Goal: Task Accomplishment & Management: Manage account settings

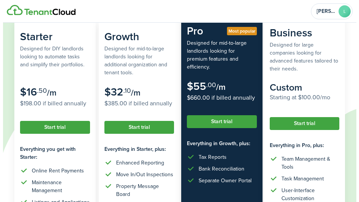
scroll to position [151, 0]
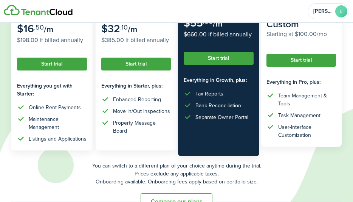
click at [290, 60] on button "Start trial" at bounding box center [302, 60] width 70 height 13
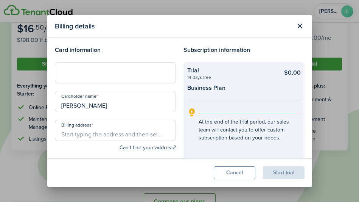
click at [302, 25] on button "Close modal" at bounding box center [299, 26] width 13 height 13
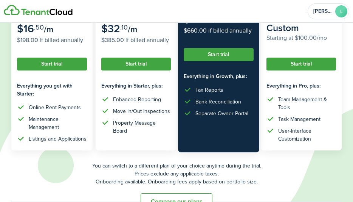
click at [207, 57] on button "Start trial" at bounding box center [219, 54] width 70 height 13
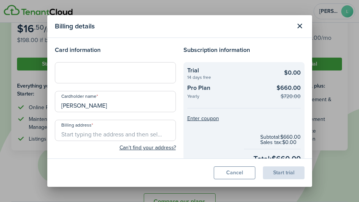
click at [116, 68] on div at bounding box center [115, 72] width 121 height 21
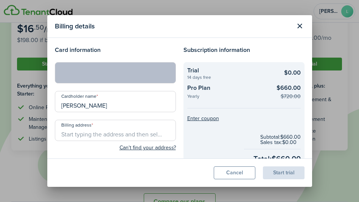
click at [97, 133] on input "Billing address" at bounding box center [115, 129] width 121 height 21
type input "[STREET_ADDRESS]"
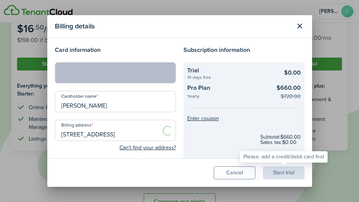
click at [286, 173] on div "Start trial" at bounding box center [284, 172] width 42 height 13
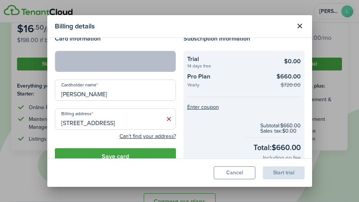
scroll to position [65, 0]
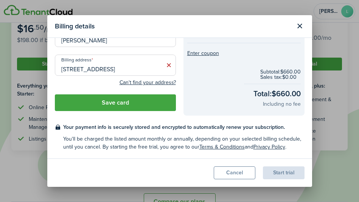
click at [103, 101] on button "Save card" at bounding box center [115, 102] width 121 height 17
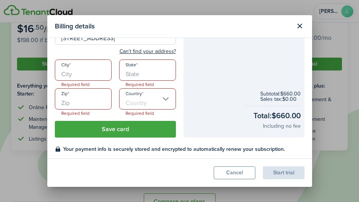
scroll to position [97, 0]
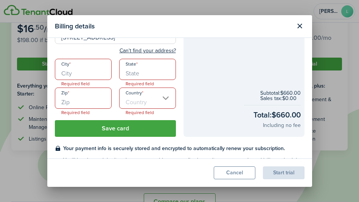
click at [78, 68] on input "City" at bounding box center [83, 69] width 57 height 21
type input "[US_STATE]"
type input "NY"
type input "10027"
type input "[GEOGRAPHIC_DATA]"
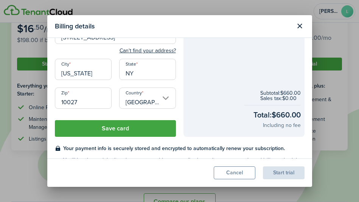
click at [145, 127] on button "Save card" at bounding box center [115, 128] width 121 height 17
click at [99, 129] on button "Save card" at bounding box center [115, 128] width 121 height 17
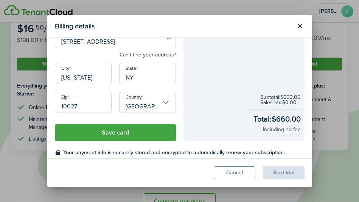
scroll to position [80, 0]
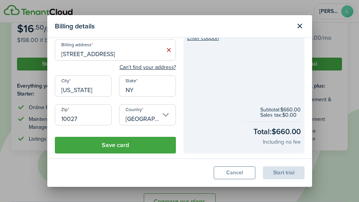
click at [96, 88] on input "[US_STATE]" at bounding box center [83, 85] width 57 height 21
type input "[US_STATE]"
type input "NY"
type input "10027"
click at [124, 142] on button "Save card" at bounding box center [115, 144] width 121 height 17
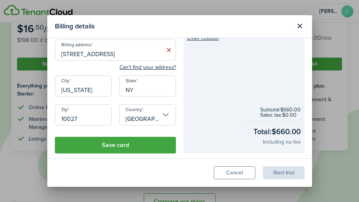
click at [133, 115] on input "[GEOGRAPHIC_DATA]" at bounding box center [147, 114] width 57 height 21
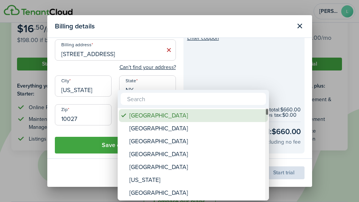
click at [144, 118] on div "[GEOGRAPHIC_DATA]" at bounding box center [196, 115] width 134 height 13
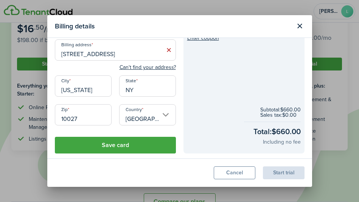
click at [105, 141] on button "Save card" at bounding box center [115, 144] width 121 height 17
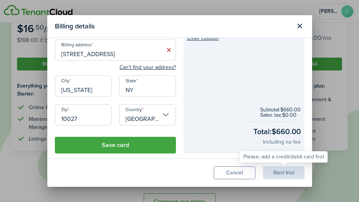
click at [294, 173] on div "Start trial" at bounding box center [284, 172] width 42 height 13
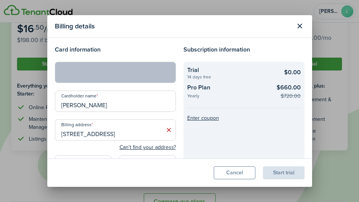
scroll to position [0, 0]
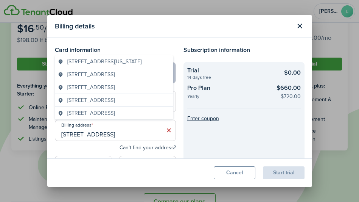
click at [138, 131] on div "Billing details Card information Cardholder name [PERSON_NAME] Billing address …" at bounding box center [179, 101] width 359 height 202
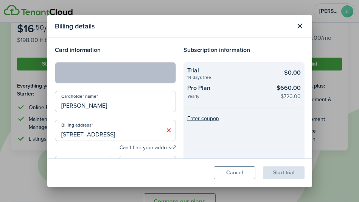
click at [116, 103] on input "[PERSON_NAME]" at bounding box center [115, 101] width 121 height 21
drag, startPoint x: 118, startPoint y: 104, endPoint x: 19, endPoint y: 101, distance: 99.9
click at [19, 101] on div "Billing details Card information Cardholder name [PERSON_NAME] Billing address …" at bounding box center [179, 101] width 359 height 202
type input "[PERSON_NAME]"
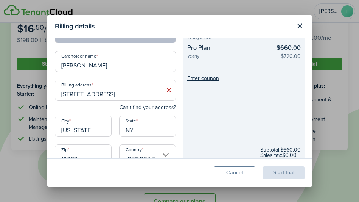
scroll to position [118, 0]
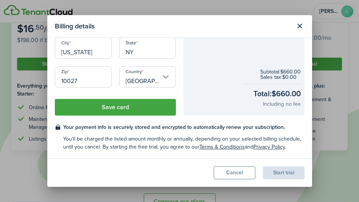
click at [107, 113] on button "Save card" at bounding box center [115, 107] width 121 height 17
click at [99, 110] on button "Save card" at bounding box center [115, 107] width 121 height 17
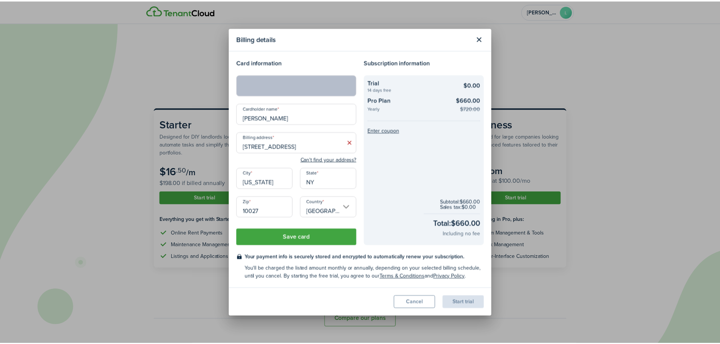
scroll to position [0, 0]
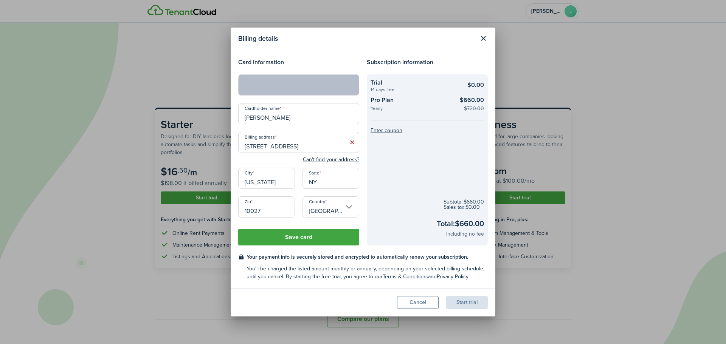
click at [275, 79] on div at bounding box center [298, 84] width 121 height 21
click at [331, 201] on input "[GEOGRAPHIC_DATA]" at bounding box center [330, 207] width 57 height 21
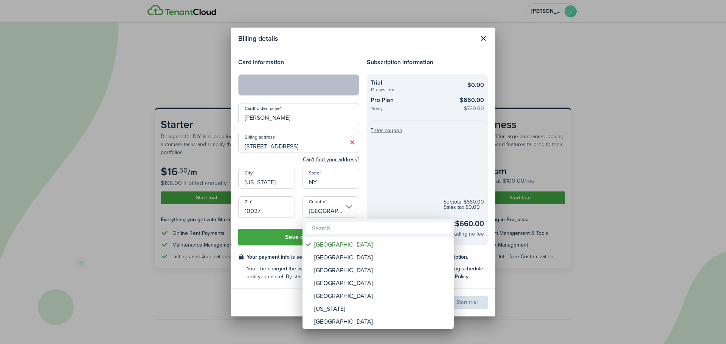
click at [331, 201] on div at bounding box center [363, 172] width 847 height 465
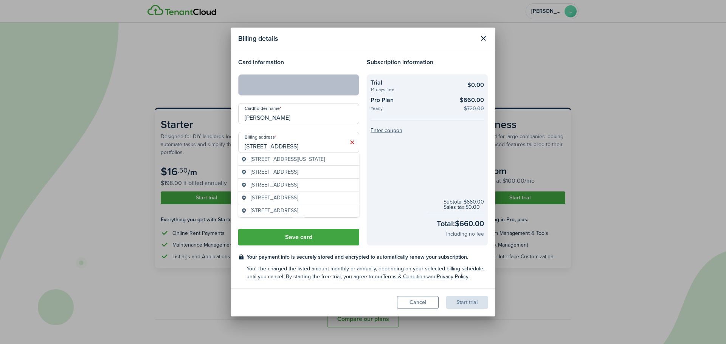
click at [328, 144] on input "[STREET_ADDRESS]" at bounding box center [298, 142] width 121 height 21
click at [263, 163] on span "[STREET_ADDRESS][US_STATE]" at bounding box center [288, 159] width 74 height 8
type input "[STREET_ADDRESS][US_STATE]"
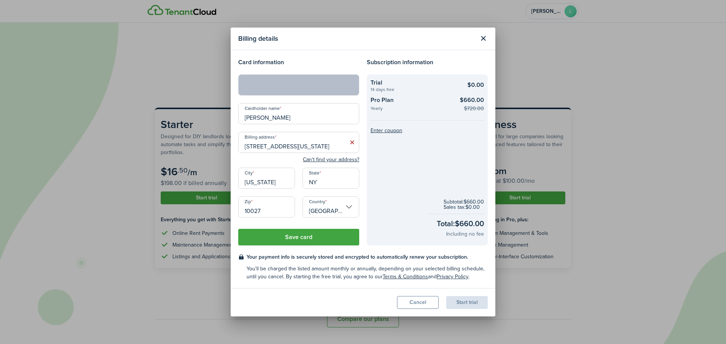
click at [316, 201] on button "Save card" at bounding box center [298, 237] width 121 height 17
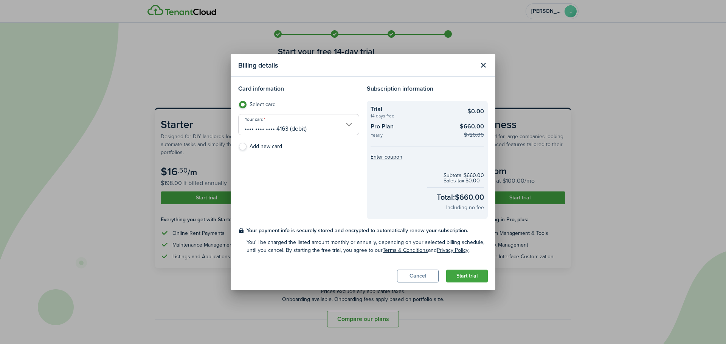
click at [353, 201] on button "Start trial" at bounding box center [467, 276] width 42 height 13
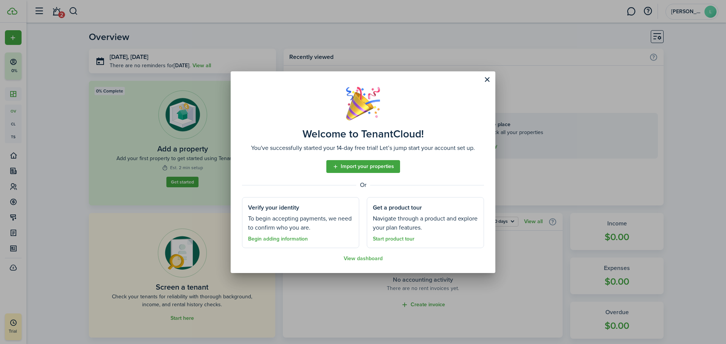
click at [353, 166] on link "Import your properties" at bounding box center [363, 166] width 74 height 13
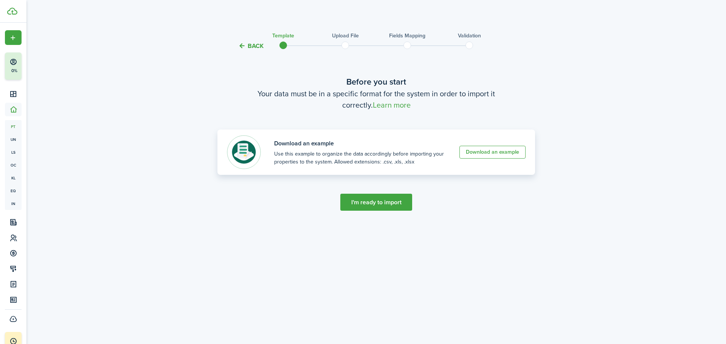
click at [353, 154] on link "Download an example" at bounding box center [492, 152] width 66 height 13
click at [353, 201] on button "I'm ready to import" at bounding box center [376, 202] width 72 height 17
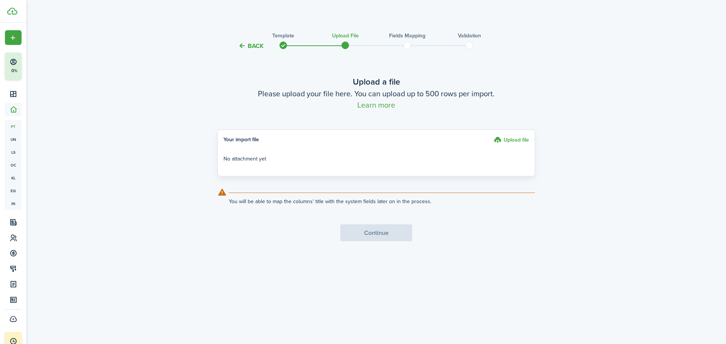
click at [253, 157] on p "No attachment yet" at bounding box center [375, 159] width 305 height 8
click at [353, 143] on h4 "Your import file" at bounding box center [357, 141] width 268 height 10
click at [280, 155] on p "No attachment yet" at bounding box center [375, 159] width 305 height 8
click at [301, 160] on p "No attachment yet" at bounding box center [375, 159] width 305 height 8
click at [241, 160] on p "No attachment yet" at bounding box center [375, 159] width 305 height 8
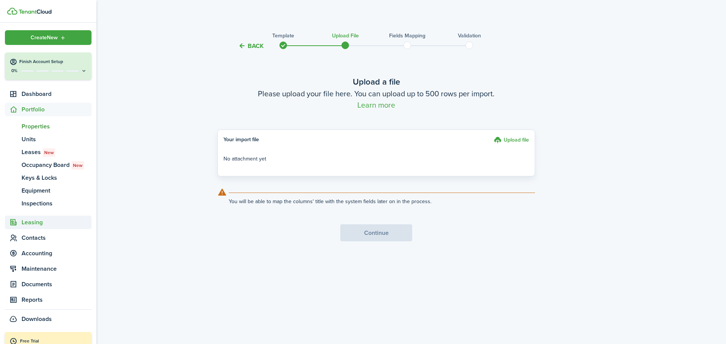
click at [33, 201] on span "Leasing" at bounding box center [57, 222] width 70 height 9
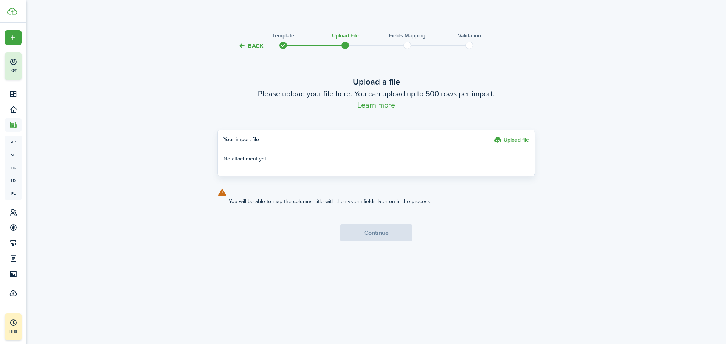
click at [276, 156] on p "No attachment yet" at bounding box center [375, 159] width 305 height 8
click at [235, 141] on h4 "Your import file" at bounding box center [357, 141] width 268 height 10
click at [353, 140] on label "Upload file" at bounding box center [511, 141] width 35 height 10
click at [353, 136] on input "Upload file" at bounding box center [491, 136] width 0 height 0
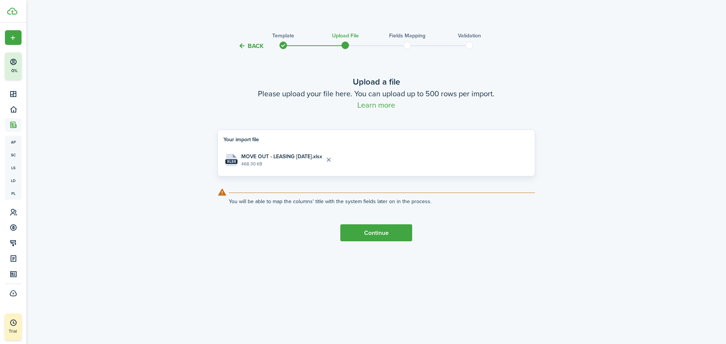
click at [353, 201] on button "Continue" at bounding box center [376, 233] width 72 height 17
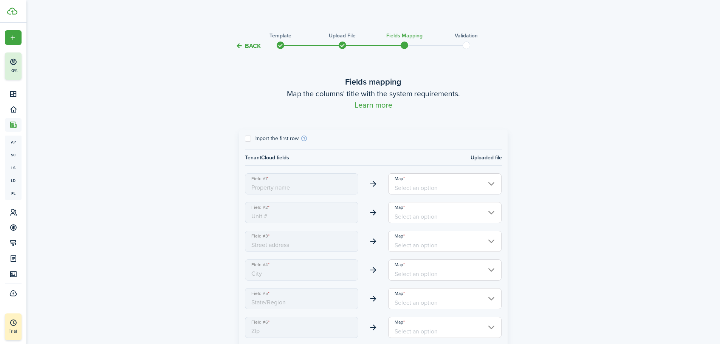
click at [249, 141] on label "Import the first row" at bounding box center [272, 139] width 54 height 6
click at [245, 139] on input "Import the first row" at bounding box center [245, 139] width 0 height 0
click at [249, 141] on label "Import the first row" at bounding box center [272, 139] width 54 height 6
click at [245, 139] on input "Import the first row" at bounding box center [245, 139] width 0 height 0
checkbox input "false"
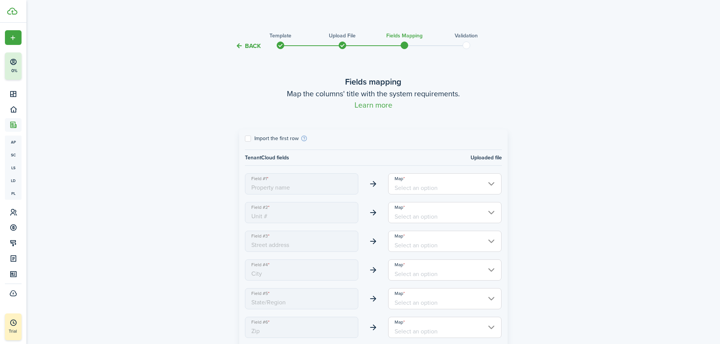
click at [353, 184] on input "Map" at bounding box center [445, 184] width 114 height 21
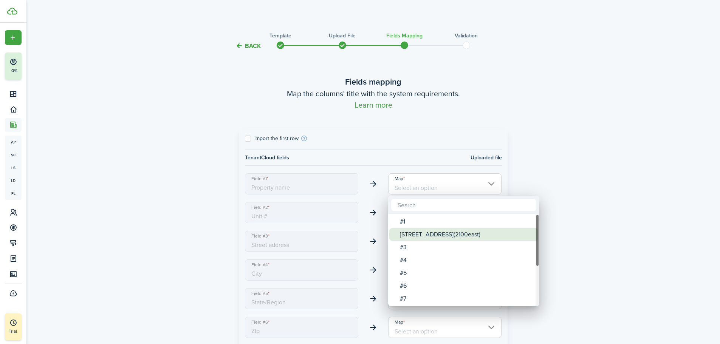
click at [353, 201] on div "[STREET_ADDRESS](2100east)" at bounding box center [467, 234] width 134 height 13
type input "[STREET_ADDRESS](2100east)"
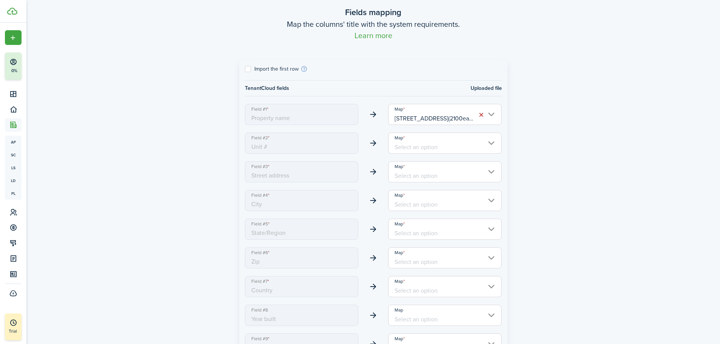
scroll to position [76, 0]
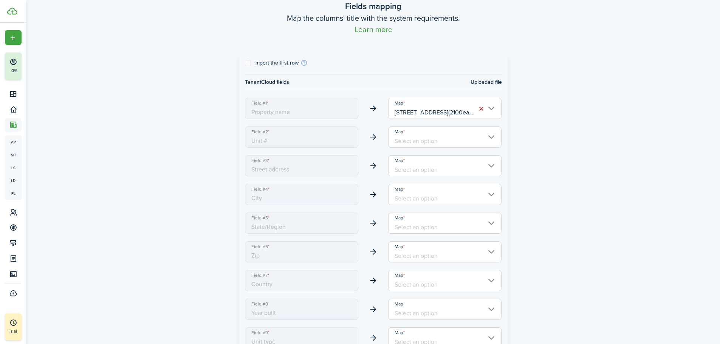
click at [262, 146] on span "Unit #" at bounding box center [302, 137] width 114 height 21
click at [264, 140] on span "Unit #" at bounding box center [302, 137] width 114 height 21
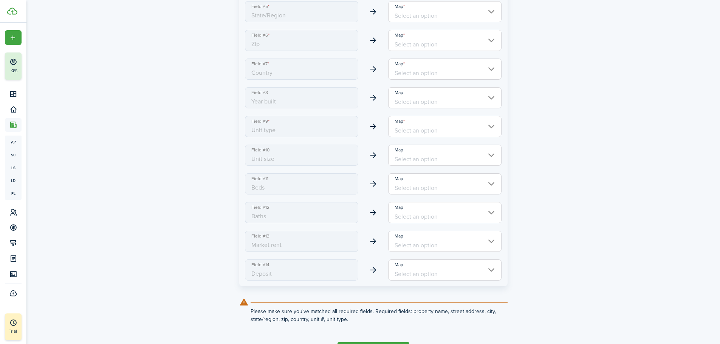
scroll to position [338, 0]
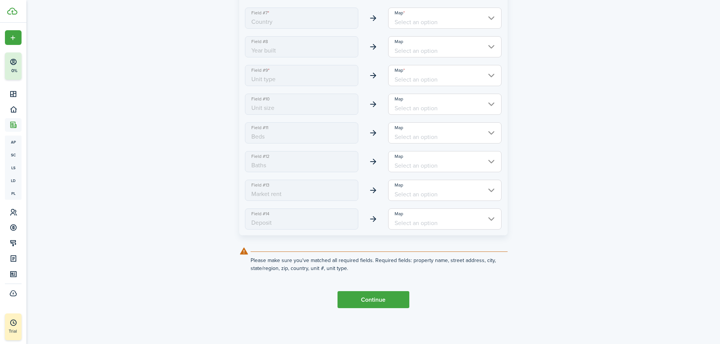
drag, startPoint x: 251, startPoint y: 259, endPoint x: 372, endPoint y: 274, distance: 122.3
click at [353, 201] on tc-wizard-step "Fields mapping Map the columns' title with the system requirements. Learn more …" at bounding box center [374, 23] width 318 height 602
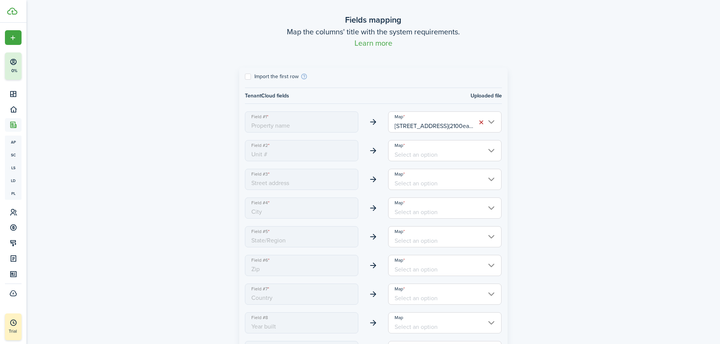
scroll to position [0, 0]
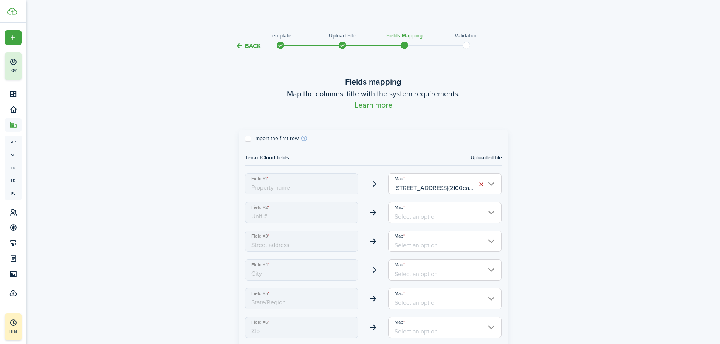
click at [262, 140] on label "Import the first row" at bounding box center [272, 139] width 54 height 6
click at [245, 139] on input "Import the first row" at bounding box center [245, 139] width 0 height 0
checkbox input "true"
click at [353, 183] on button "button" at bounding box center [481, 184] width 11 height 11
click at [260, 186] on span "Property name" at bounding box center [302, 184] width 114 height 21
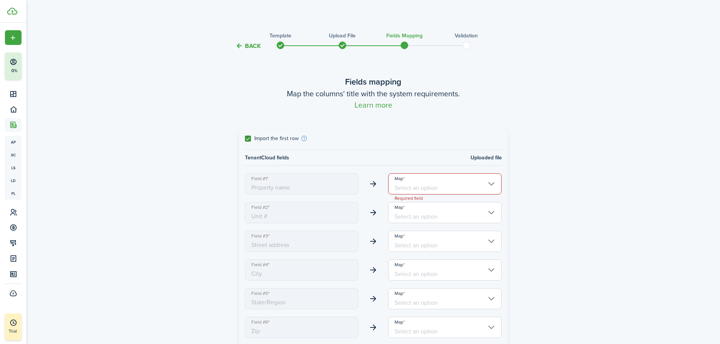
click at [353, 201] on div "Back Template Upload file Fields mapping Validation Fields mapping Map the colu…" at bounding box center [373, 344] width 439 height 636
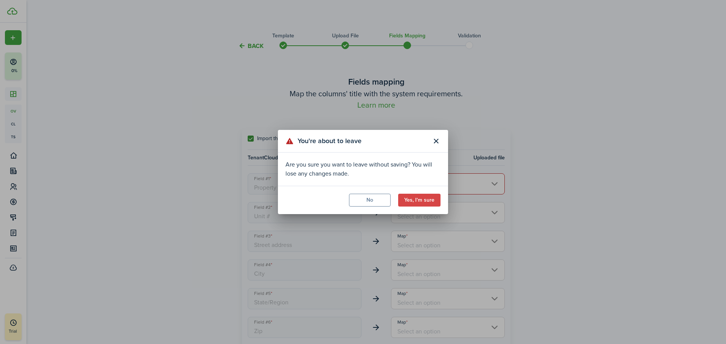
click at [353, 201] on button "Yes, I'm sure" at bounding box center [419, 200] width 42 height 13
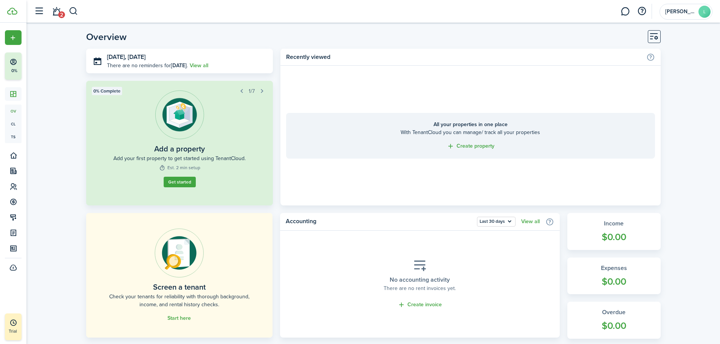
click at [175, 183] on link "Get started" at bounding box center [179, 182] width 32 height 11
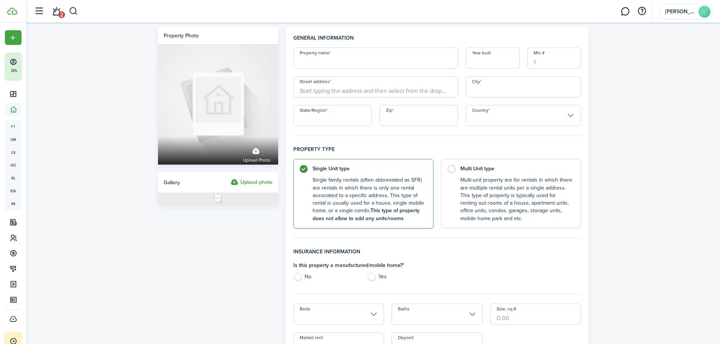
click at [314, 59] on input "Property name" at bounding box center [375, 58] width 165 height 21
click at [353, 62] on input "Year built" at bounding box center [493, 58] width 54 height 21
click at [340, 90] on input "Street address" at bounding box center [375, 86] width 165 height 21
click at [353, 90] on input "City" at bounding box center [524, 86] width 116 height 21
click at [319, 114] on input "State/Region" at bounding box center [332, 115] width 79 height 21
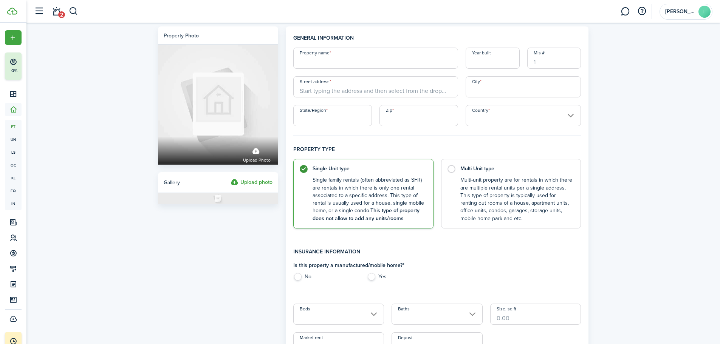
click at [332, 60] on input "Property name" at bounding box center [375, 58] width 165 height 21
click at [319, 91] on input "Street address" at bounding box center [375, 86] width 165 height 21
paste input "[STREET_ADDRESS]"
type input "[STREET_ADDRESS]"
click at [324, 117] on input "State/Region" at bounding box center [332, 115] width 79 height 21
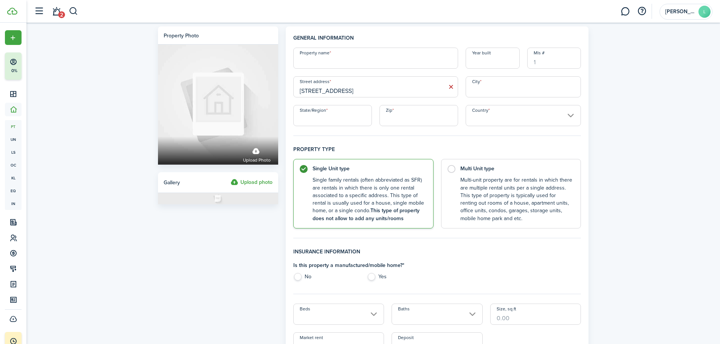
type input "NY"
type input "[US_STATE]"
type input "10027"
type input "[GEOGRAPHIC_DATA]"
drag, startPoint x: 319, startPoint y: 118, endPoint x: 362, endPoint y: 118, distance: 42.7
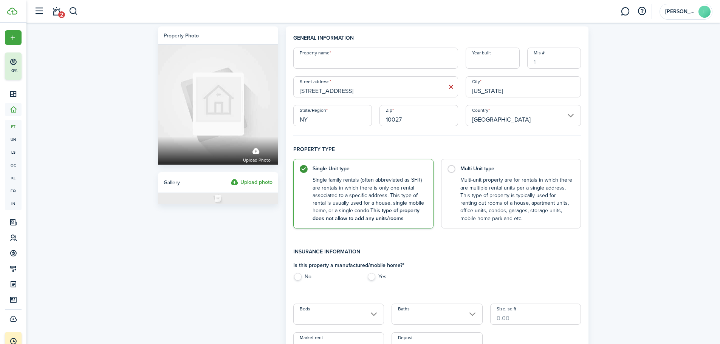
click at [321, 118] on input "NY" at bounding box center [332, 115] width 79 height 21
click at [353, 122] on input "10027" at bounding box center [419, 115] width 79 height 21
drag, startPoint x: 402, startPoint y: 121, endPoint x: 335, endPoint y: 122, distance: 66.9
click at [335, 124] on div "Property name Year built [GEOGRAPHIC_DATA] address [STREET_ADDRESS][US_STATE]" at bounding box center [438, 87] width 296 height 79
click at [353, 119] on input "Zip" at bounding box center [419, 115] width 79 height 21
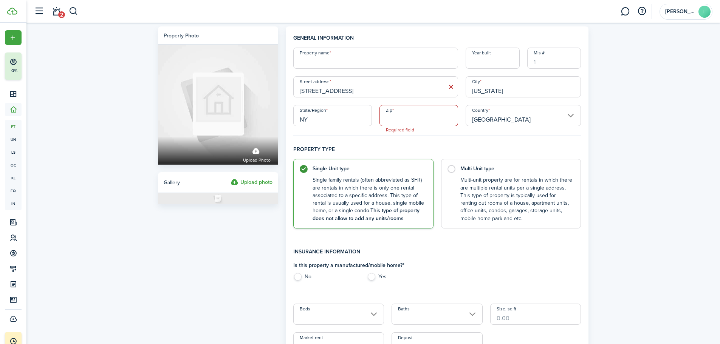
paste input "10458"
type input "10458"
click at [345, 113] on input "NY" at bounding box center [332, 115] width 79 height 21
click at [353, 94] on input "[STREET_ADDRESS]" at bounding box center [375, 86] width 165 height 21
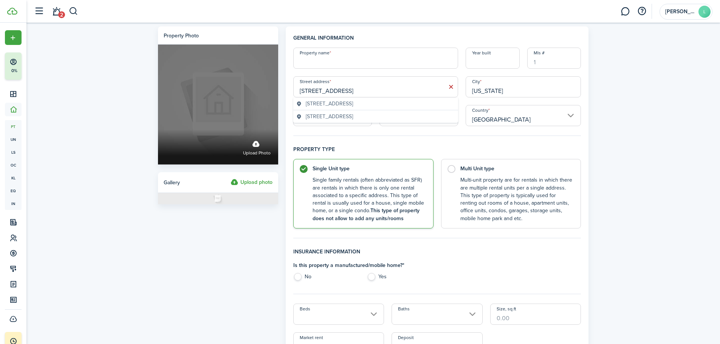
drag, startPoint x: 367, startPoint y: 89, endPoint x: 277, endPoint y: 87, distance: 90.8
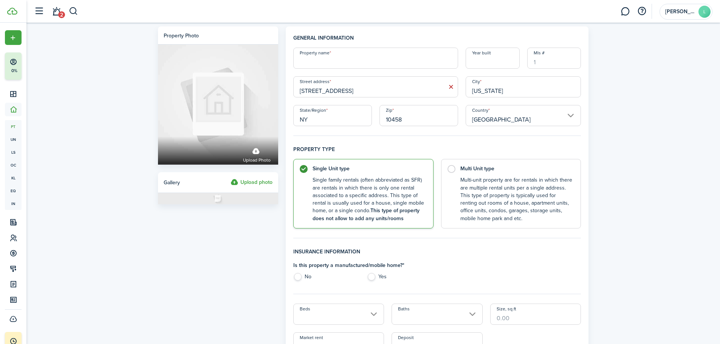
click at [353, 90] on input "[STREET_ADDRESS]" at bounding box center [375, 86] width 165 height 21
click at [353, 104] on span "[STREET_ADDRESS]" at bounding box center [329, 104] width 47 height 8
type input "The Bronx"
click at [353, 170] on label "Multi Unit type Multi-unit property are for rentals in which there are multiple…" at bounding box center [511, 192] width 140 height 70
radio input "false"
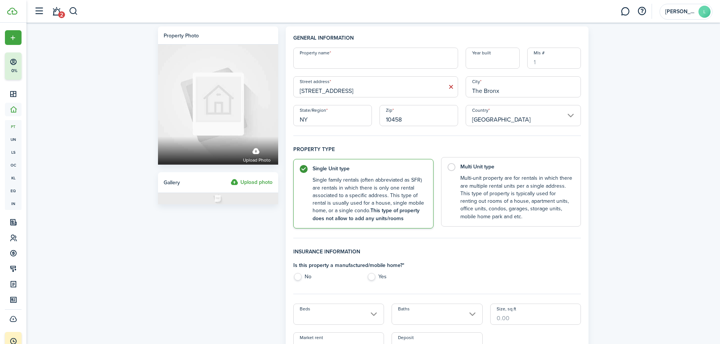
radio input "true"
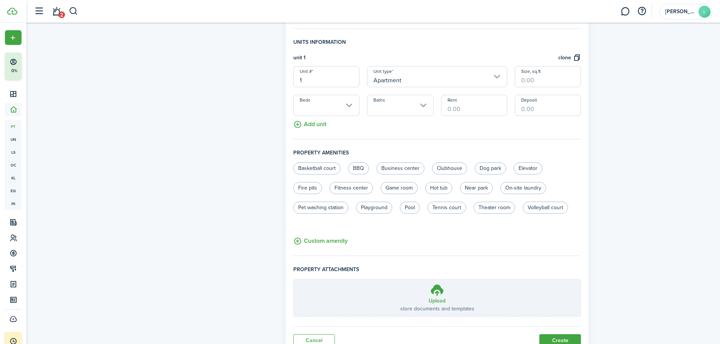
scroll to position [241, 0]
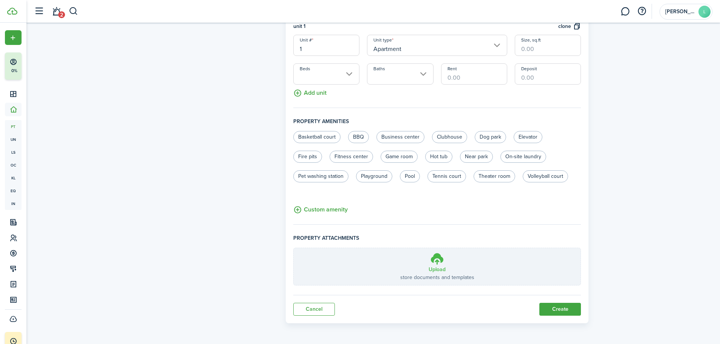
click at [353, 201] on h3 "Upload" at bounding box center [437, 270] width 17 height 8
click at [294, 201] on input "Upload store documents and templates Choose file" at bounding box center [294, 248] width 0 height 0
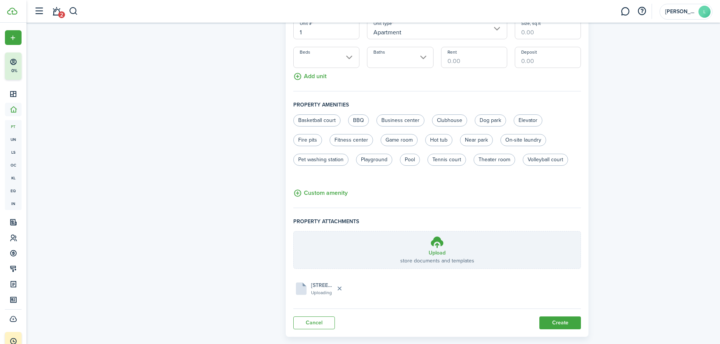
scroll to position [271, 0]
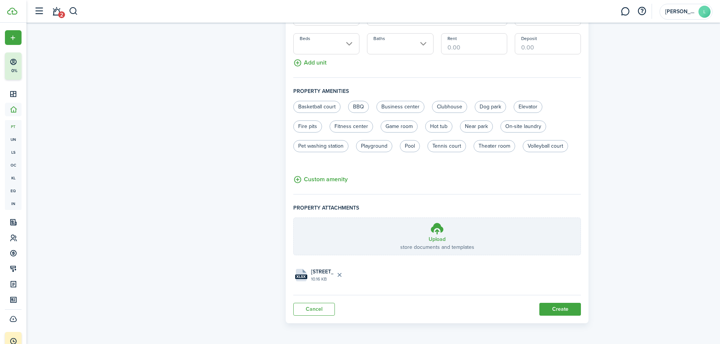
click at [353, 201] on button "Create" at bounding box center [561, 309] width 42 height 13
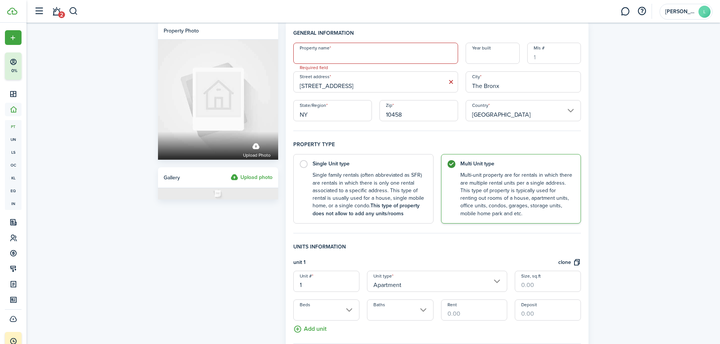
scroll to position [0, 0]
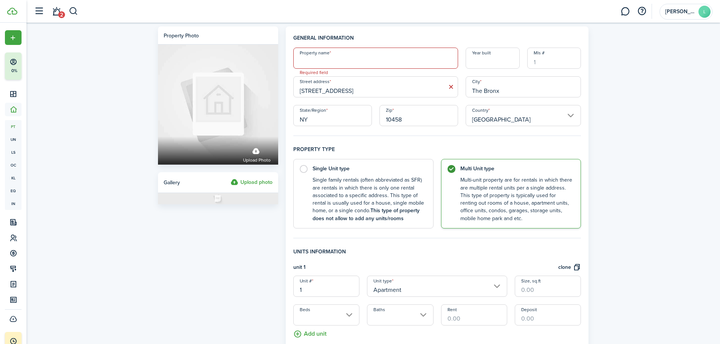
click at [332, 63] on input "Property name" at bounding box center [375, 58] width 165 height 21
drag, startPoint x: 365, startPoint y: 91, endPoint x: 308, endPoint y: 88, distance: 57.2
click at [294, 86] on input "[STREET_ADDRESS]" at bounding box center [375, 86] width 165 height 21
click at [312, 62] on input "Property name" at bounding box center [375, 58] width 165 height 21
paste input "[STREET_ADDRESS]"
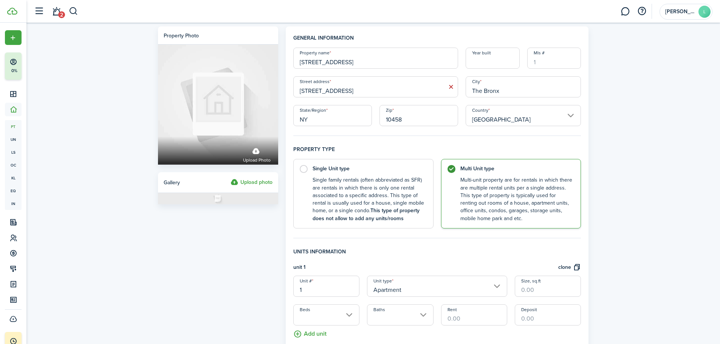
type input "[STREET_ADDRESS]"
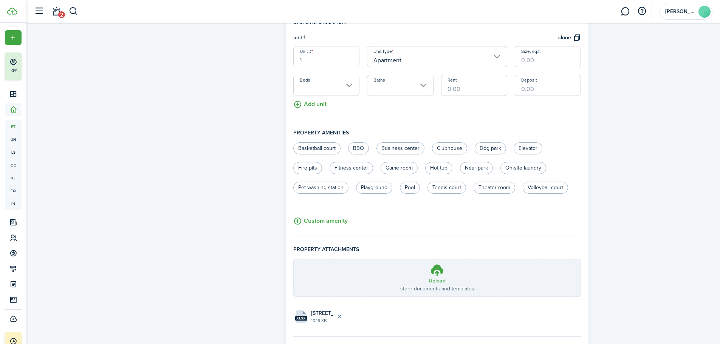
scroll to position [271, 0]
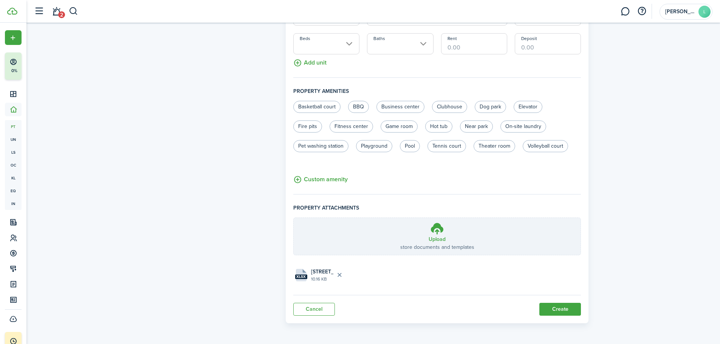
click at [353, 201] on button "Create" at bounding box center [561, 309] width 42 height 13
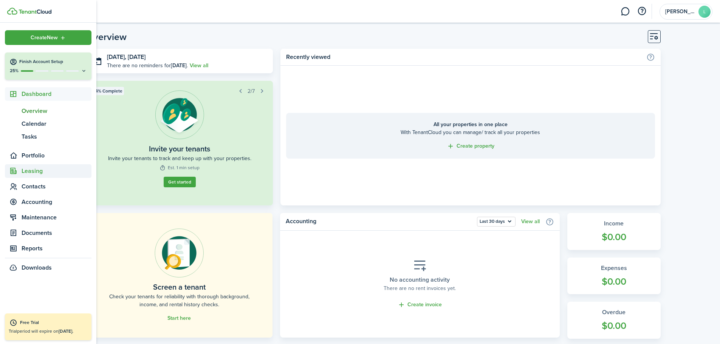
click at [36, 169] on span "Leasing" at bounding box center [57, 171] width 70 height 9
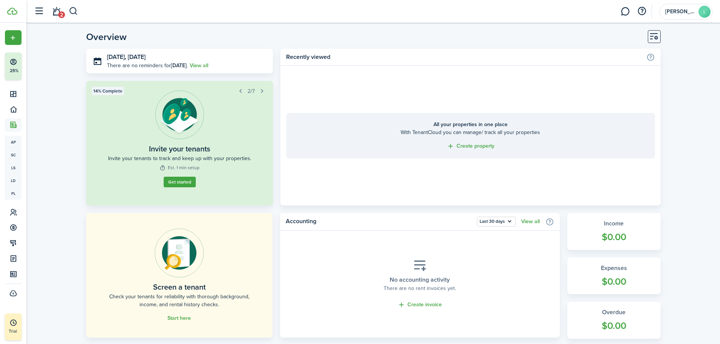
click at [263, 92] on button "button" at bounding box center [262, 91] width 11 height 11
click at [175, 180] on link "Get started" at bounding box center [180, 182] width 32 height 11
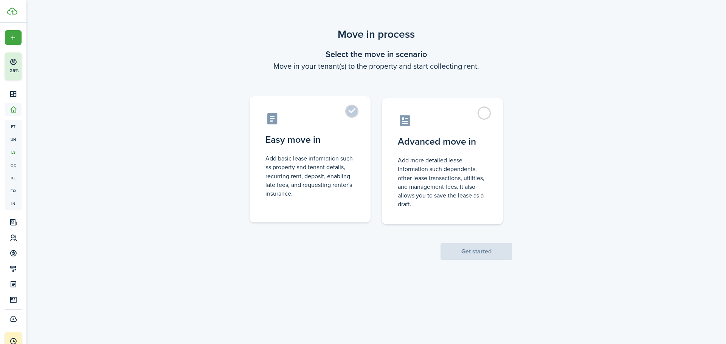
click at [297, 145] on control-radio-card-title "Easy move in" at bounding box center [309, 140] width 89 height 14
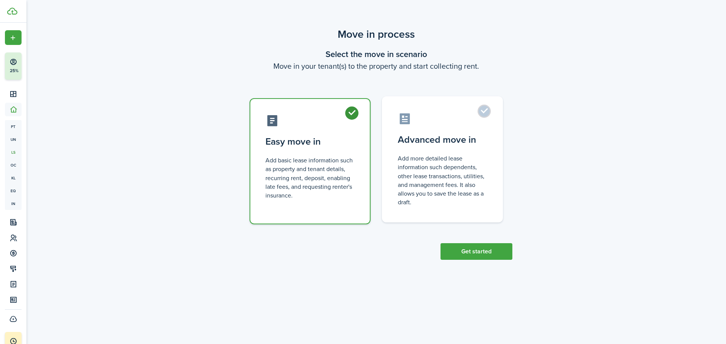
click at [353, 180] on control-radio-card-description "Add more detailed lease information such dependents, other lease transactions, …" at bounding box center [442, 180] width 89 height 53
radio input "false"
radio input "true"
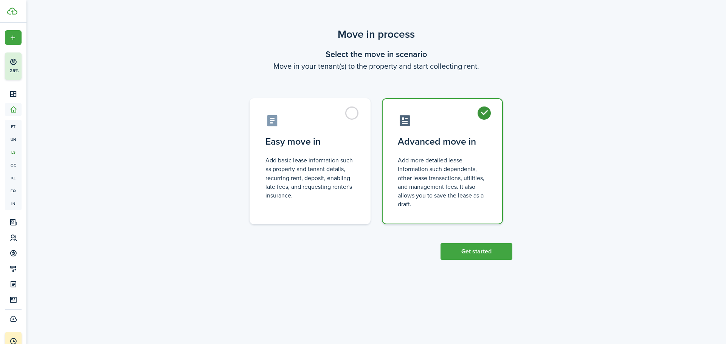
click at [353, 201] on button "Get started" at bounding box center [476, 251] width 72 height 17
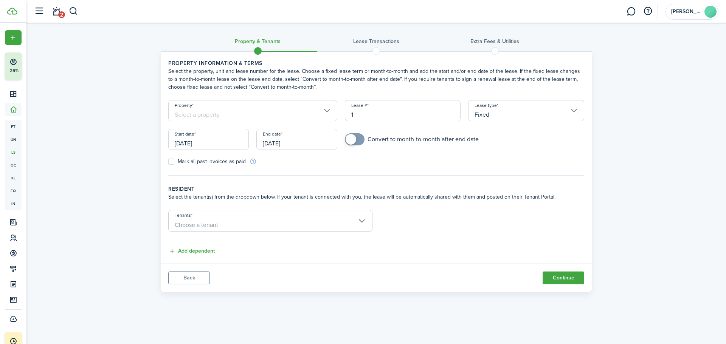
click at [198, 119] on input "Property" at bounding box center [252, 110] width 169 height 21
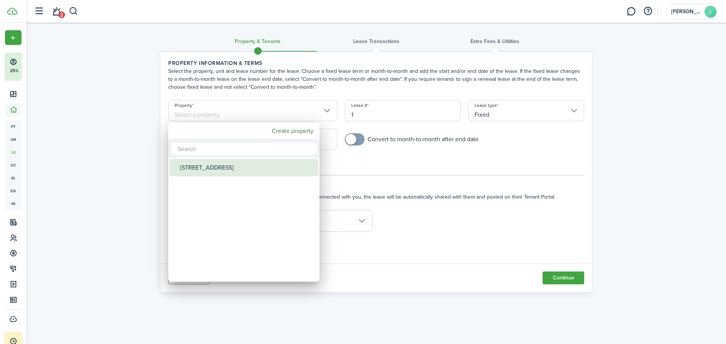
click at [203, 171] on div "[STREET_ADDRESS]" at bounding box center [247, 167] width 134 height 17
type input "[STREET_ADDRESS]"
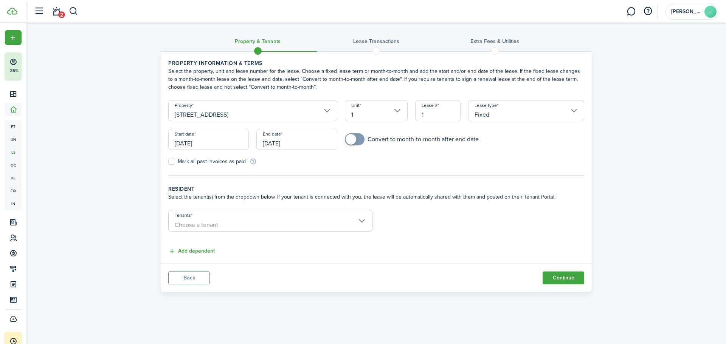
click at [353, 113] on input "1" at bounding box center [376, 110] width 63 height 21
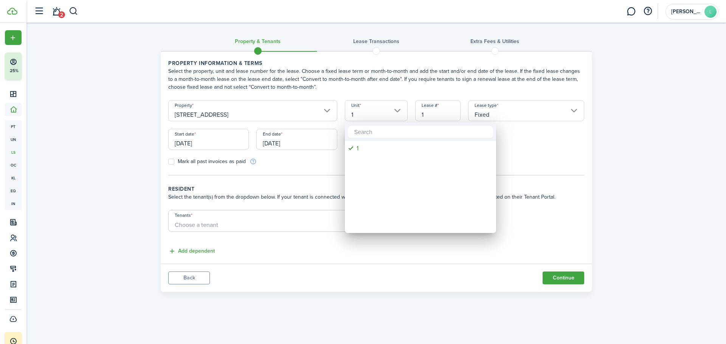
click at [353, 110] on div at bounding box center [363, 172] width 847 height 465
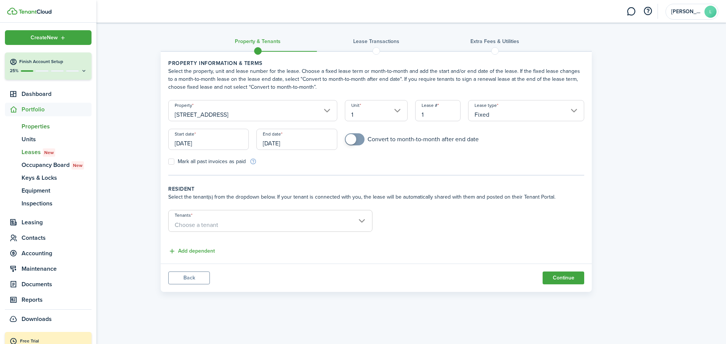
click at [36, 126] on span "Properties" at bounding box center [57, 126] width 70 height 9
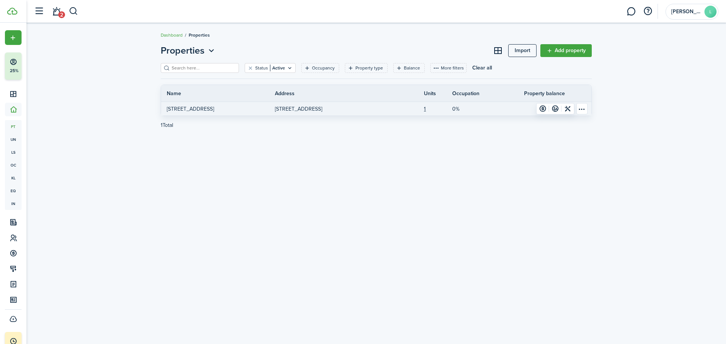
click at [322, 111] on p "[STREET_ADDRESS]" at bounding box center [298, 109] width 47 height 8
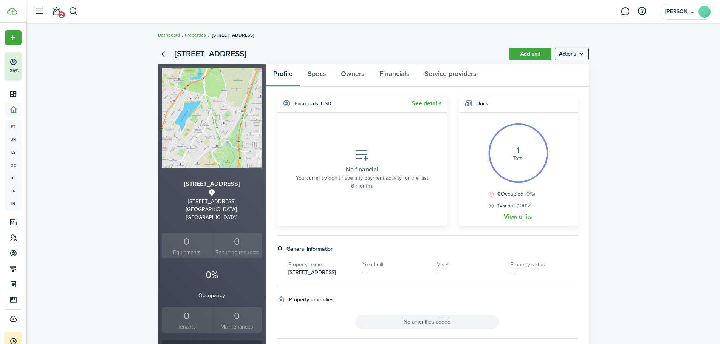
click at [353, 54] on menu-btn "Actions" at bounding box center [572, 54] width 34 height 13
click at [353, 71] on link "Edit property" at bounding box center [556, 70] width 66 height 13
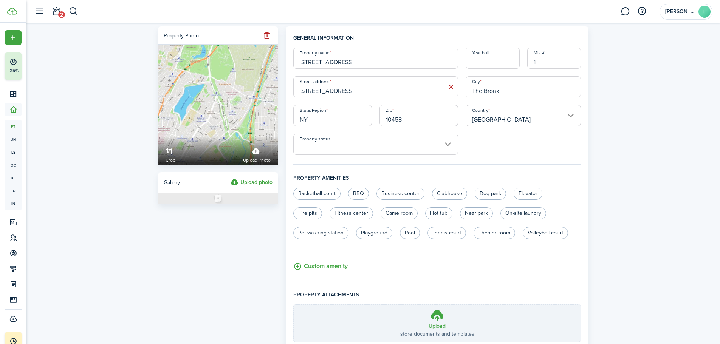
click at [353, 63] on input "Mls #" at bounding box center [554, 58] width 54 height 21
click at [353, 141] on input "Property status" at bounding box center [375, 144] width 165 height 21
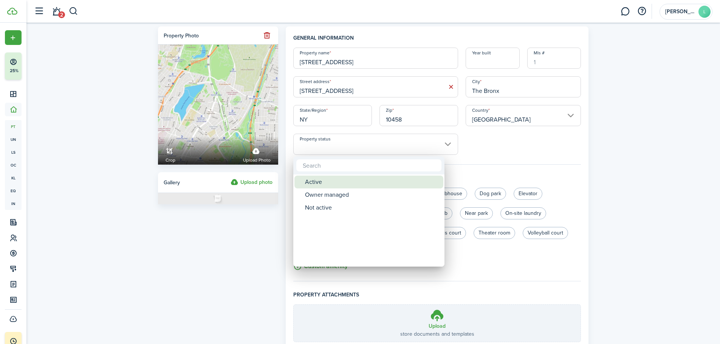
click at [326, 180] on div "Active" at bounding box center [372, 182] width 134 height 13
type input "Active"
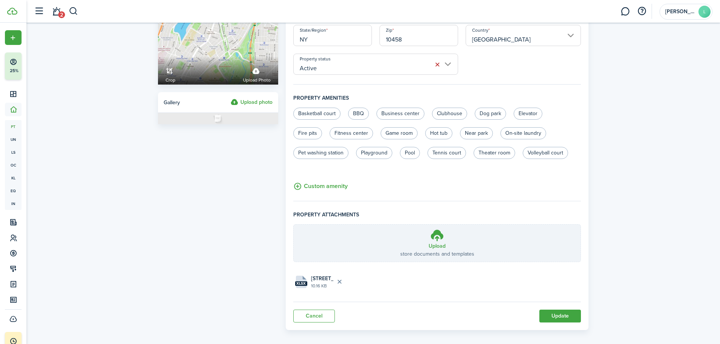
scroll to position [87, 0]
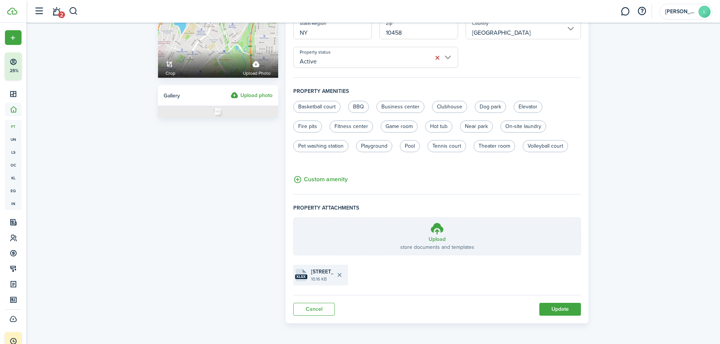
click at [340, 201] on button "Delete file" at bounding box center [339, 275] width 13 height 13
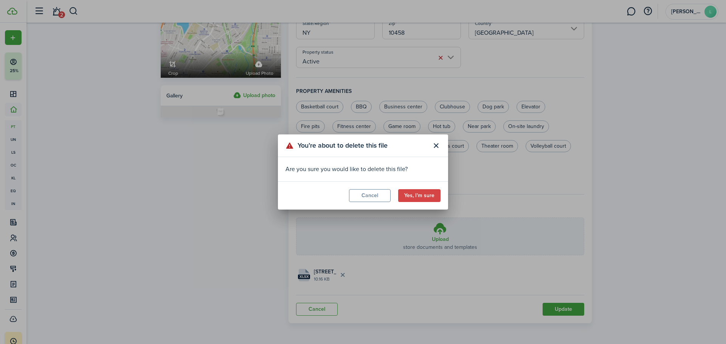
click at [353, 146] on button "Close modal" at bounding box center [436, 146] width 13 height 13
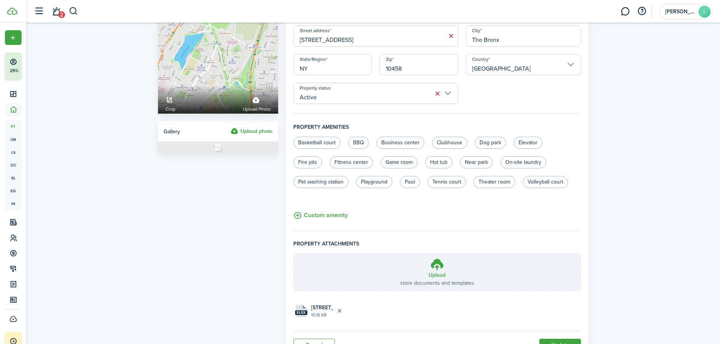
scroll to position [0, 0]
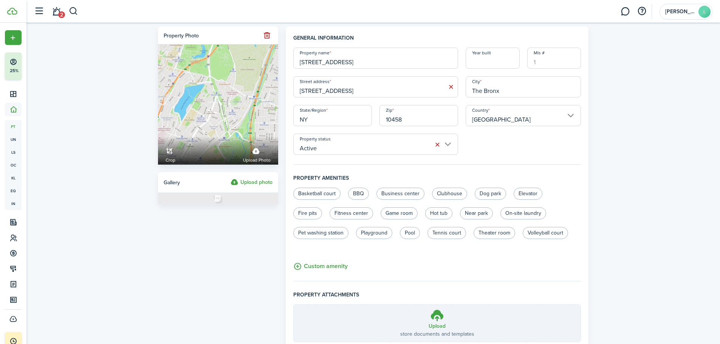
click at [353, 58] on input "[STREET_ADDRESS]" at bounding box center [375, 58] width 165 height 21
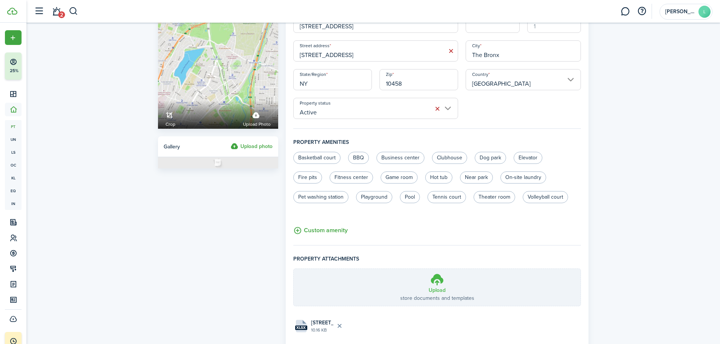
scroll to position [87, 0]
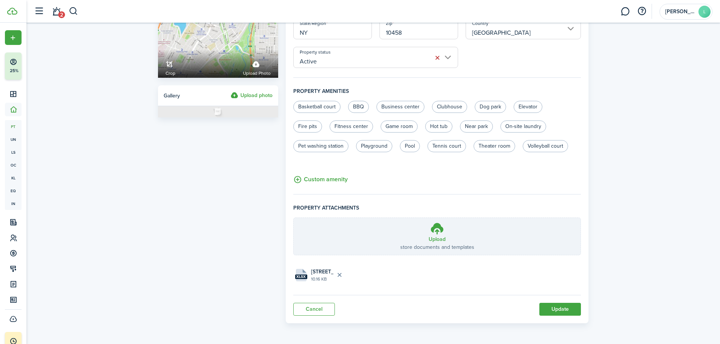
click at [353, 201] on button "Update" at bounding box center [561, 309] width 42 height 13
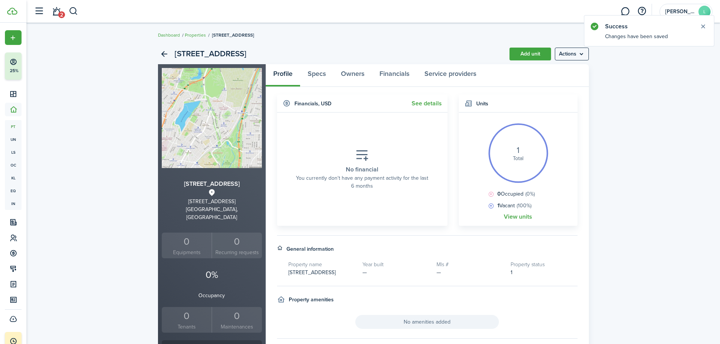
click at [353, 201] on link "View units" at bounding box center [518, 217] width 28 height 7
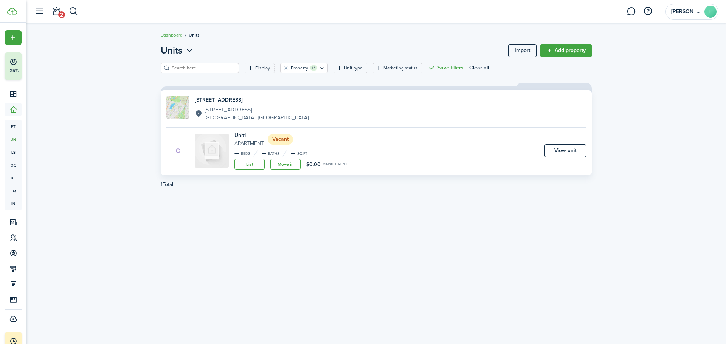
click at [353, 50] on link "Import" at bounding box center [522, 50] width 28 height 13
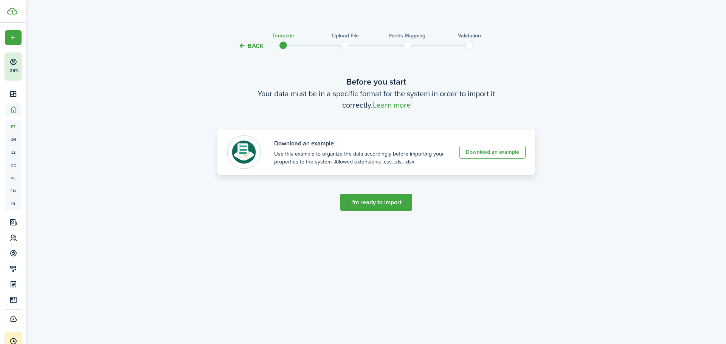
click at [353, 154] on link "Download an example" at bounding box center [492, 152] width 66 height 13
click at [353, 201] on button "I'm ready to import" at bounding box center [376, 202] width 72 height 17
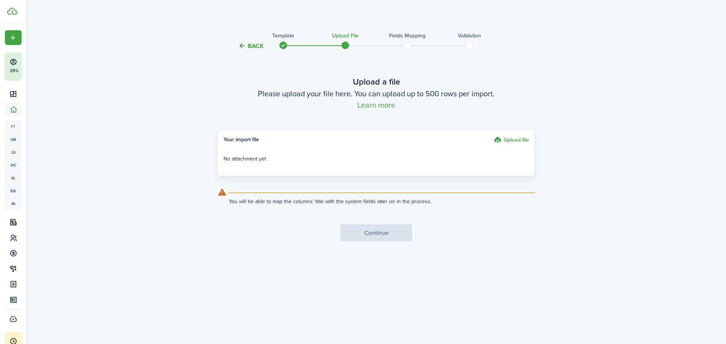
click at [277, 183] on import-upload-step "Upload a file Please upload your file here. You can upload up to 500 rows per i…" at bounding box center [376, 141] width 318 height 130
click at [250, 160] on p "No attachment yet" at bounding box center [375, 159] width 305 height 8
click at [353, 138] on label "Upload file" at bounding box center [511, 141] width 35 height 10
click at [353, 136] on input "Upload file" at bounding box center [491, 136] width 0 height 0
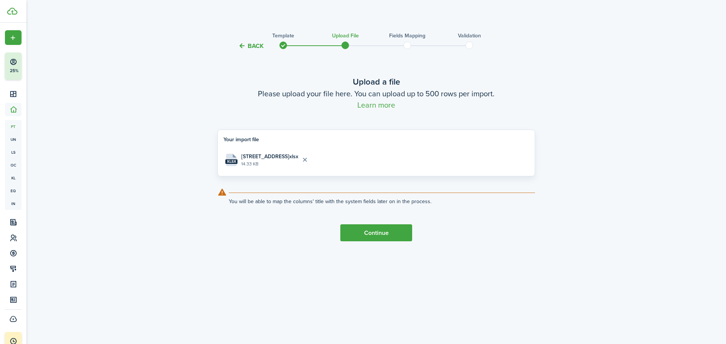
click at [353, 201] on button "Continue" at bounding box center [376, 233] width 72 height 17
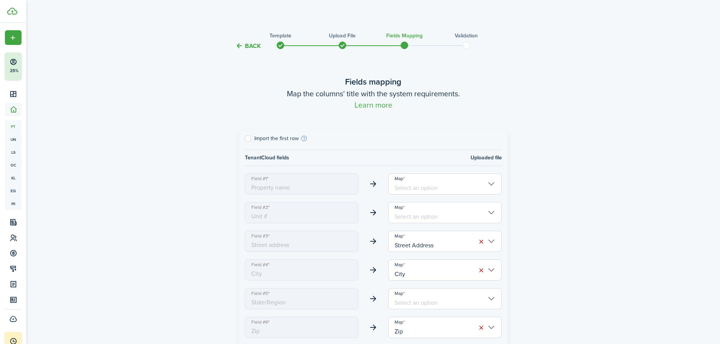
click at [285, 140] on label "Import the first row" at bounding box center [272, 139] width 54 height 6
click at [245, 139] on input "Import the first row" at bounding box center [245, 139] width 0 height 0
checkbox input "true"
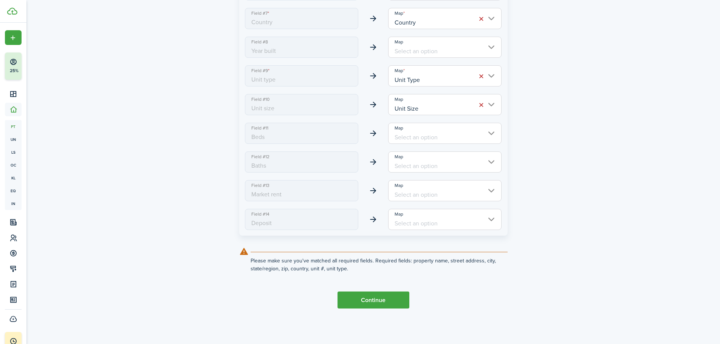
scroll to position [338, 0]
click at [353, 201] on button "Continue" at bounding box center [374, 300] width 72 height 17
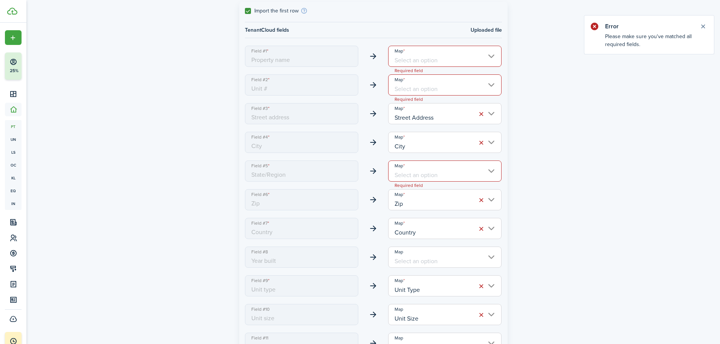
scroll to position [127, 0]
click at [353, 174] on input "Map" at bounding box center [445, 171] width 114 height 21
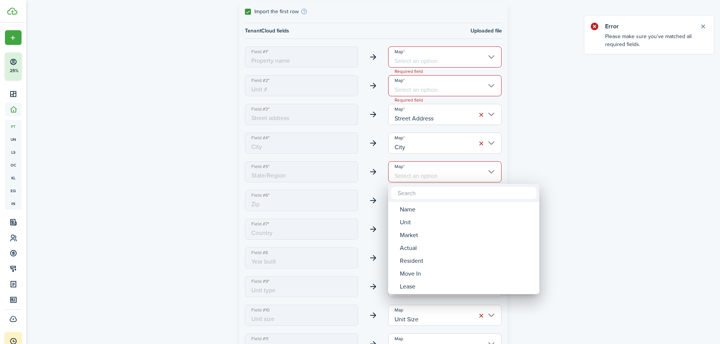
click at [353, 139] on div at bounding box center [360, 172] width 841 height 465
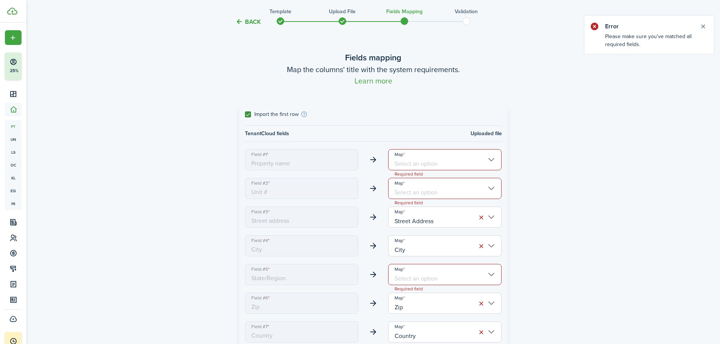
scroll to position [0, 0]
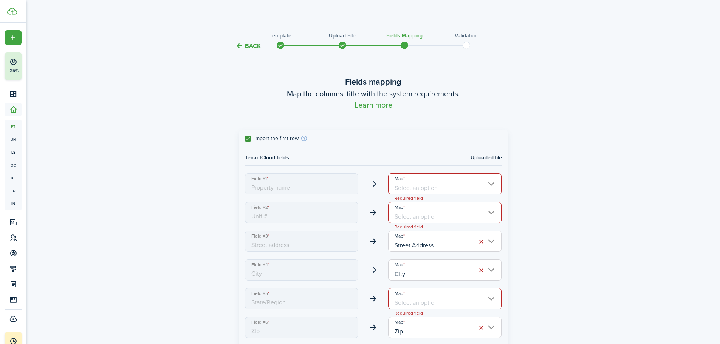
click at [353, 189] on input "Map" at bounding box center [445, 184] width 114 height 21
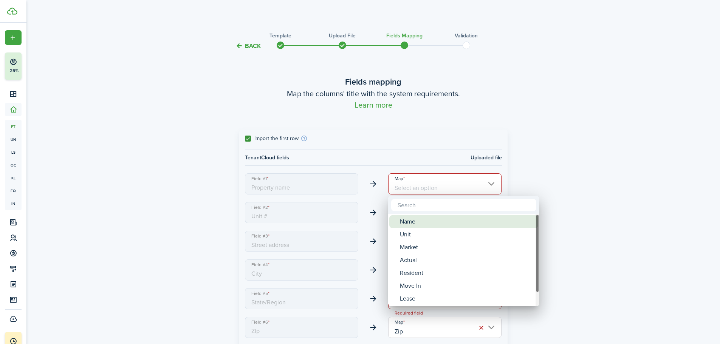
click at [353, 201] on div "Name" at bounding box center [467, 222] width 134 height 13
type input "Name"
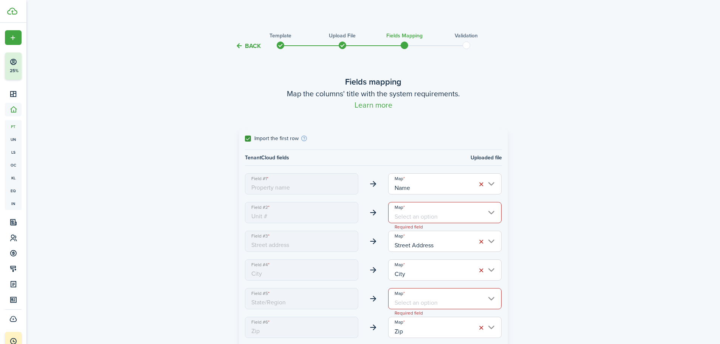
click at [353, 201] on input "Map" at bounding box center [445, 212] width 114 height 21
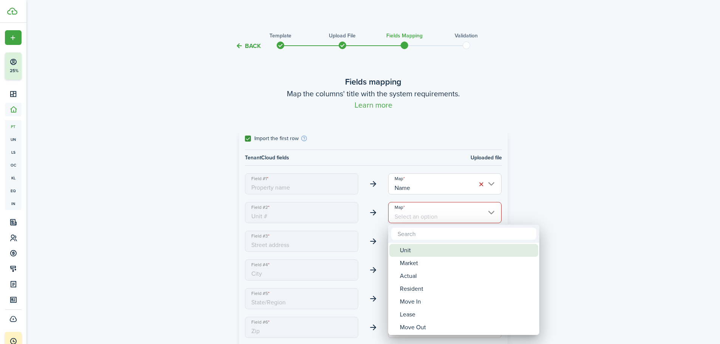
click at [353, 201] on div "Unit" at bounding box center [467, 250] width 134 height 13
type input "Unit"
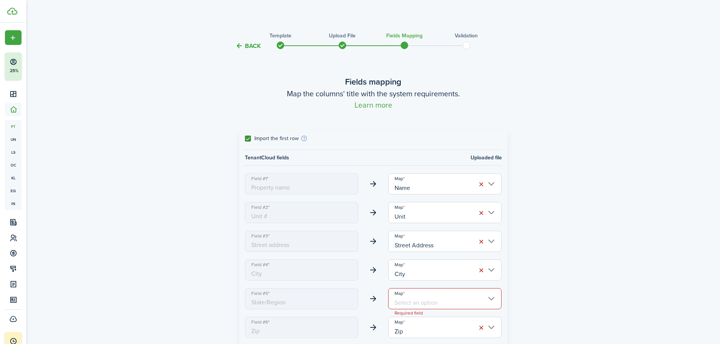
click at [353, 201] on input "Street Address" at bounding box center [445, 241] width 114 height 21
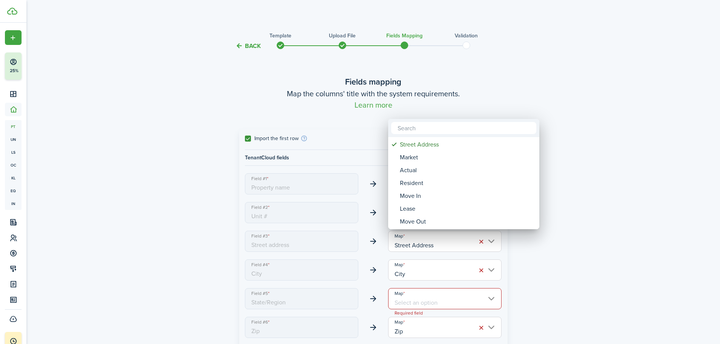
click at [353, 201] on div at bounding box center [360, 172] width 841 height 465
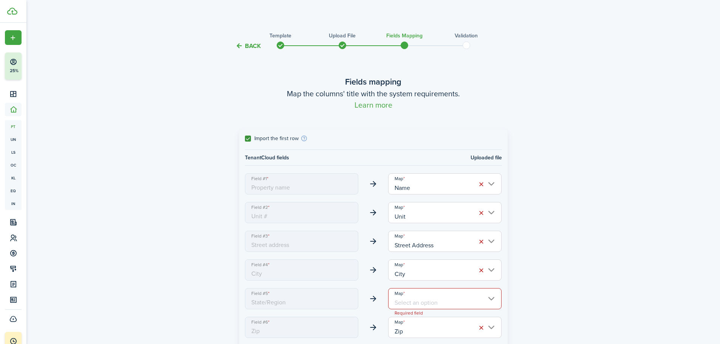
click at [353, 201] on input "Street Address" at bounding box center [445, 241] width 114 height 21
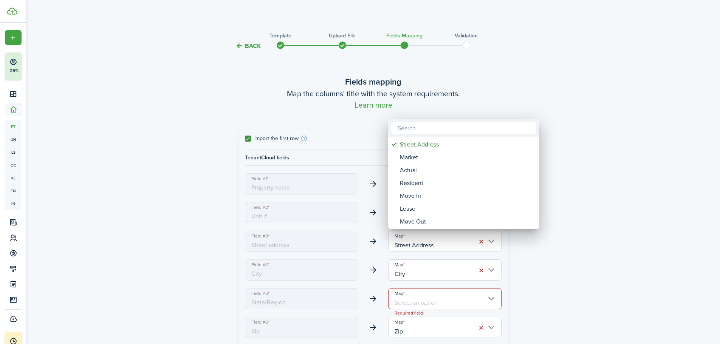
click at [353, 201] on div at bounding box center [360, 172] width 841 height 465
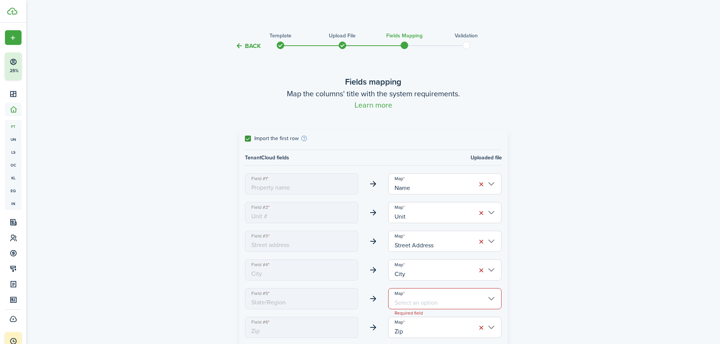
scroll to position [38, 0]
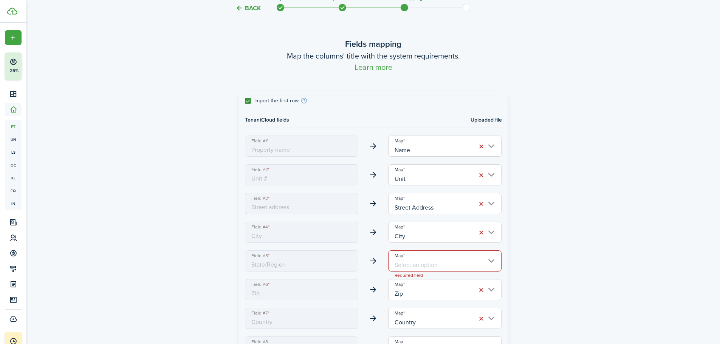
click at [353, 201] on input "City" at bounding box center [445, 232] width 114 height 21
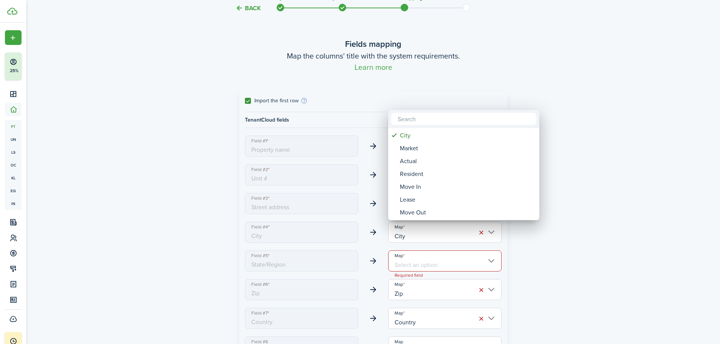
click at [353, 201] on div at bounding box center [360, 172] width 841 height 465
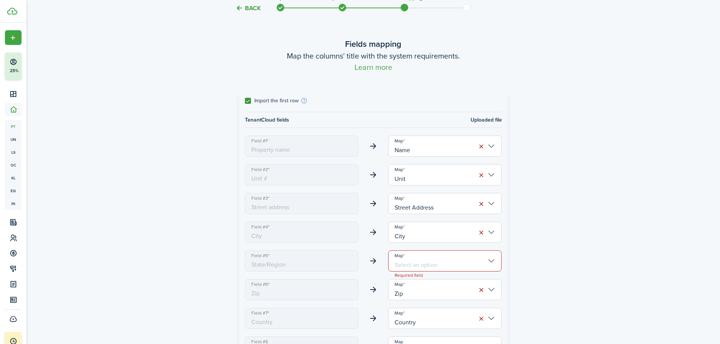
click at [353, 201] on input "Map" at bounding box center [445, 261] width 114 height 21
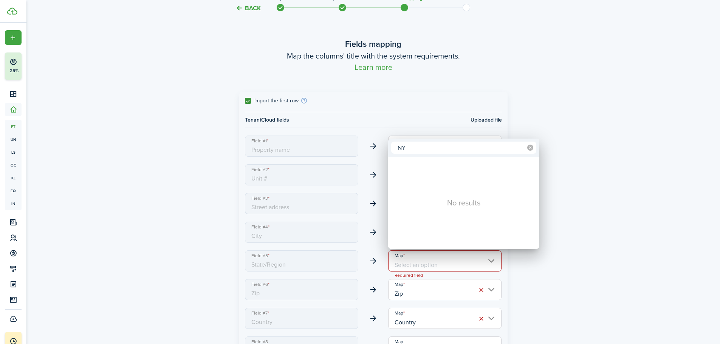
type input "NY"
click at [353, 149] on icon at bounding box center [530, 148] width 6 height 6
click at [353, 151] on div at bounding box center [360, 172] width 841 height 465
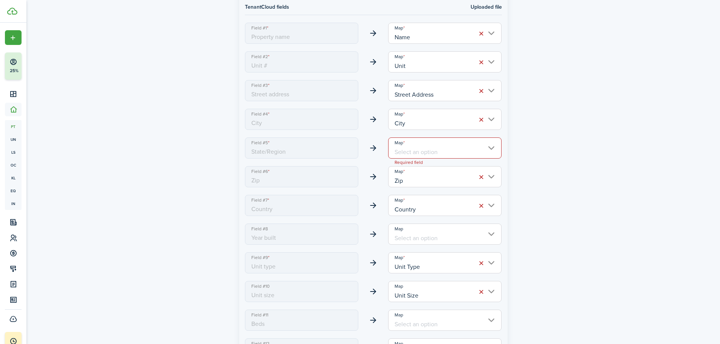
scroll to position [151, 0]
click at [298, 148] on span "State/Region" at bounding box center [302, 147] width 114 height 21
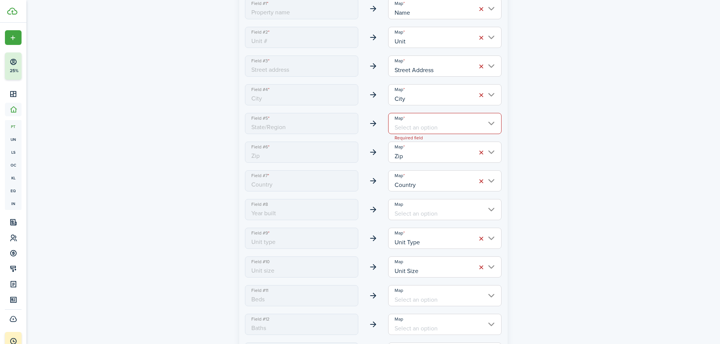
scroll to position [189, 0]
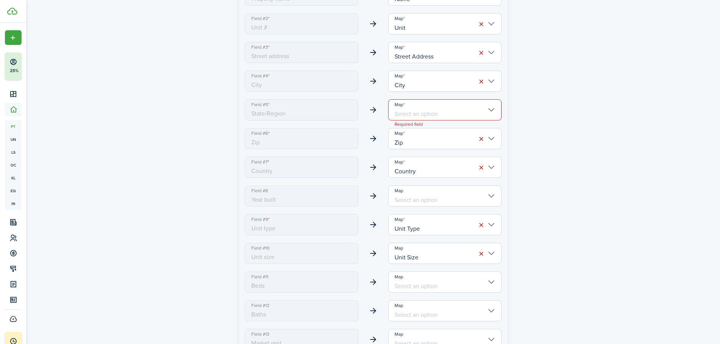
click at [353, 144] on input "Zip" at bounding box center [445, 138] width 114 height 21
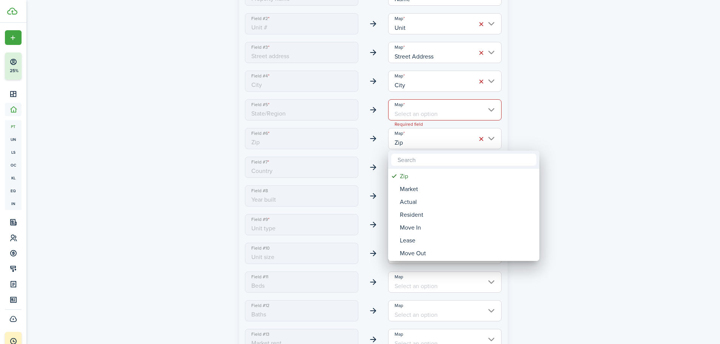
click at [353, 121] on div at bounding box center [360, 172] width 841 height 465
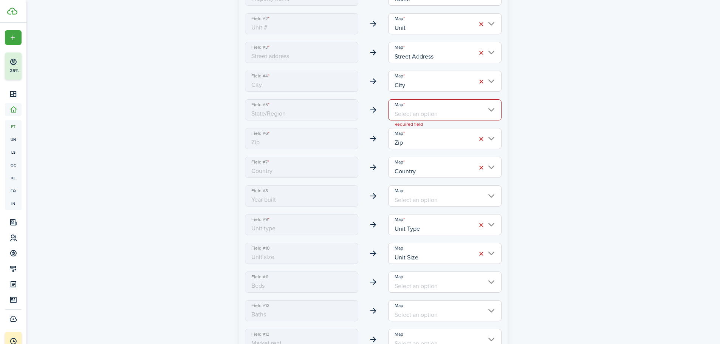
click at [353, 167] on input "Country" at bounding box center [445, 167] width 114 height 21
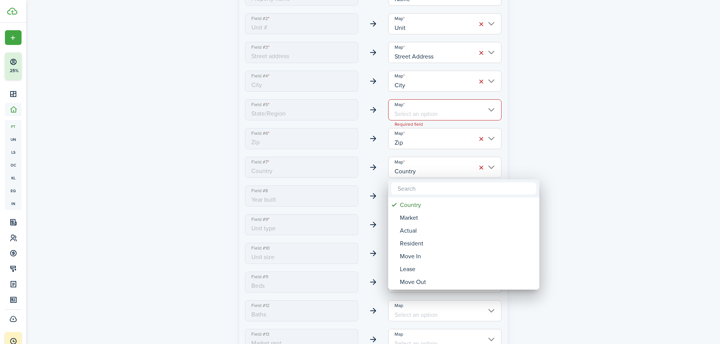
click at [353, 191] on div at bounding box center [360, 172] width 841 height 465
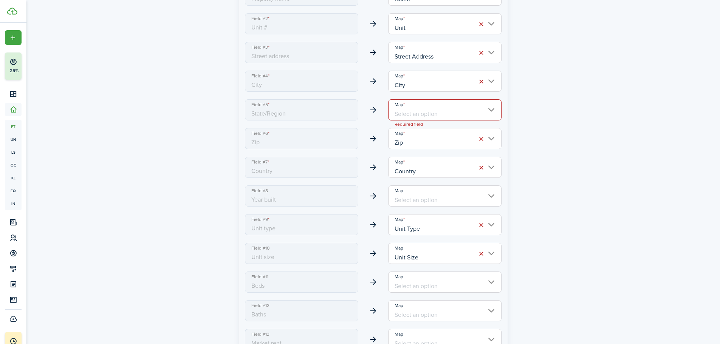
click at [353, 195] on input "Map" at bounding box center [445, 196] width 114 height 21
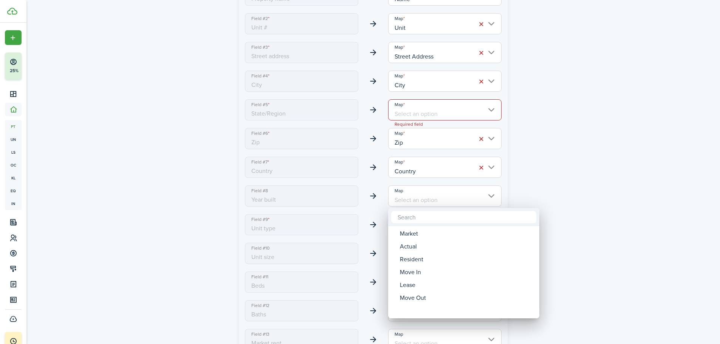
click at [353, 195] on div at bounding box center [360, 172] width 841 height 465
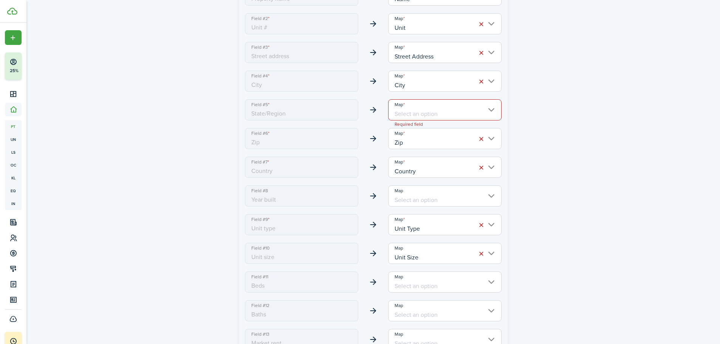
click at [353, 173] on input "Country" at bounding box center [445, 167] width 114 height 21
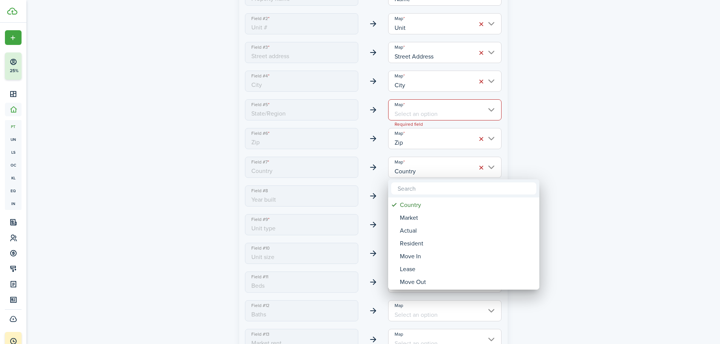
click at [353, 161] on div at bounding box center [360, 172] width 841 height 465
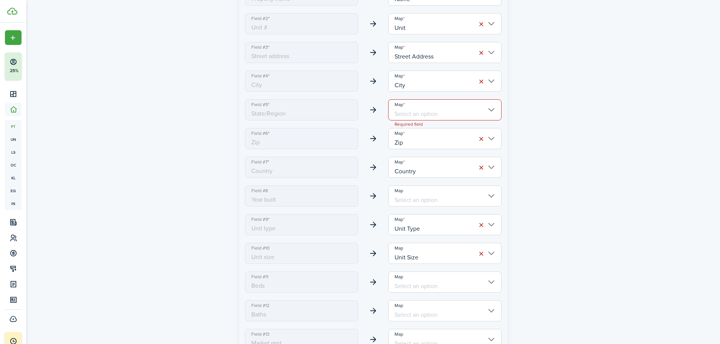
click at [353, 109] on input "Map" at bounding box center [445, 109] width 114 height 21
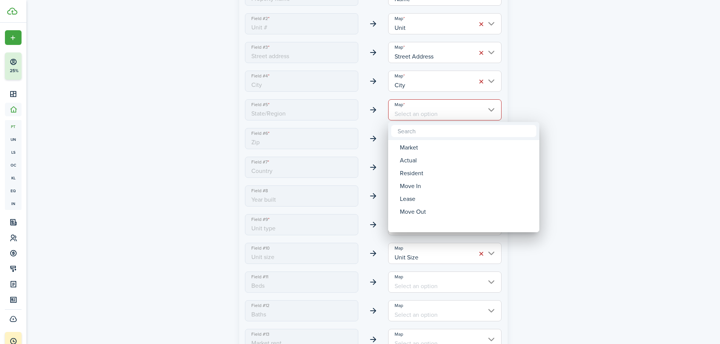
drag, startPoint x: 672, startPoint y: 88, endPoint x: 713, endPoint y: 88, distance: 41.2
click at [353, 88] on div at bounding box center [360, 172] width 841 height 465
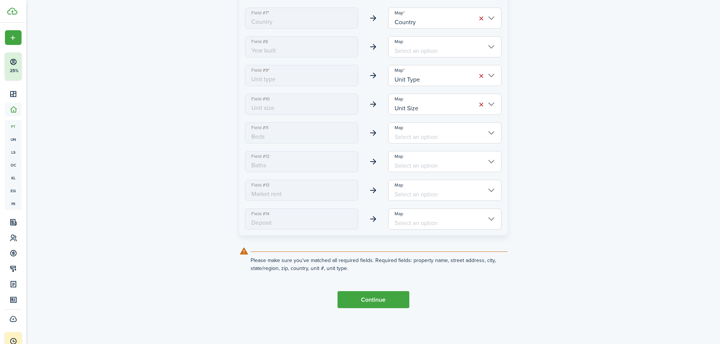
click at [353, 201] on button "Continue" at bounding box center [374, 300] width 72 height 17
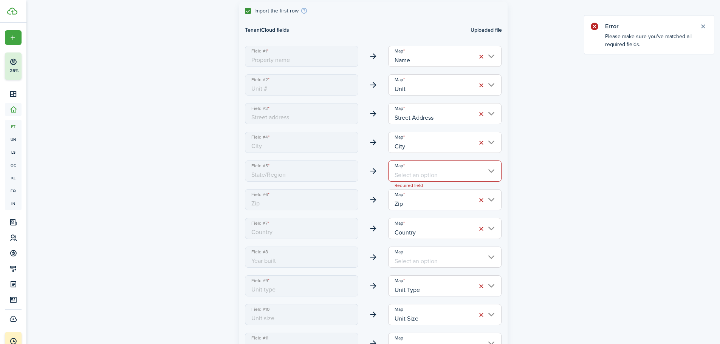
scroll to position [127, 0]
click at [353, 174] on input "Map" at bounding box center [445, 171] width 114 height 21
click at [353, 26] on button "Close notify" at bounding box center [703, 26] width 11 height 11
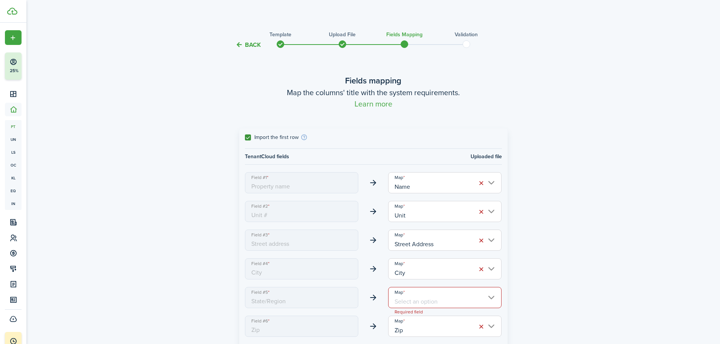
scroll to position [0, 0]
click at [248, 140] on label "Import the first row" at bounding box center [272, 139] width 54 height 6
click at [245, 139] on input "Import the first row" at bounding box center [245, 139] width 0 height 0
checkbox input "false"
click at [243, 47] on button "Back" at bounding box center [248, 46] width 25 height 8
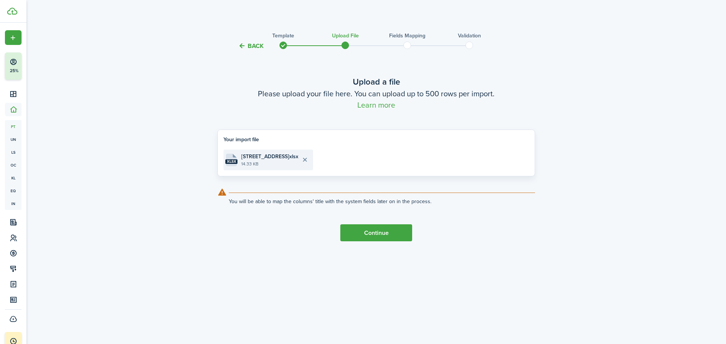
click at [311, 158] on button "Delete file" at bounding box center [304, 160] width 13 height 13
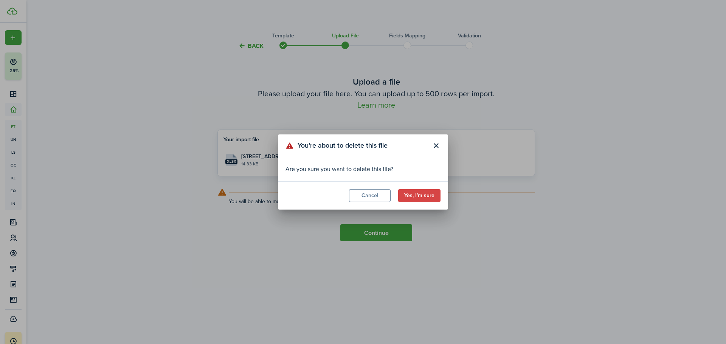
click at [353, 197] on button "Yes, I’m sure" at bounding box center [419, 195] width 42 height 13
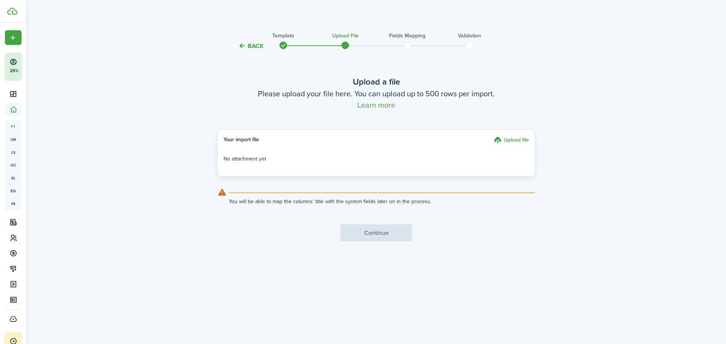
click at [353, 142] on label "Upload file" at bounding box center [511, 141] width 35 height 10
click at [353, 136] on input "Upload file" at bounding box center [491, 136] width 0 height 0
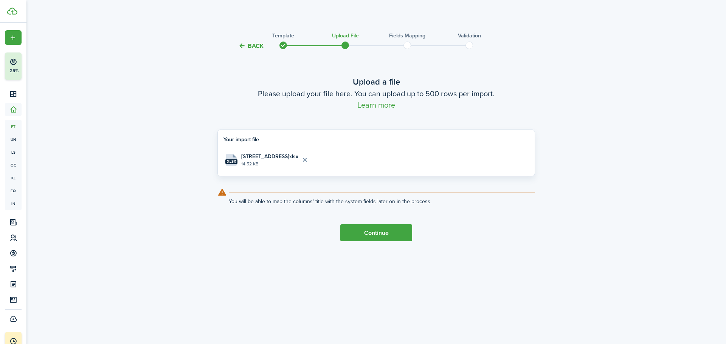
click at [353, 201] on button "Continue" at bounding box center [376, 233] width 72 height 17
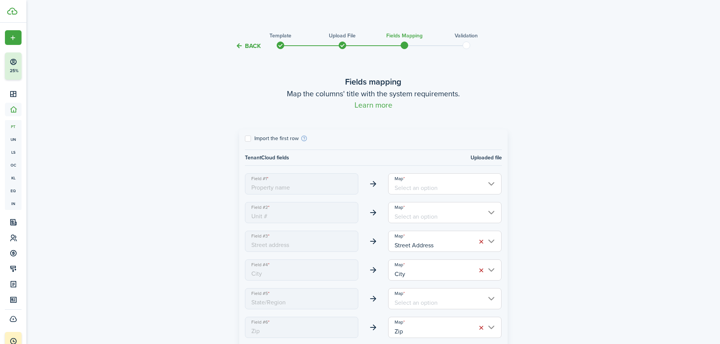
click at [353, 190] on input "Map" at bounding box center [445, 184] width 114 height 21
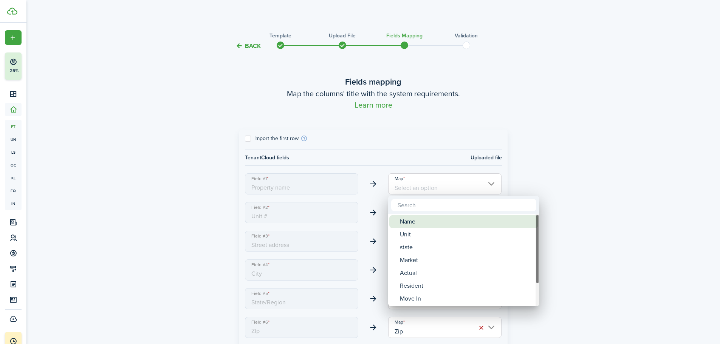
click at [353, 201] on div "Name" at bounding box center [467, 222] width 134 height 13
type input "Name"
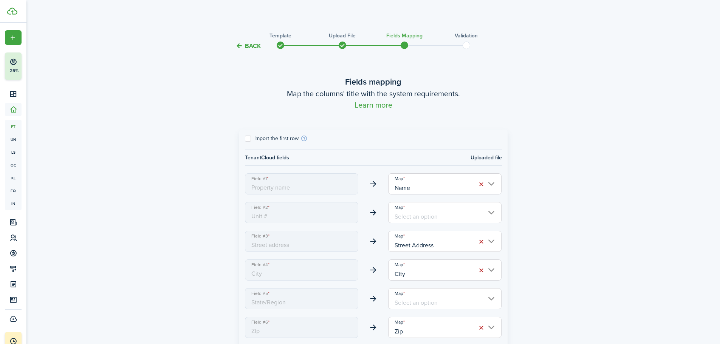
click at [353, 201] on input "Map" at bounding box center [445, 212] width 114 height 21
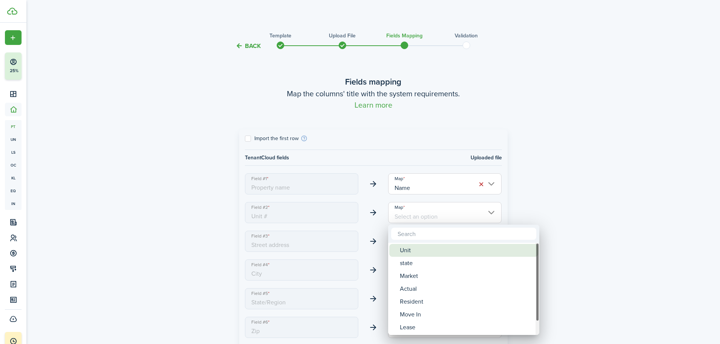
click at [353, 201] on div "Unit" at bounding box center [467, 250] width 134 height 13
type input "Unit"
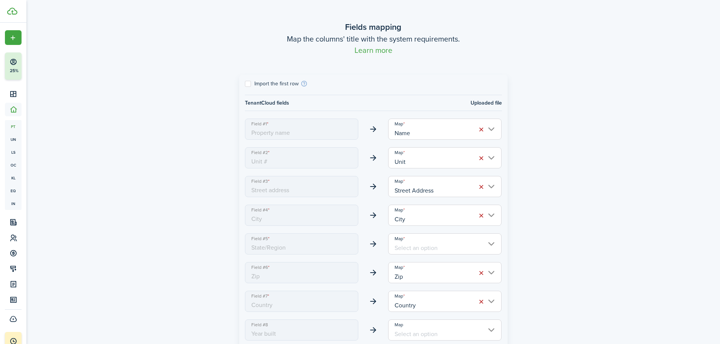
scroll to position [76, 0]
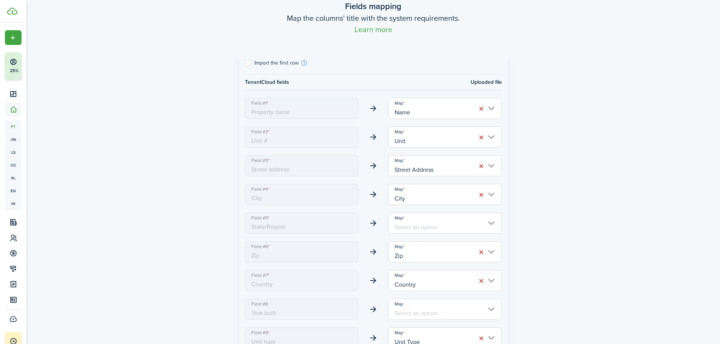
click at [353, 201] on input "Map" at bounding box center [445, 223] width 114 height 21
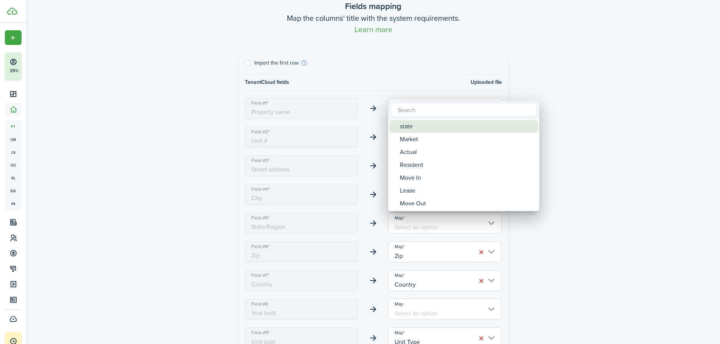
click at [353, 127] on div "state" at bounding box center [467, 126] width 134 height 13
type input "state"
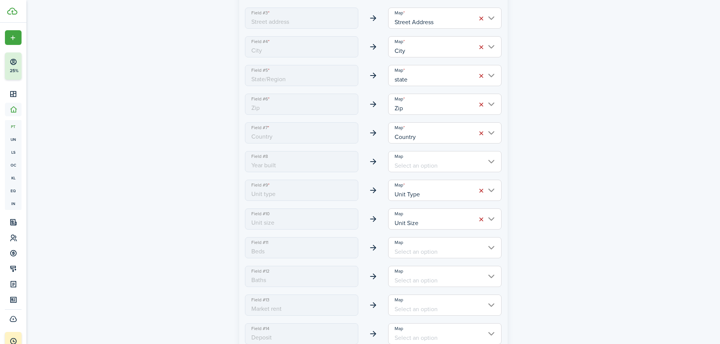
scroll to position [227, 0]
click at [353, 186] on input "Unit Type" at bounding box center [445, 187] width 114 height 21
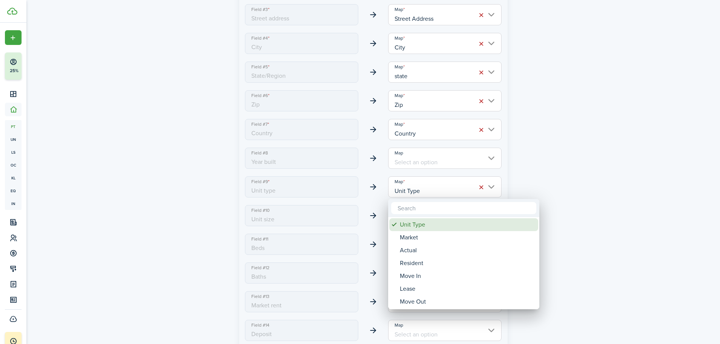
drag, startPoint x: 418, startPoint y: 227, endPoint x: 474, endPoint y: 187, distance: 69.2
click at [353, 201] on div "Unit Type" at bounding box center [467, 225] width 134 height 13
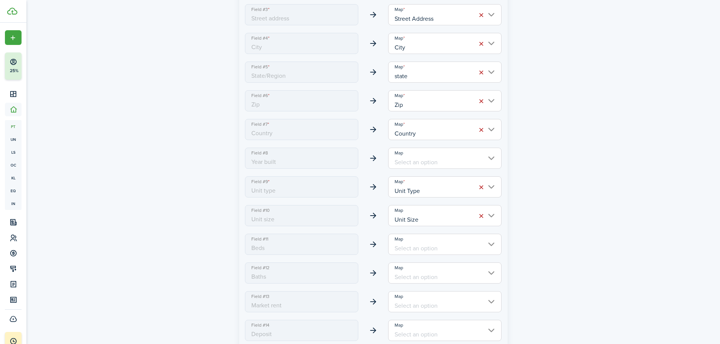
click at [353, 165] on div "Back Template Upload file Fields mapping Validation Fields mapping Map the colu…" at bounding box center [373, 118] width 439 height 636
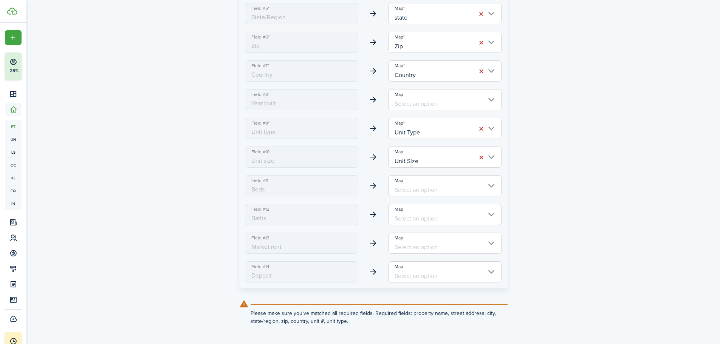
scroll to position [338, 0]
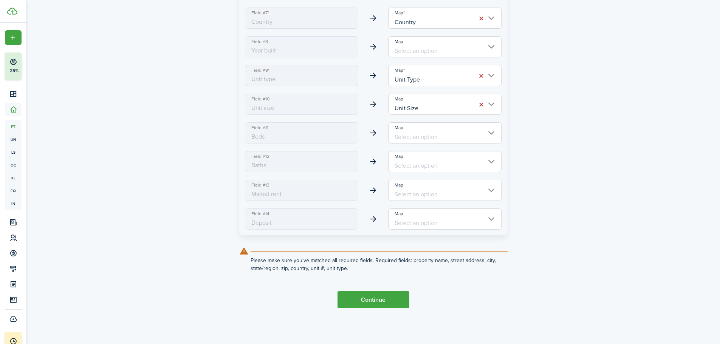
click at [353, 201] on button "Continue" at bounding box center [374, 300] width 72 height 17
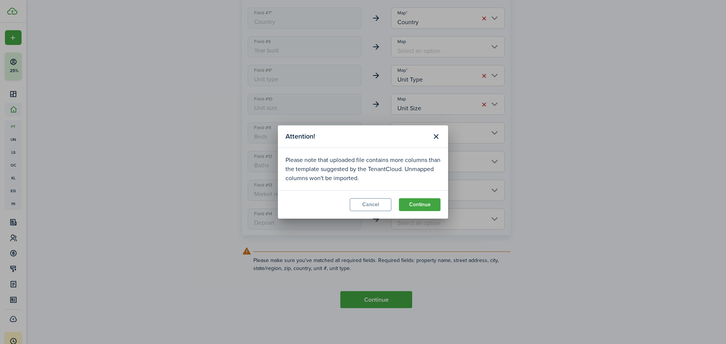
click at [353, 201] on button "Continue" at bounding box center [420, 204] width 42 height 13
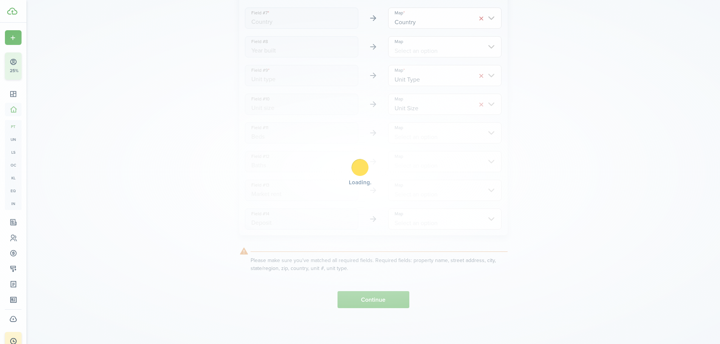
scroll to position [0, 0]
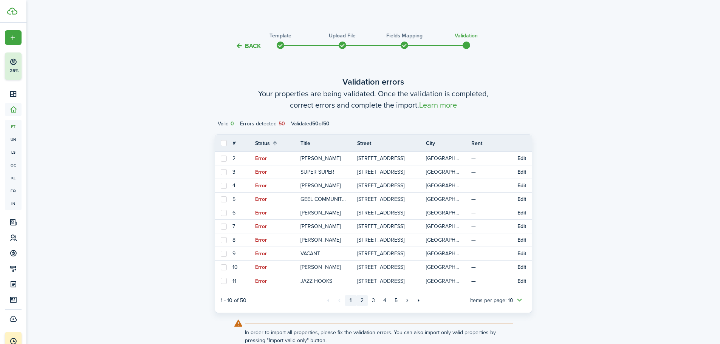
click at [353, 201] on link "2" at bounding box center [362, 300] width 11 height 11
click at [353, 201] on link "3" at bounding box center [373, 300] width 11 height 11
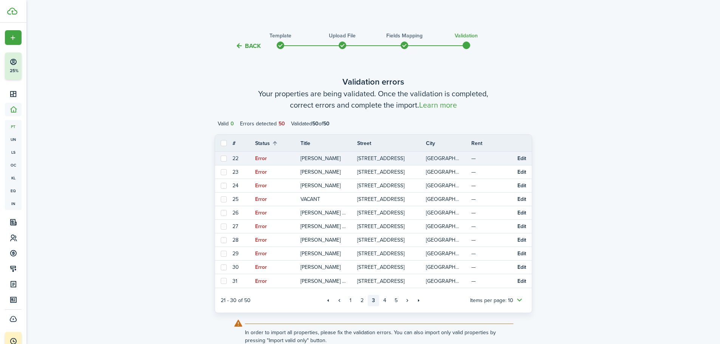
click at [223, 160] on label at bounding box center [224, 159] width 6 height 6
click at [221, 159] on input "checkbox" at bounding box center [220, 158] width 0 height 0
click at [226, 160] on label at bounding box center [224, 159] width 6 height 6
click at [221, 159] on input "checkbox" at bounding box center [220, 158] width 0 height 0
checkbox input "false"
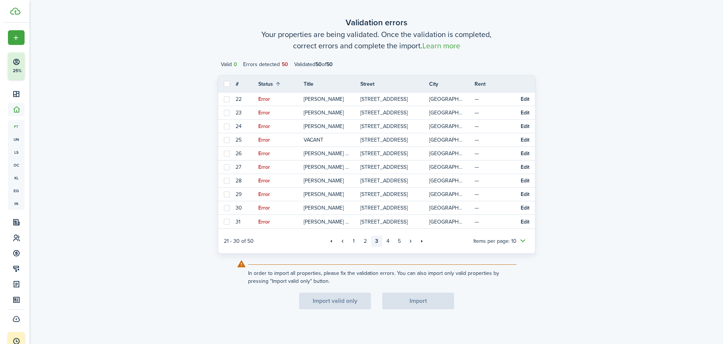
scroll to position [60, 0]
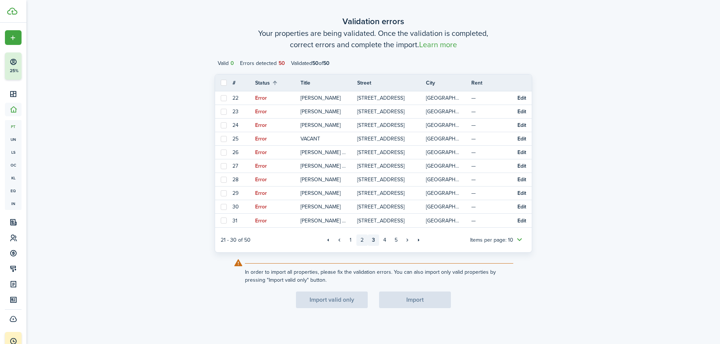
click at [353, 201] on link "2" at bounding box center [362, 240] width 11 height 11
click at [349, 201] on link "1" at bounding box center [350, 240] width 11 height 11
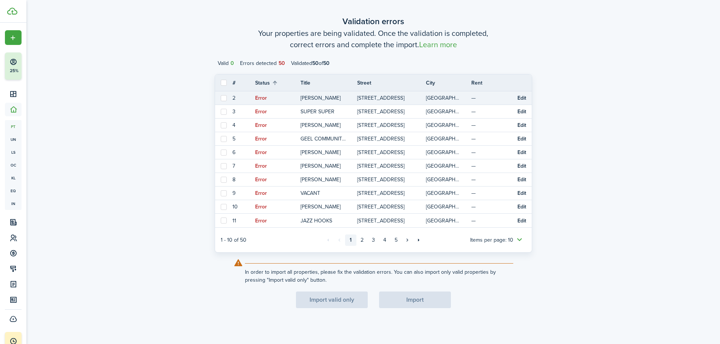
click at [353, 100] on button "Edit" at bounding box center [522, 98] width 9 height 6
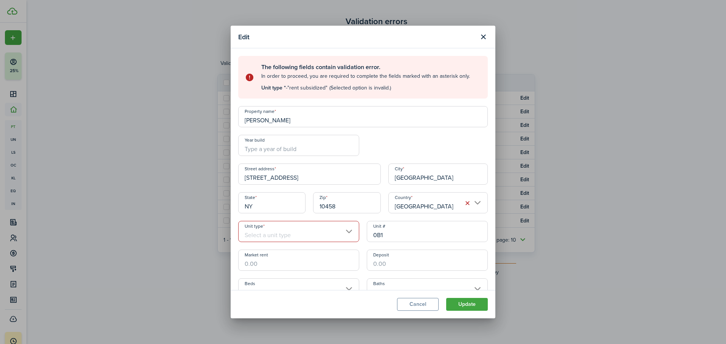
click at [287, 201] on input "Unit type" at bounding box center [298, 231] width 121 height 21
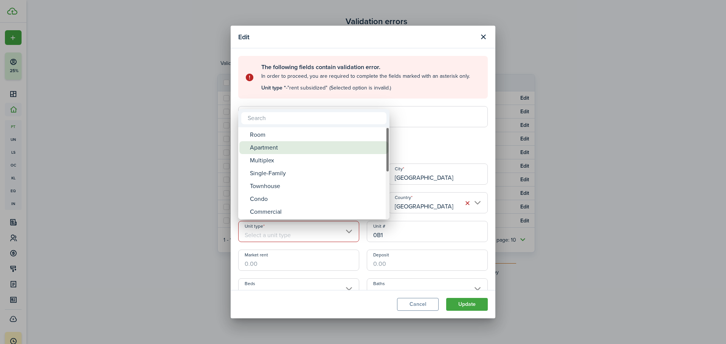
click at [272, 149] on div "Apartment" at bounding box center [317, 147] width 134 height 13
type input "Apartment"
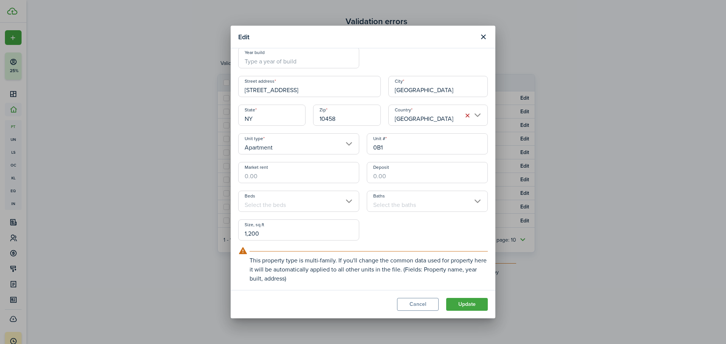
scroll to position [88, 0]
click at [353, 201] on button "Update" at bounding box center [467, 304] width 42 height 13
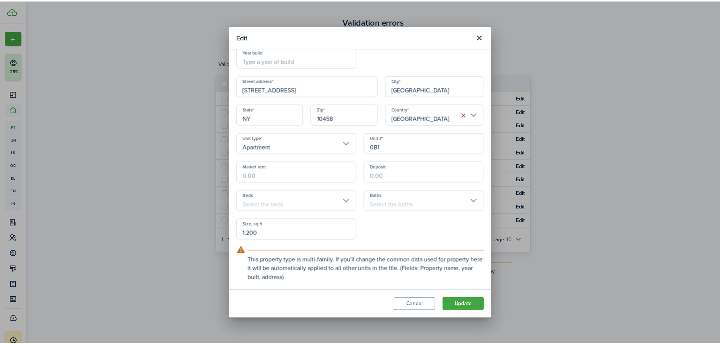
scroll to position [38, 0]
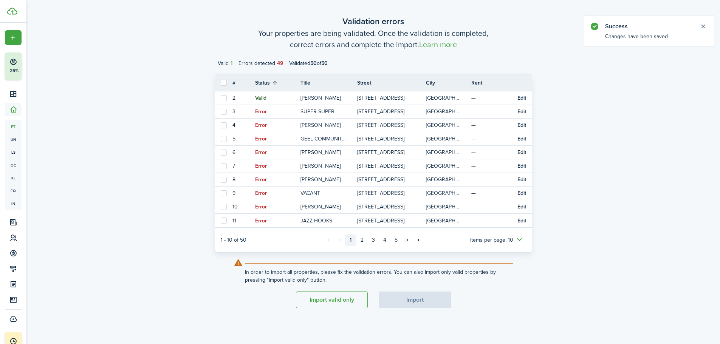
click at [339, 201] on button "Import valid only" at bounding box center [332, 300] width 72 height 17
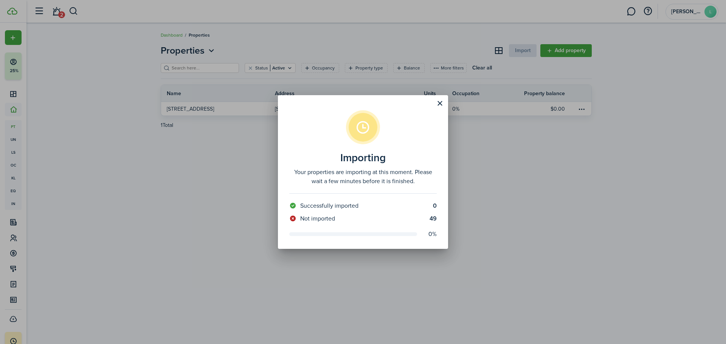
click at [353, 104] on button "Close modal" at bounding box center [439, 103] width 13 height 13
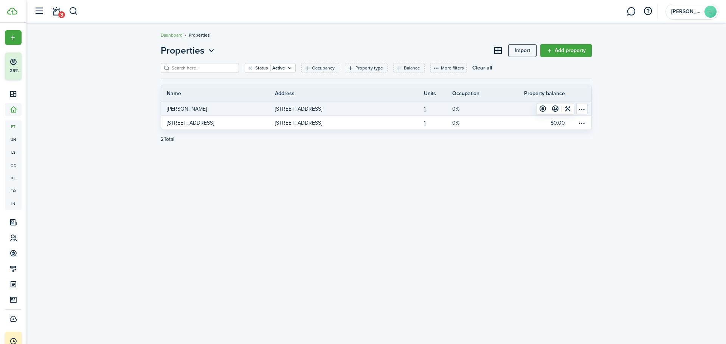
click at [229, 112] on link "[PERSON_NAME]" at bounding box center [218, 109] width 114 height 14
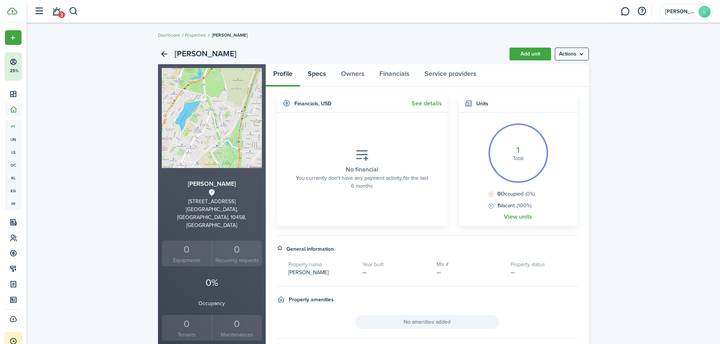
click at [326, 78] on link "Specs" at bounding box center [316, 75] width 33 height 23
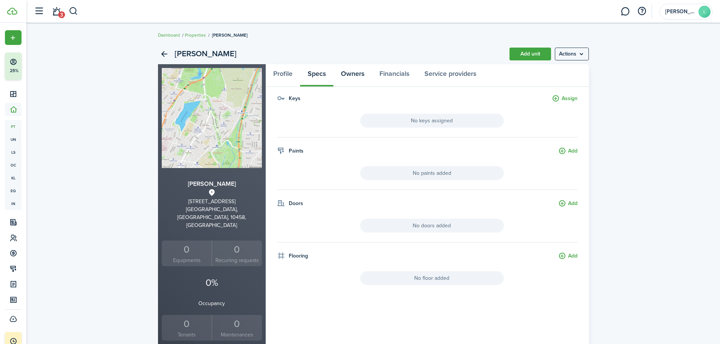
drag, startPoint x: 365, startPoint y: 78, endPoint x: 229, endPoint y: 56, distance: 137.6
click at [353, 78] on link "Owners" at bounding box center [352, 75] width 39 height 23
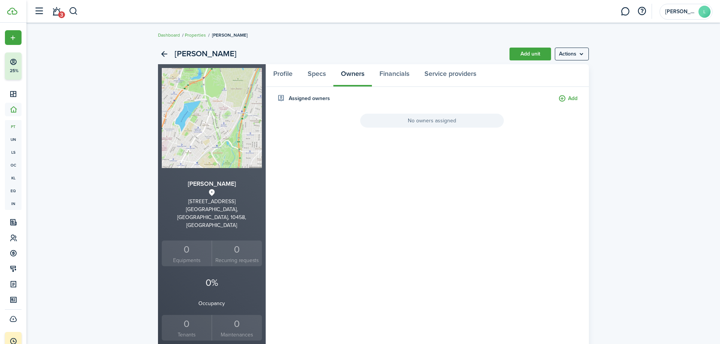
click at [193, 35] on link "Properties" at bounding box center [195, 35] width 21 height 7
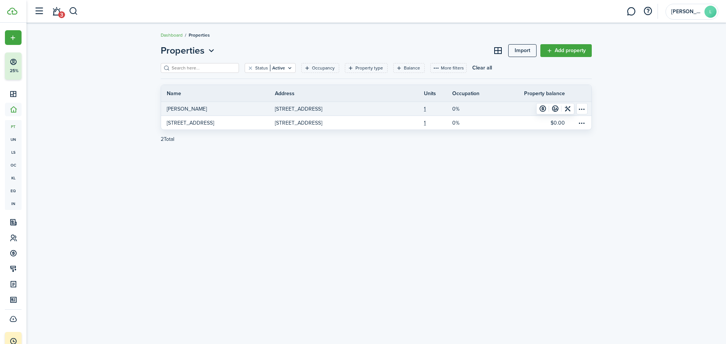
click at [353, 109] on table-menu-btn-icon "Open menu" at bounding box center [581, 108] width 11 height 11
drag, startPoint x: 627, startPoint y: 155, endPoint x: 597, endPoint y: 150, distance: 30.8
click at [353, 155] on div "Properties Import Add property Status Active Occupancy Property type Balance Mo…" at bounding box center [375, 183] width 699 height 287
click at [307, 108] on p "[STREET_ADDRESS]" at bounding box center [298, 109] width 47 height 8
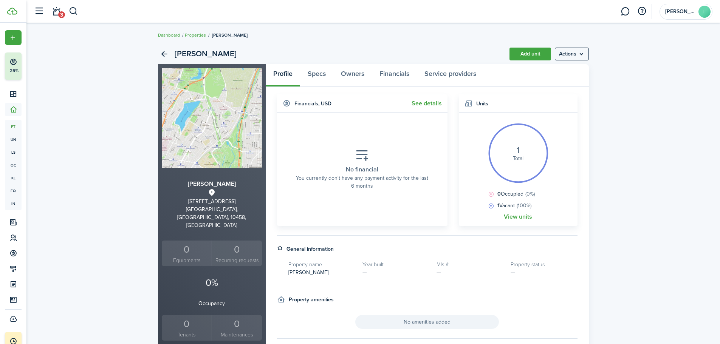
click at [353, 54] on menu-btn "Actions" at bounding box center [572, 54] width 34 height 13
click at [353, 54] on link "Add unit" at bounding box center [531, 54] width 42 height 13
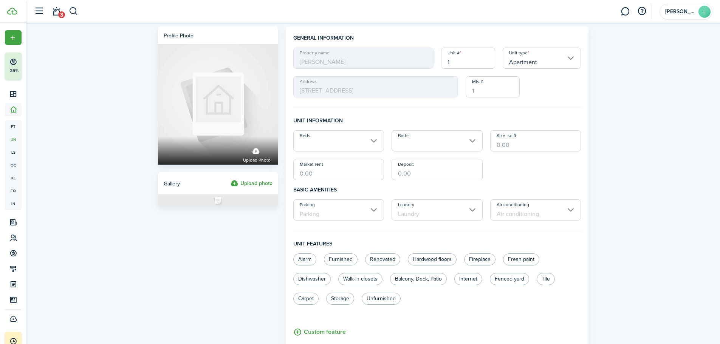
click at [324, 139] on input "Beds" at bounding box center [338, 140] width 91 height 21
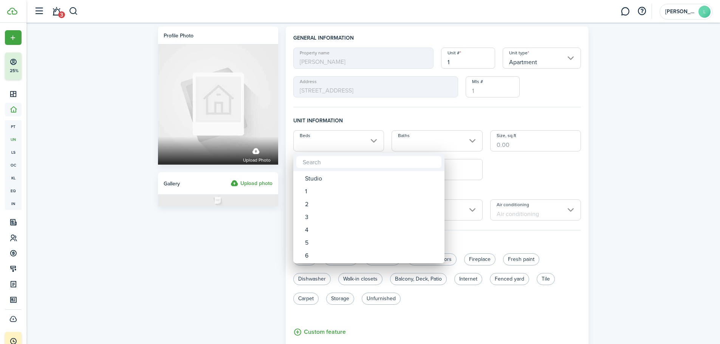
click at [353, 139] on div at bounding box center [360, 172] width 841 height 465
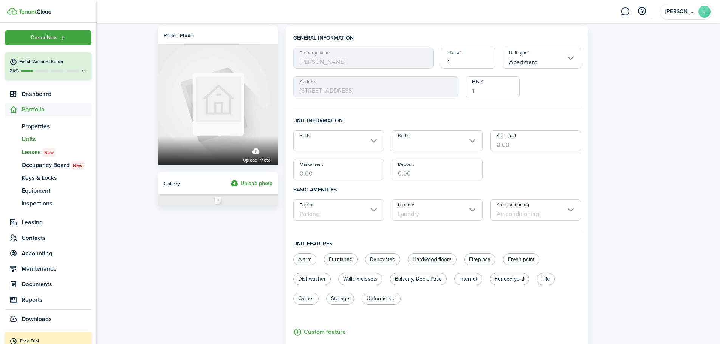
click at [36, 152] on span "Leases New" at bounding box center [57, 152] width 70 height 9
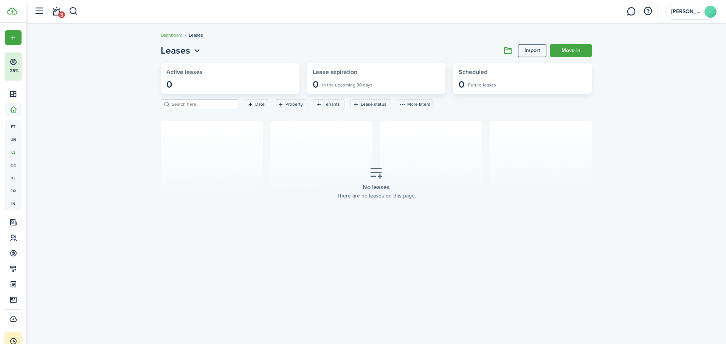
click at [353, 52] on link "Import" at bounding box center [532, 50] width 28 height 13
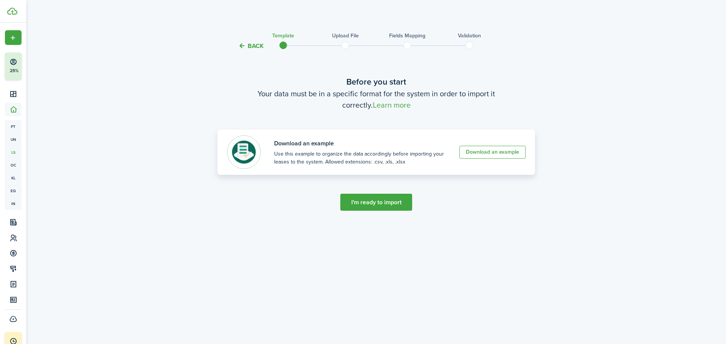
click at [353, 156] on link "Download an example" at bounding box center [492, 152] width 66 height 13
click at [353, 201] on button "I'm ready to import" at bounding box center [376, 202] width 72 height 17
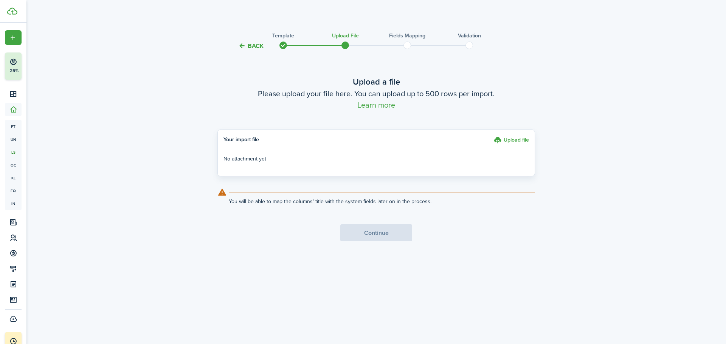
click at [353, 140] on label "Upload file" at bounding box center [511, 141] width 35 height 10
click at [353, 136] on input "Upload file" at bounding box center [491, 136] width 0 height 0
click at [353, 201] on button "Continue" at bounding box center [376, 233] width 72 height 17
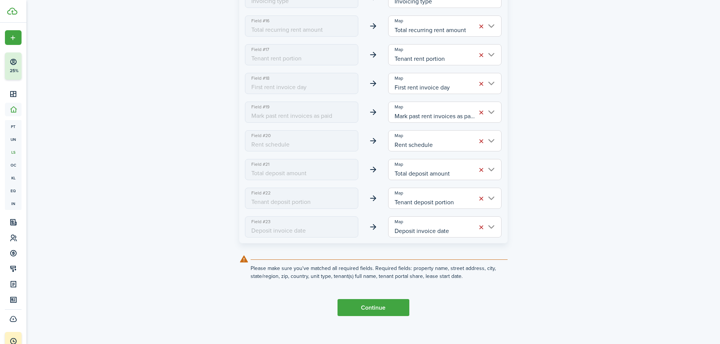
scroll to position [597, 0]
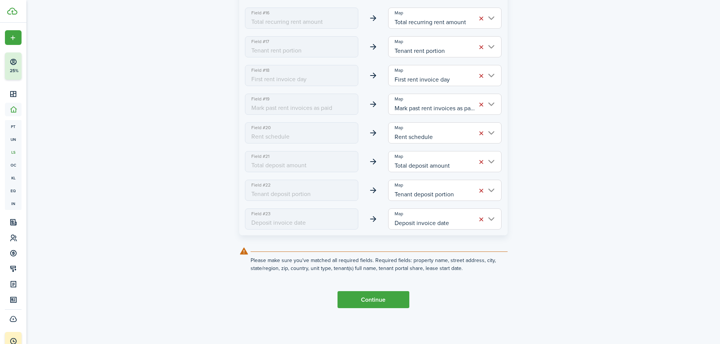
click at [353, 201] on button "Continue" at bounding box center [374, 300] width 72 height 17
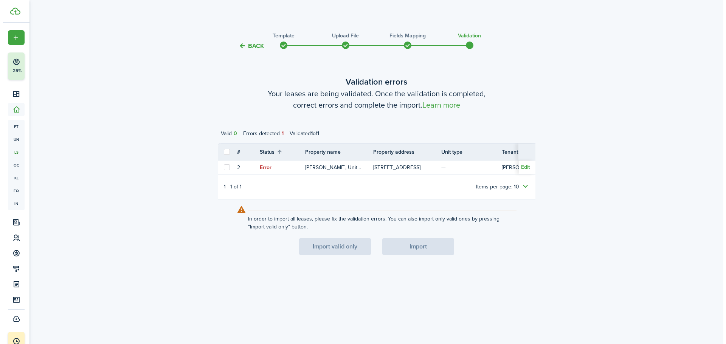
scroll to position [0, 0]
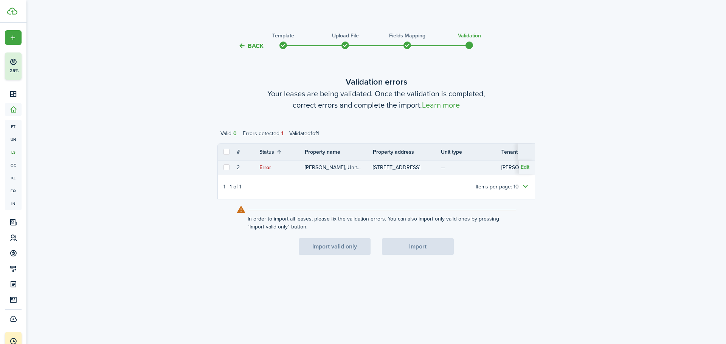
click at [353, 166] on button "Edit" at bounding box center [525, 167] width 9 height 11
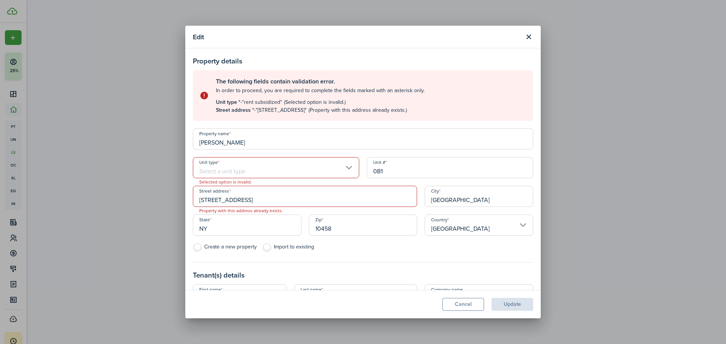
click at [237, 174] on input "Unit type" at bounding box center [276, 167] width 166 height 21
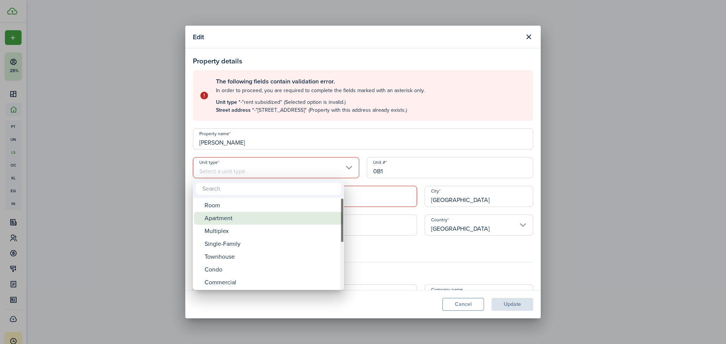
click at [228, 201] on div "Apartment" at bounding box center [272, 218] width 134 height 13
type input "Apartment"
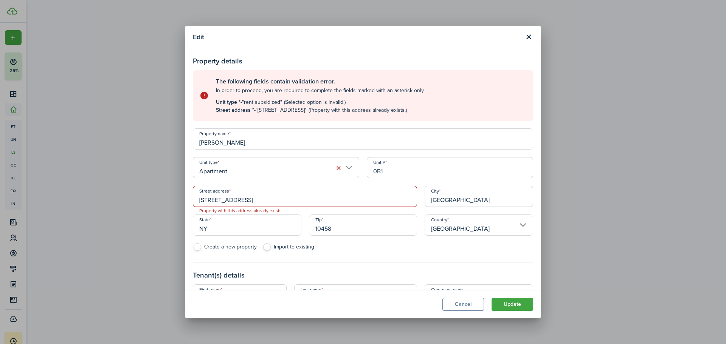
click at [321, 200] on input "[STREET_ADDRESS]" at bounding box center [305, 196] width 224 height 21
click at [254, 201] on input "NY" at bounding box center [247, 225] width 109 height 21
drag, startPoint x: 209, startPoint y: 229, endPoint x: 183, endPoint y: 228, distance: 26.1
click at [183, 201] on div "Edit Property details The following fields contain validation error. In order t…" at bounding box center [363, 172] width 726 height 344
click at [304, 197] on input "[STREET_ADDRESS]" at bounding box center [305, 196] width 224 height 21
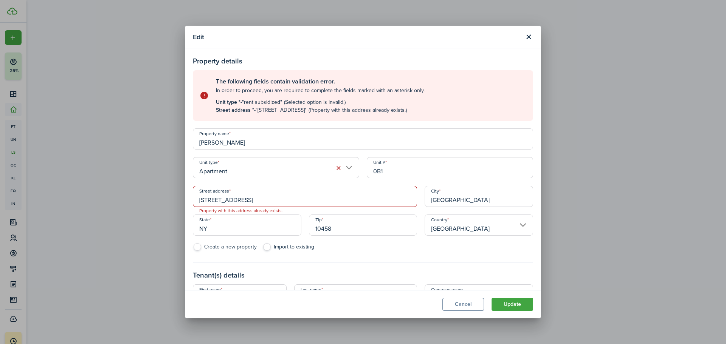
click at [329, 195] on input "[STREET_ADDRESS]" at bounding box center [305, 196] width 224 height 21
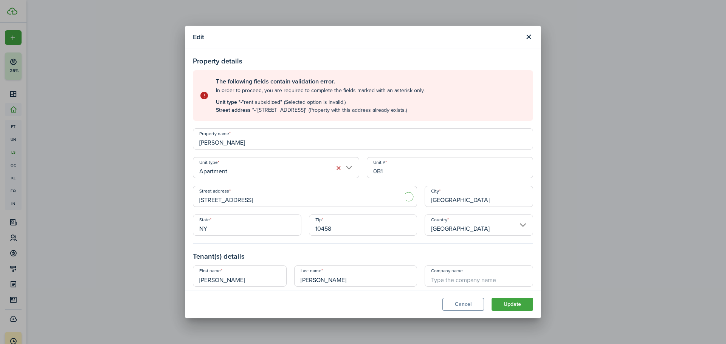
click at [305, 198] on input "[STREET_ADDRESS]" at bounding box center [305, 196] width 224 height 21
click at [253, 201] on span "[STREET_ADDRESS]" at bounding box center [228, 213] width 47 height 8
type input "[STREET_ADDRESS]"
type input "The Bronx"
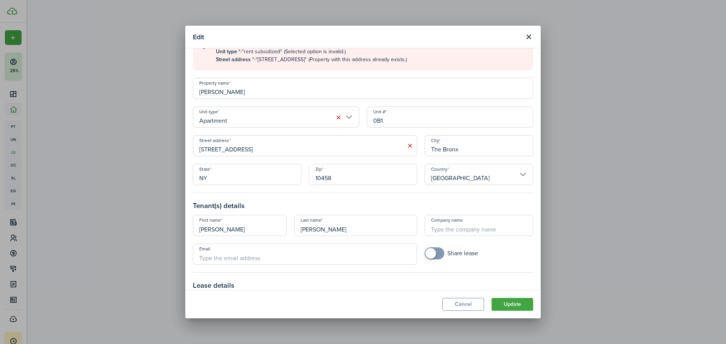
scroll to position [113, 0]
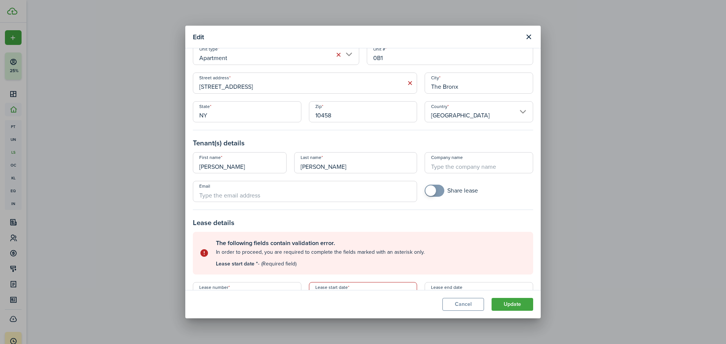
checkbox input "true"
click at [353, 192] on span at bounding box center [430, 191] width 11 height 11
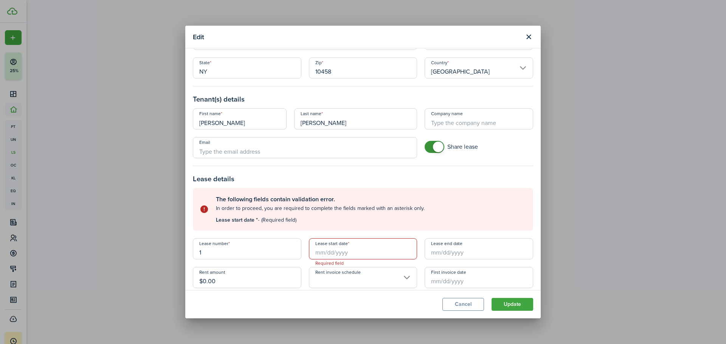
scroll to position [208, 0]
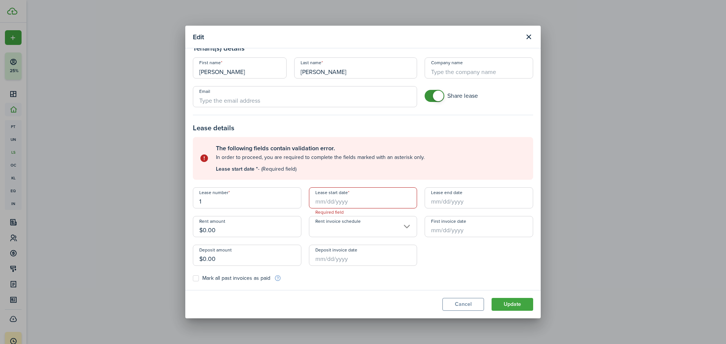
click at [341, 201] on input "Lease start date" at bounding box center [363, 198] width 109 height 21
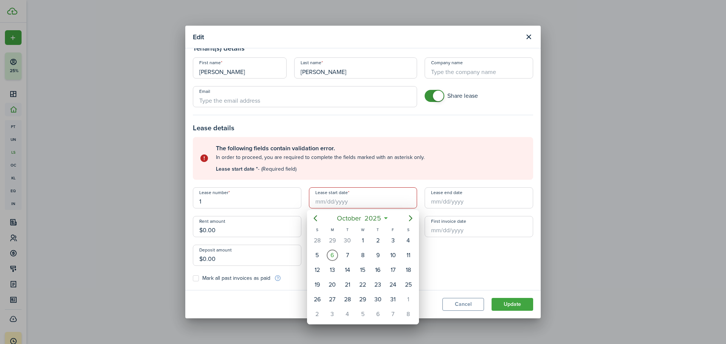
click at [347, 201] on div at bounding box center [363, 172] width 847 height 465
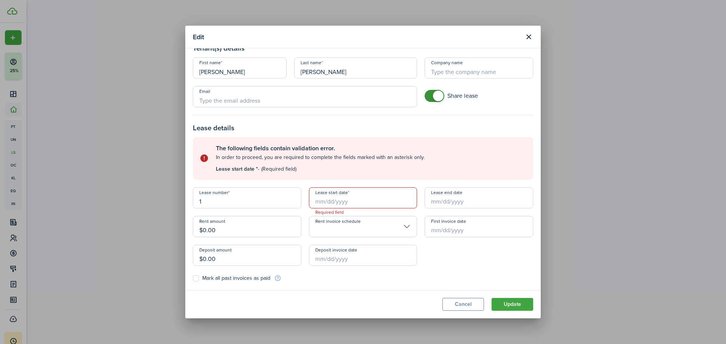
click at [333, 201] on input "Lease start date" at bounding box center [363, 198] width 109 height 21
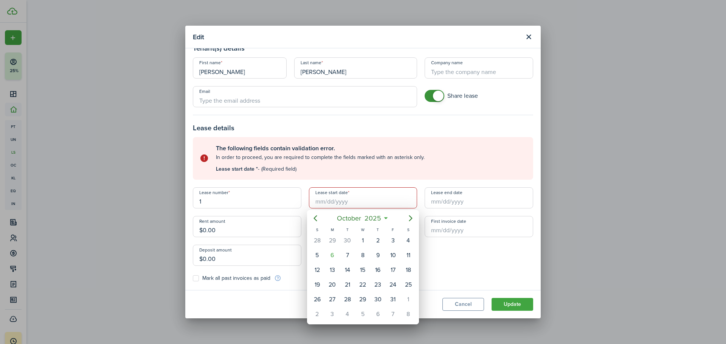
click at [353, 198] on div at bounding box center [363, 172] width 847 height 465
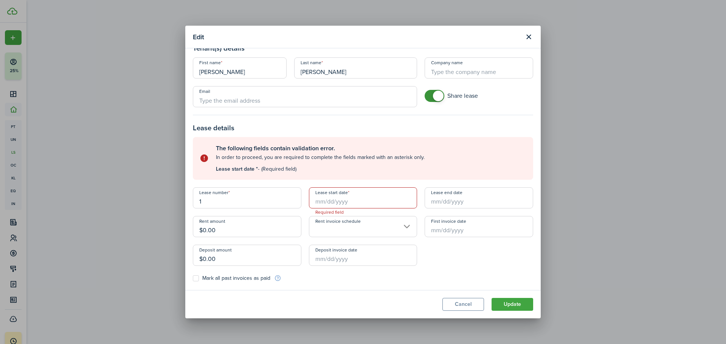
click at [353, 201] on input "Lease end date" at bounding box center [479, 198] width 109 height 21
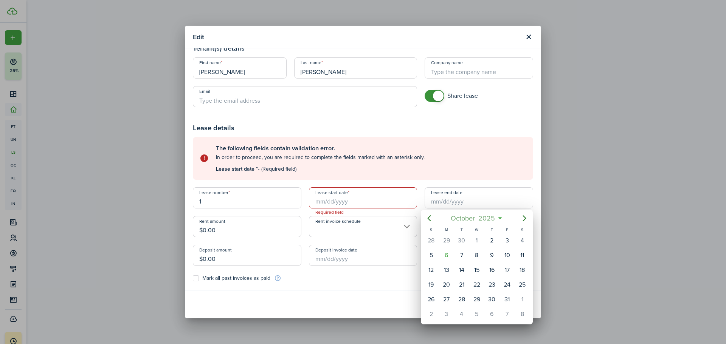
click at [353, 201] on span "October" at bounding box center [463, 219] width 28 height 14
click at [353, 201] on span "2025" at bounding box center [473, 219] width 20 height 14
click at [353, 201] on div "2018" at bounding box center [441, 239] width 27 height 12
click at [353, 201] on div "Aug" at bounding box center [476, 286] width 27 height 12
click at [353, 201] on div "1" at bounding box center [476, 240] width 11 height 11
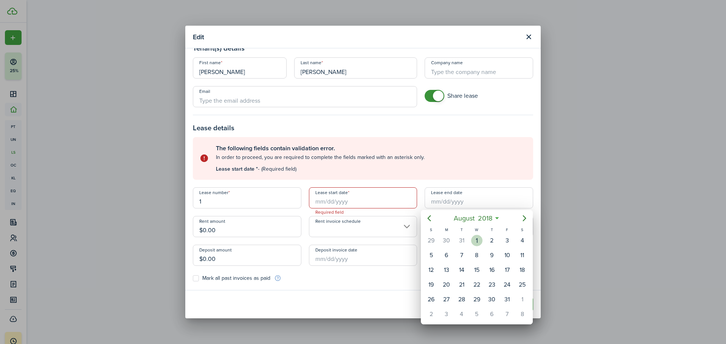
type input "[DATE]"
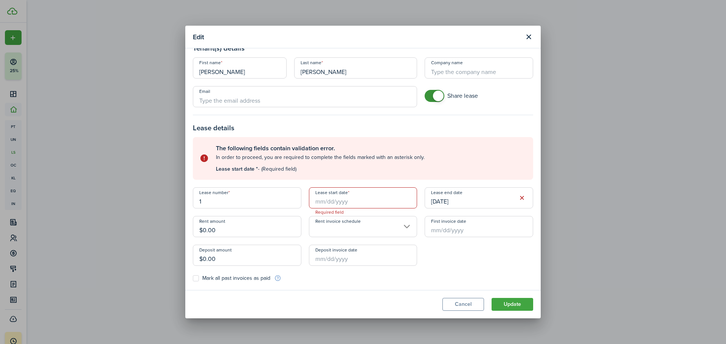
click at [353, 201] on input "Lease start date" at bounding box center [363, 198] width 109 height 21
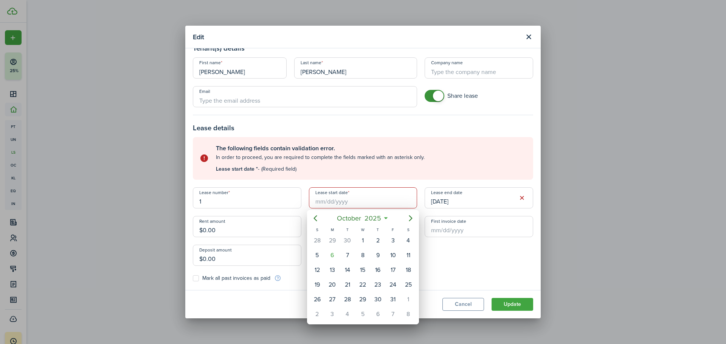
click at [353, 200] on div at bounding box center [363, 172] width 847 height 465
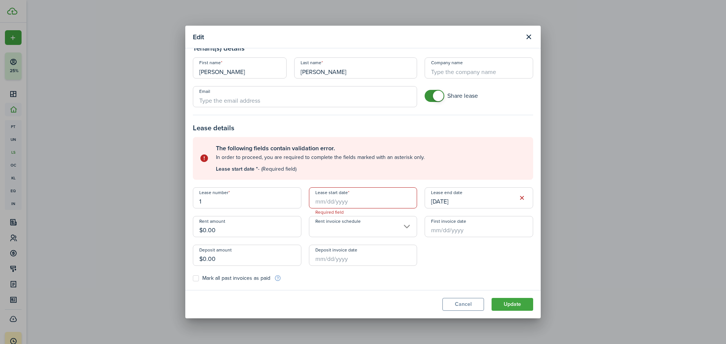
click at [345, 201] on input "Lease start date" at bounding box center [363, 198] width 109 height 21
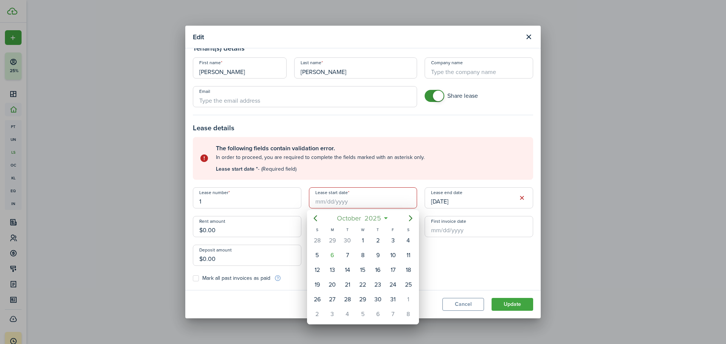
click at [353, 201] on span "2025" at bounding box center [373, 219] width 20 height 14
click at [353, 201] on icon at bounding box center [372, 219] width 8 height 8
click at [353, 201] on span "2025" at bounding box center [373, 219] width 20 height 14
click at [317, 201] on icon "Previous page" at bounding box center [315, 218] width 9 height 9
click at [353, 201] on mbsc-button "2024" at bounding box center [359, 219] width 26 height 14
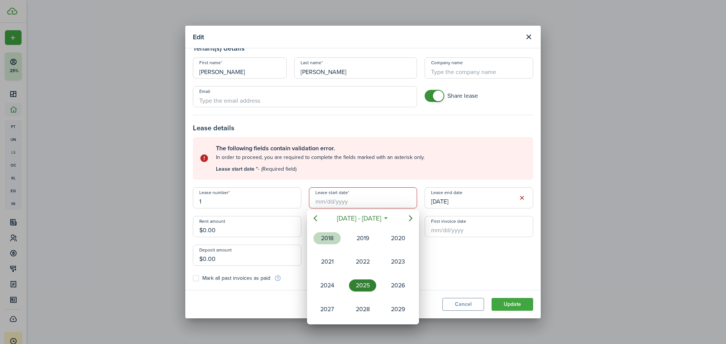
click at [326, 201] on div "2018" at bounding box center [326, 239] width 27 height 12
click at [353, 201] on div "Aug" at bounding box center [362, 286] width 27 height 12
click at [353, 201] on div "1" at bounding box center [362, 240] width 11 height 11
type input "[DATE]"
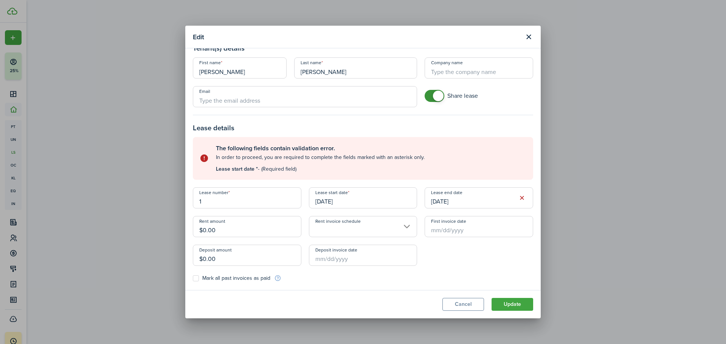
click at [353, 201] on button "button" at bounding box center [522, 198] width 11 height 11
click at [353, 201] on input "Lease end date" at bounding box center [479, 198] width 109 height 21
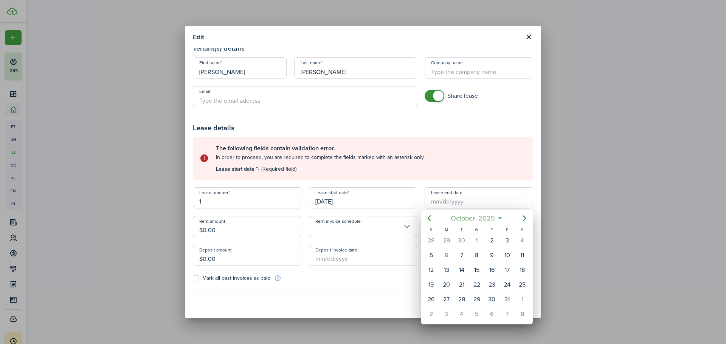
click at [353, 201] on span "2025" at bounding box center [487, 219] width 20 height 14
click at [353, 201] on span "2025" at bounding box center [473, 219] width 20 height 14
click at [353, 201] on div "2024" at bounding box center [441, 286] width 27 height 12
click at [353, 201] on div "[DATE]" at bounding box center [441, 286] width 27 height 12
click at [353, 201] on div "31" at bounding box center [476, 299] width 11 height 11
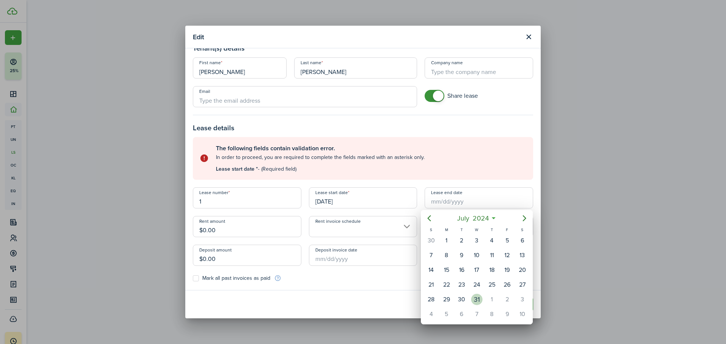
type input "[DATE]"
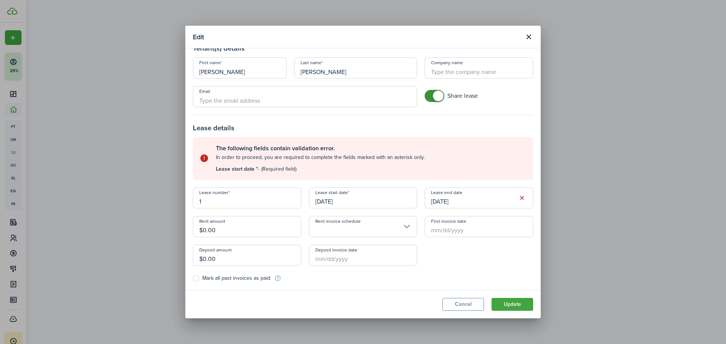
click at [353, 201] on input "Rent invoice schedule" at bounding box center [363, 226] width 109 height 21
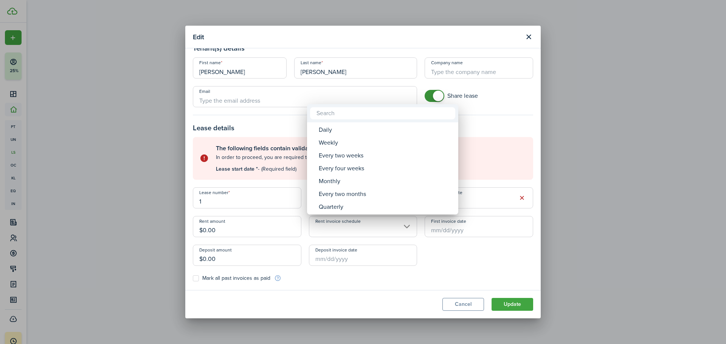
click at [353, 201] on div at bounding box center [363, 172] width 847 height 465
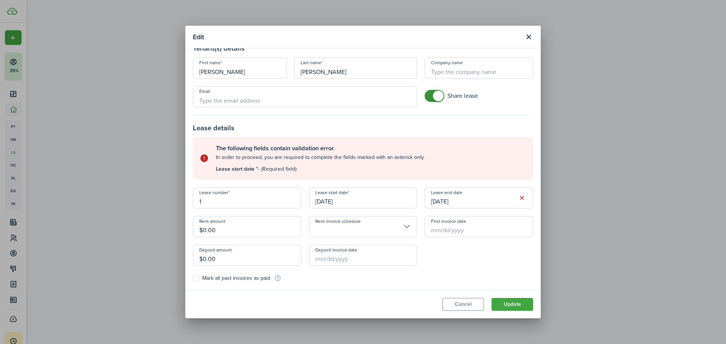
click at [353, 201] on button "Update" at bounding box center [513, 304] width 42 height 13
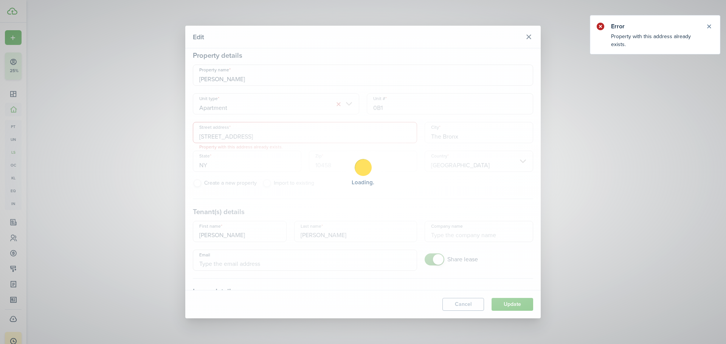
scroll to position [0, 0]
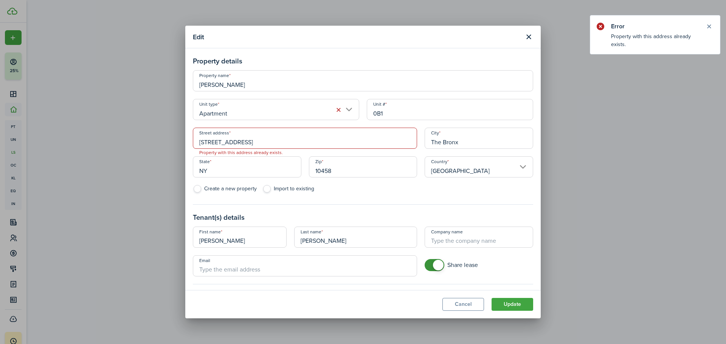
click at [269, 143] on input "[STREET_ADDRESS]" at bounding box center [305, 138] width 224 height 21
click at [353, 201] on button "Update" at bounding box center [513, 304] width 42 height 13
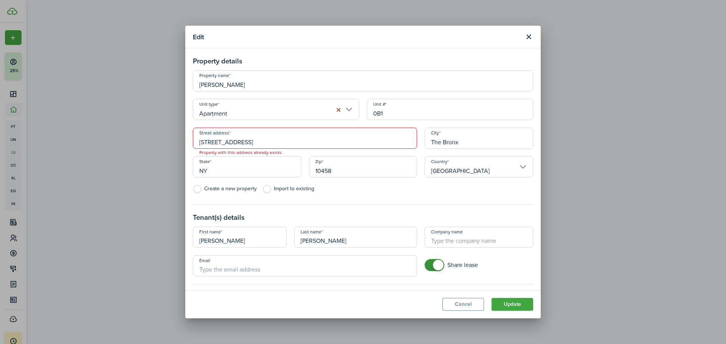
click at [274, 145] on input "[STREET_ADDRESS]" at bounding box center [305, 138] width 224 height 21
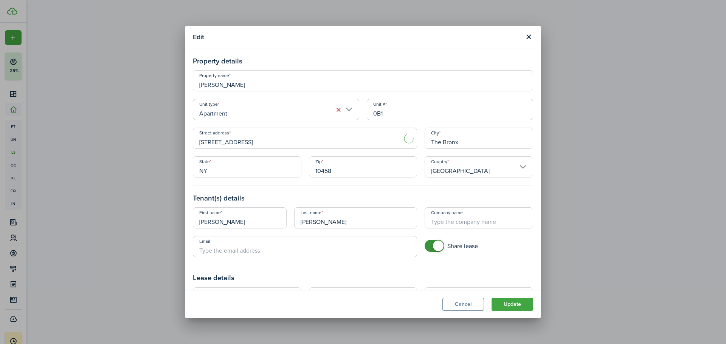
type input "[STREET_ADDRESS]"
click at [353, 201] on button "Update" at bounding box center [513, 304] width 42 height 13
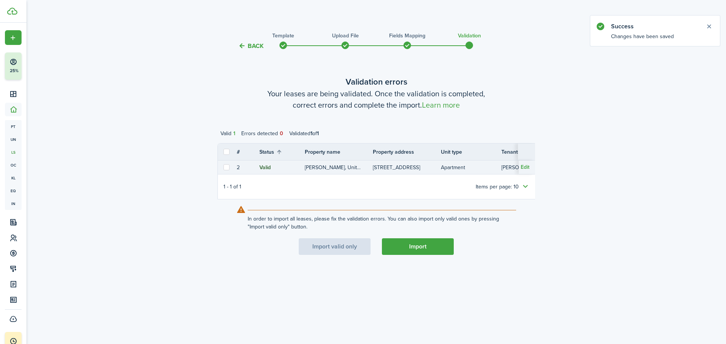
click at [226, 169] on label at bounding box center [226, 167] width 6 height 6
click at [223, 168] on input "checkbox" at bounding box center [223, 167] width 0 height 0
checkbox input "true"
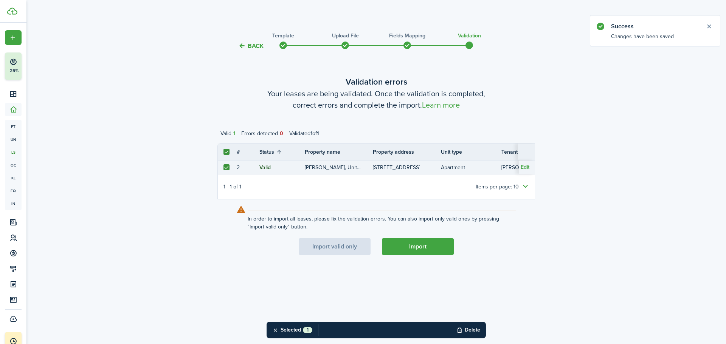
click at [353, 201] on button "Import" at bounding box center [418, 247] width 72 height 17
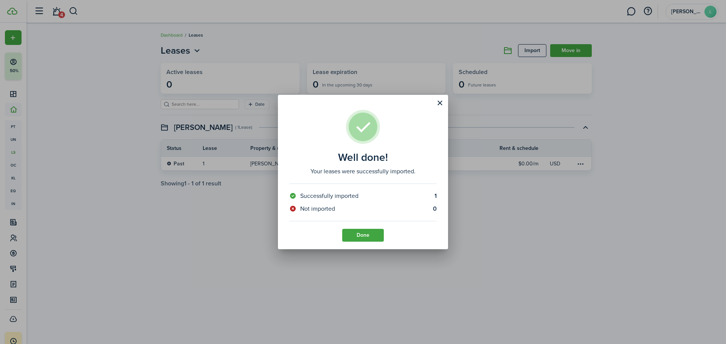
click at [353, 103] on button "Close modal" at bounding box center [439, 103] width 13 height 13
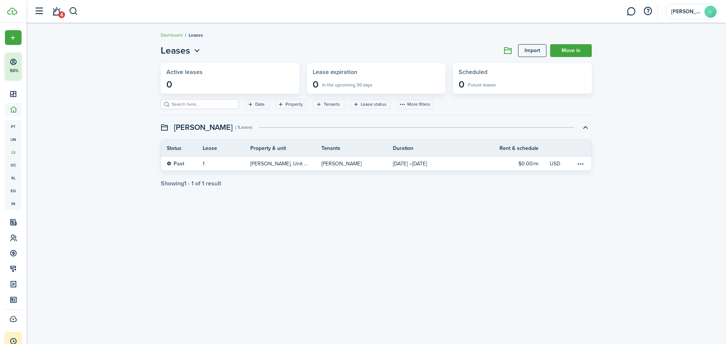
click at [353, 48] on link "Move in" at bounding box center [571, 50] width 42 height 13
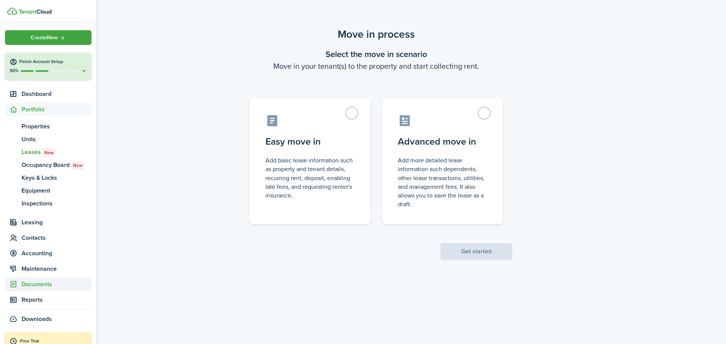
click at [25, 201] on span "Documents" at bounding box center [57, 284] width 70 height 9
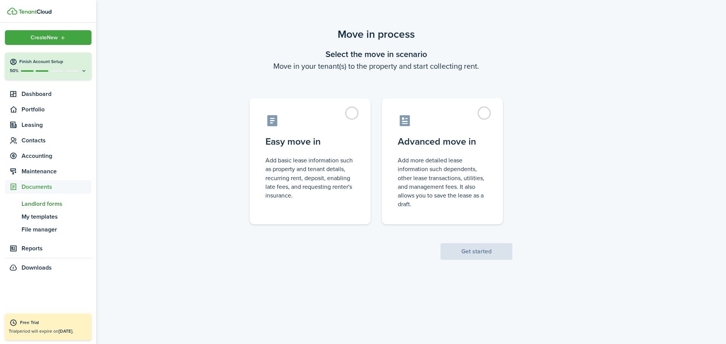
click at [46, 201] on span "Landlord forms" at bounding box center [57, 204] width 70 height 9
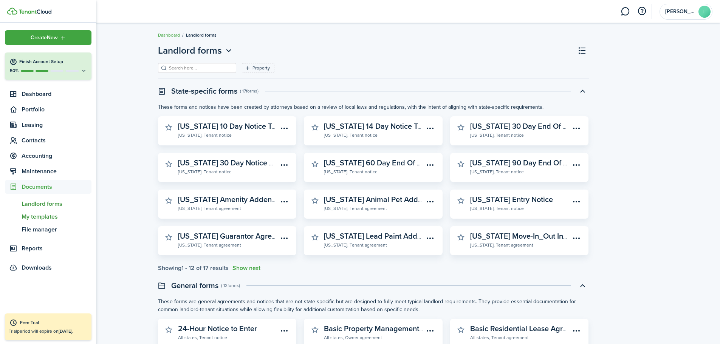
click at [42, 201] on span "My templates" at bounding box center [57, 216] width 70 height 9
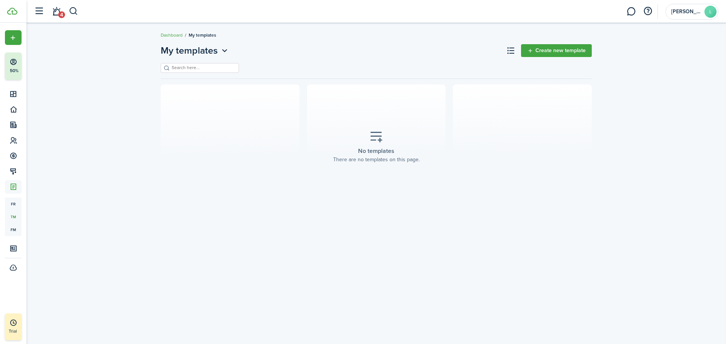
click at [353, 147] on placeholder-title "No templates" at bounding box center [376, 151] width 36 height 9
click at [353, 59] on header-page "My templates Create new template" at bounding box center [376, 53] width 431 height 19
click at [353, 52] on link "Create new template" at bounding box center [556, 50] width 71 height 13
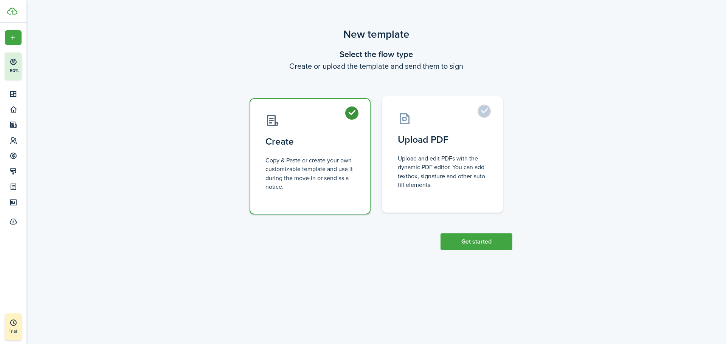
click at [353, 151] on label "Upload PDF Upload and edit PDFs with the dynamic PDF editor. You can add textbo…" at bounding box center [442, 154] width 121 height 116
radio input "false"
radio input "true"
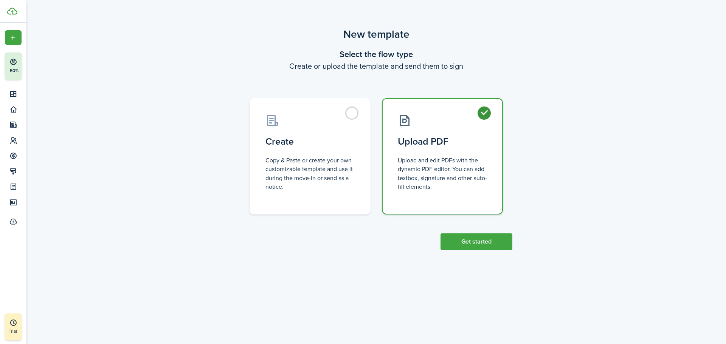
click at [353, 201] on button "Get started" at bounding box center [476, 242] width 72 height 17
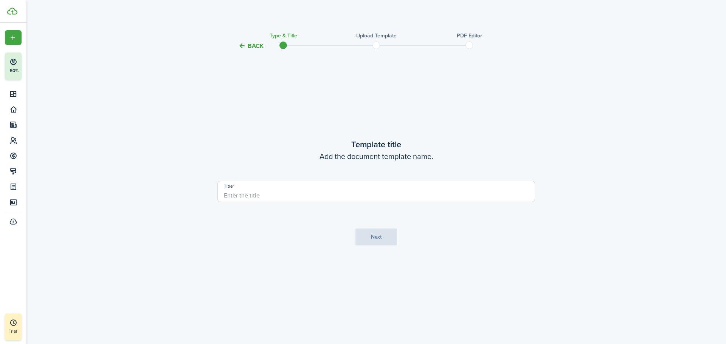
click at [271, 194] on input "Title" at bounding box center [376, 191] width 318 height 21
click at [235, 190] on input "Title" at bounding box center [376, 191] width 318 height 21
type input "Bronx Lease"
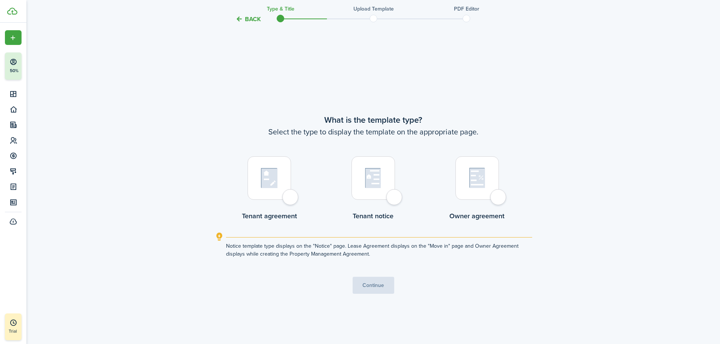
scroll to position [294, 0]
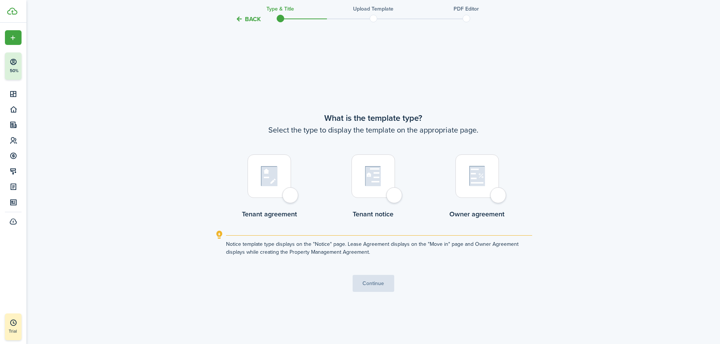
click at [291, 195] on div at bounding box center [269, 176] width 43 height 43
radio input "true"
click at [353, 201] on button "Continue" at bounding box center [374, 283] width 42 height 17
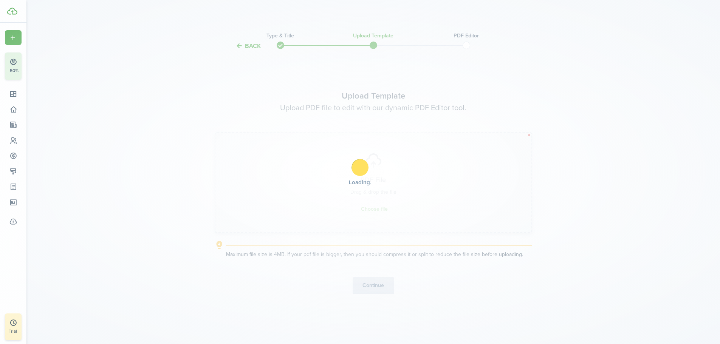
scroll to position [0, 0]
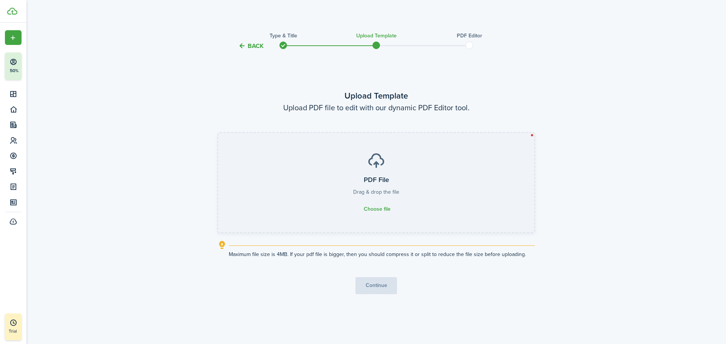
click at [353, 201] on span "Choose file" at bounding box center [377, 209] width 27 height 6
click at [218, 133] on input "PDF File Drag & drop the file Choose file" at bounding box center [218, 133] width 0 height 0
click at [353, 201] on span "Choose file" at bounding box center [377, 209] width 27 height 6
click at [218, 133] on input "PDF File Drag & drop the file Choose file" at bounding box center [218, 133] width 0 height 0
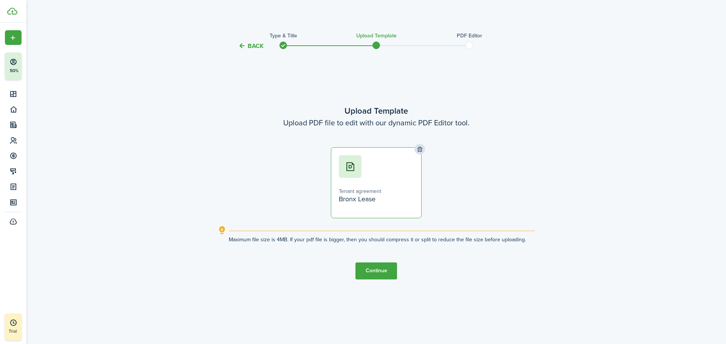
click at [353, 201] on button "Continue" at bounding box center [376, 271] width 42 height 17
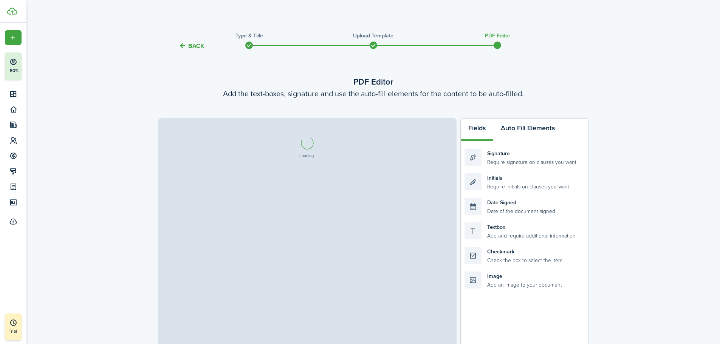
click at [353, 132] on button "Auto Fill Elements" at bounding box center [527, 130] width 69 height 23
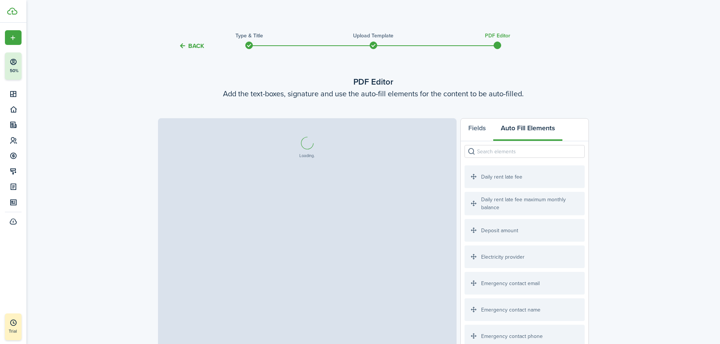
select select "fit"
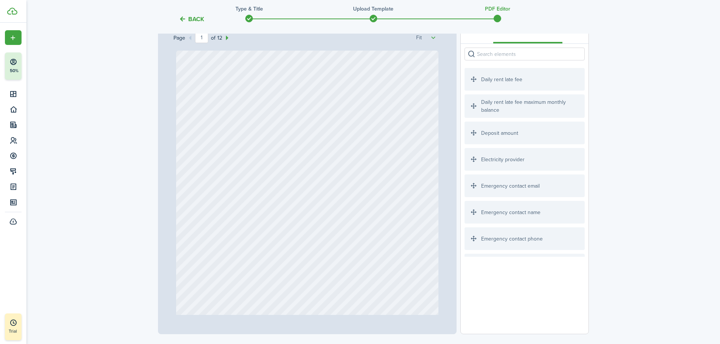
scroll to position [113, 0]
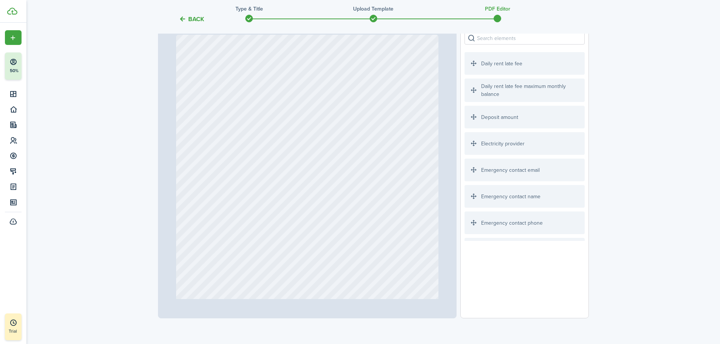
click at [353, 197] on div "Emergency contact name" at bounding box center [525, 196] width 120 height 23
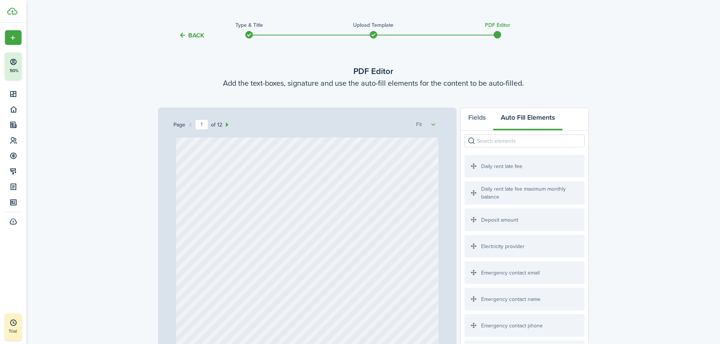
scroll to position [0, 0]
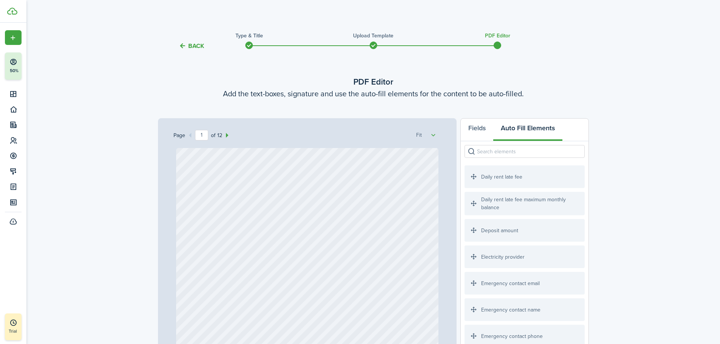
click at [353, 179] on div "Daily rent late fee" at bounding box center [525, 177] width 120 height 23
click at [353, 152] on input "search" at bounding box center [525, 151] width 120 height 13
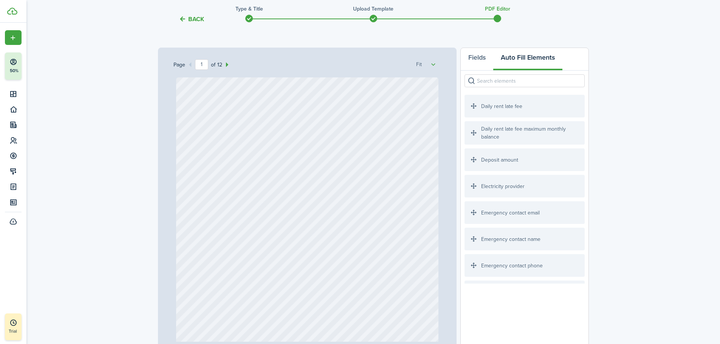
scroll to position [76, 0]
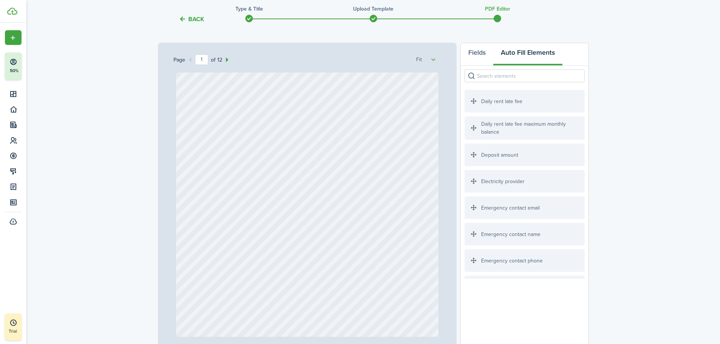
click at [353, 106] on div "Daily rent late fee" at bounding box center [525, 101] width 120 height 23
click at [353, 72] on input "search" at bounding box center [525, 76] width 120 height 13
click at [353, 53] on button "Fields" at bounding box center [477, 54] width 33 height 23
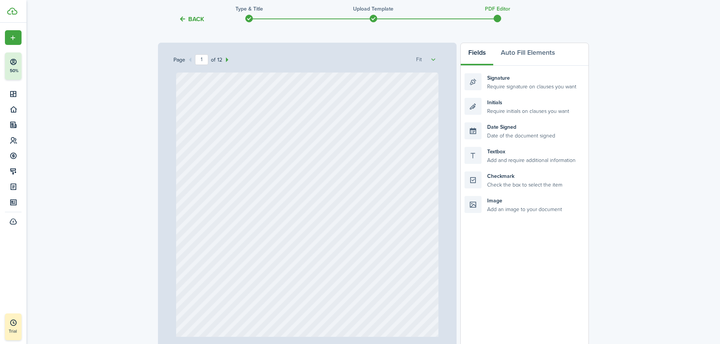
click at [351, 125] on div at bounding box center [307, 246] width 262 height 347
click at [353, 134] on div "Date Signed Date of the document signed" at bounding box center [525, 130] width 120 height 17
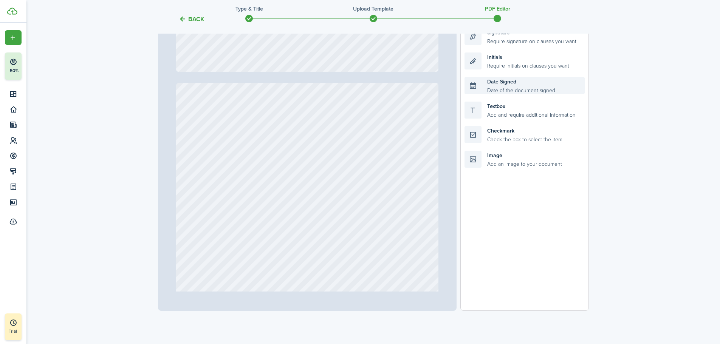
scroll to position [160, 0]
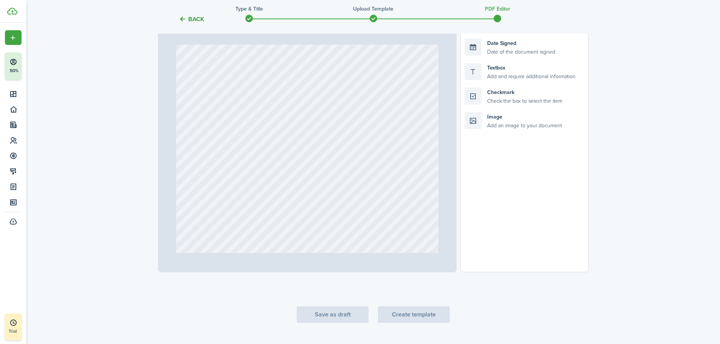
click at [353, 201] on tc-wizard-step "PDF Editor Add the text-boxes, signature and use the auto-fill elements for the…" at bounding box center [373, 112] width 431 height 423
click at [353, 114] on div "Image Add an image to your document" at bounding box center [525, 120] width 120 height 17
click at [353, 122] on div "Image Add an image to your document" at bounding box center [525, 120] width 120 height 17
click at [353, 96] on div "Checkmark Check the box to select the item" at bounding box center [525, 96] width 120 height 17
click at [353, 109] on div at bounding box center [307, 218] width 262 height 347
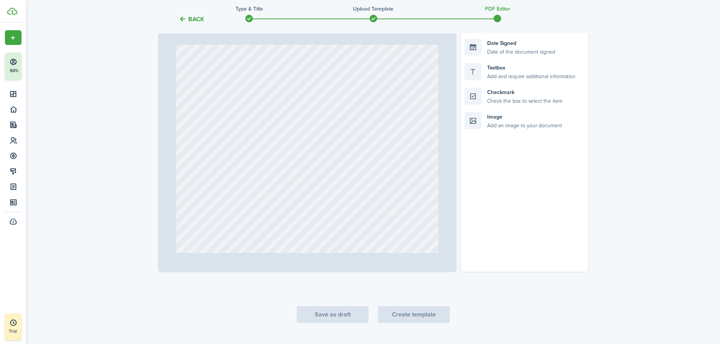
type input "1"
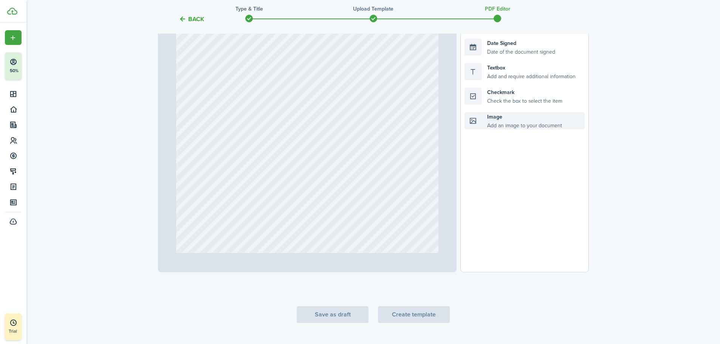
scroll to position [0, 0]
drag, startPoint x: 476, startPoint y: 121, endPoint x: 499, endPoint y: 122, distance: 23.1
click at [353, 122] on div "Page 1 of 12 50% 75% 100% 150% 200% Fit Upload an image Loading Fields Auto Fil…" at bounding box center [373, 116] width 431 height 314
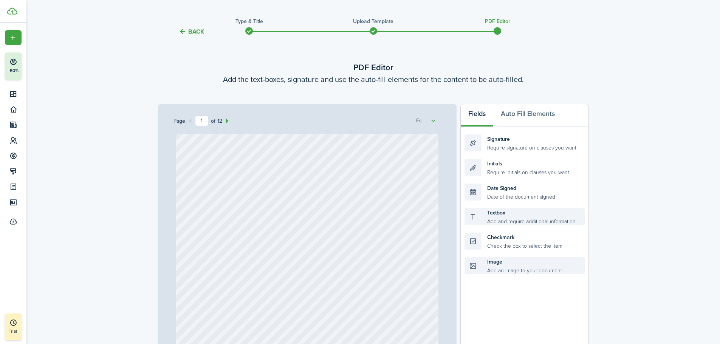
scroll to position [8, 0]
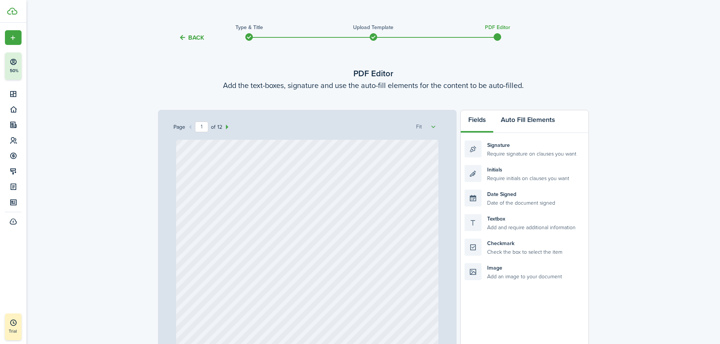
click at [353, 126] on button "Auto Fill Elements" at bounding box center [527, 121] width 69 height 23
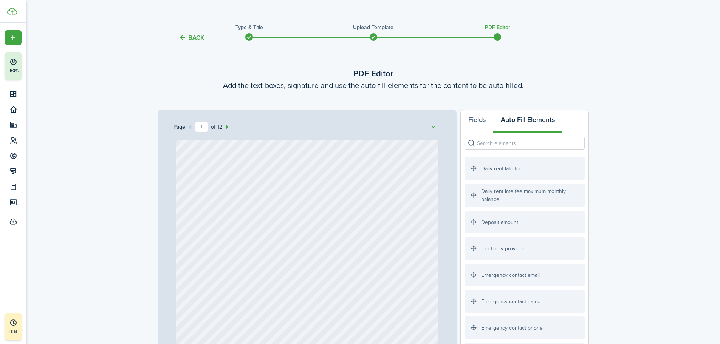
click at [353, 170] on div "Daily rent late fee" at bounding box center [525, 168] width 120 height 23
drag, startPoint x: 478, startPoint y: 170, endPoint x: 387, endPoint y: 178, distance: 91.5
click at [353, 178] on div "Page 1 of 12 50% 75% 100% 150% 200% Fit Daily rent late fee Loading Fields Auto…" at bounding box center [373, 267] width 431 height 314
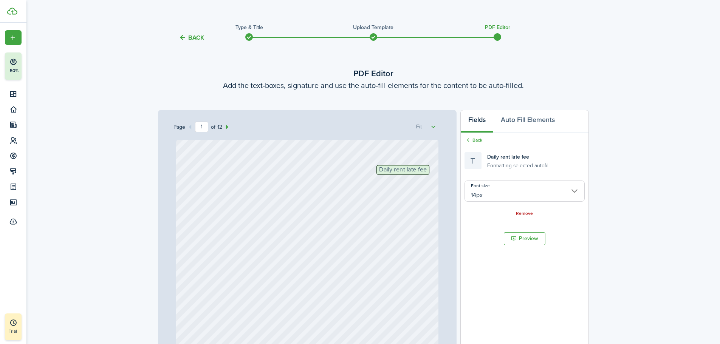
click at [353, 172] on span "Daily rent late fee" at bounding box center [403, 170] width 48 height 6
drag, startPoint x: 417, startPoint y: 171, endPoint x: 393, endPoint y: 171, distance: 24.2
click at [353, 171] on span "Daily rent late fee" at bounding box center [403, 170] width 48 height 6
drag, startPoint x: 382, startPoint y: 171, endPoint x: 514, endPoint y: 191, distance: 133.5
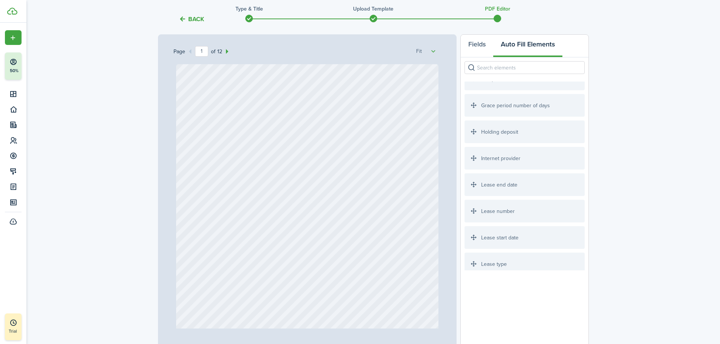
scroll to position [227, 0]
click at [353, 187] on div "Lease end date" at bounding box center [525, 184] width 120 height 23
drag, startPoint x: 482, startPoint y: 185, endPoint x: 257, endPoint y: 147, distance: 228.1
click at [257, 147] on div "Page 1 of 12 50% 75% 100% 150% 200% Fit Lease end date Loading Fields Auto Fill…" at bounding box center [373, 191] width 431 height 314
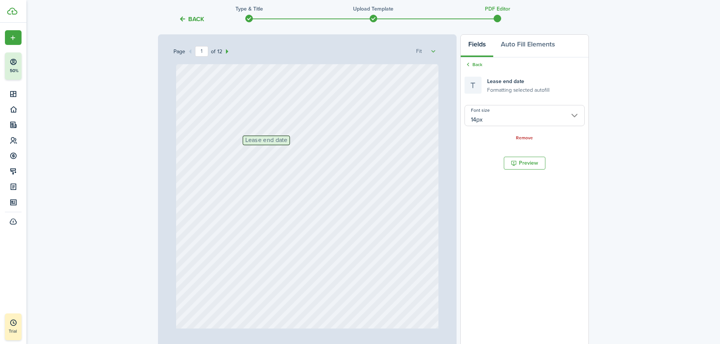
click at [353, 120] on input "14px" at bounding box center [525, 115] width 120 height 21
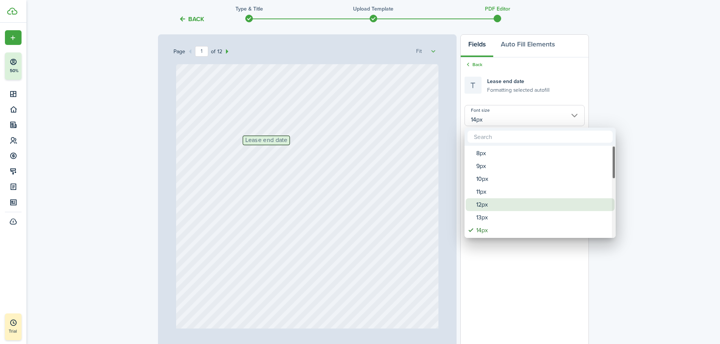
click at [353, 201] on div "12px" at bounding box center [543, 204] width 134 height 13
type input "12px"
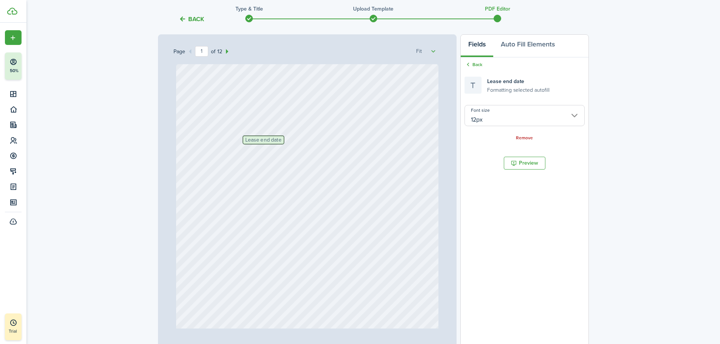
click at [353, 164] on button "Preview" at bounding box center [525, 163] width 42 height 13
click at [353, 65] on icon at bounding box center [468, 64] width 7 height 7
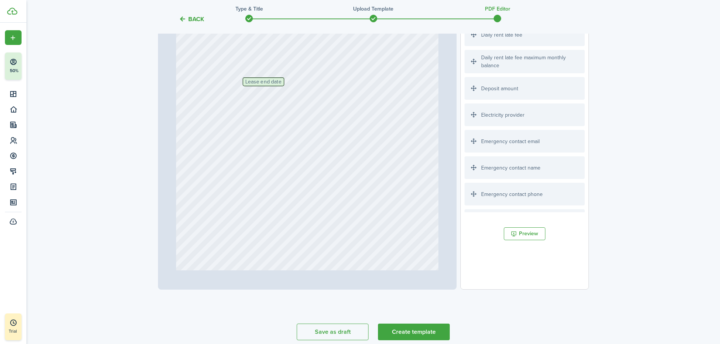
scroll to position [160, 0]
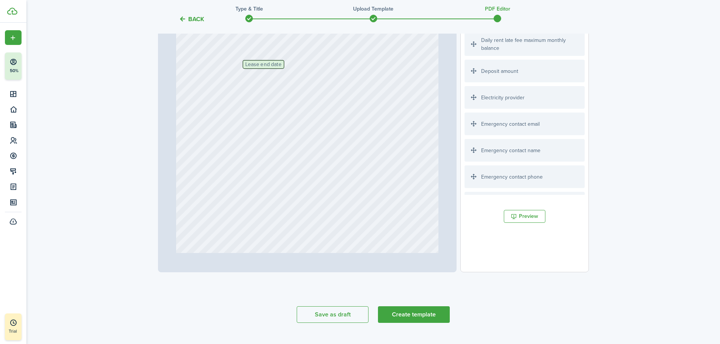
click at [353, 201] on button "Create template" at bounding box center [414, 315] width 72 height 17
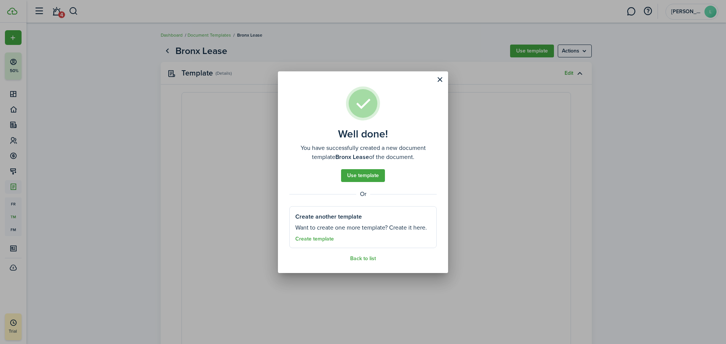
select select "fit"
click at [353, 77] on button "Close modal" at bounding box center [439, 79] width 13 height 13
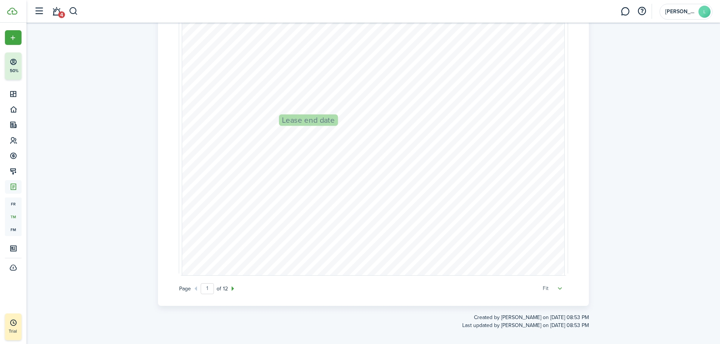
scroll to position [84, 0]
click at [306, 115] on span "Lease end date" at bounding box center [308, 118] width 53 height 8
click at [306, 119] on span "Lease end date" at bounding box center [308, 118] width 53 height 8
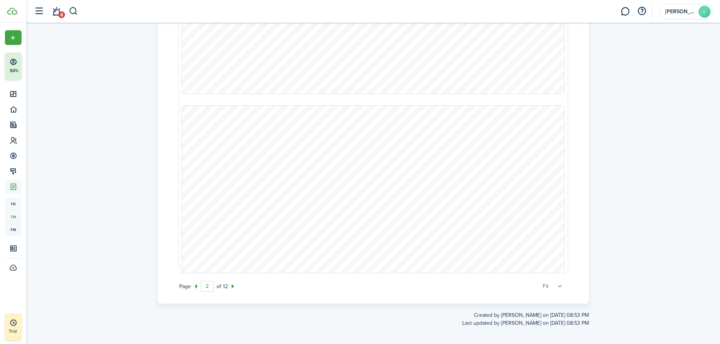
type input "1"
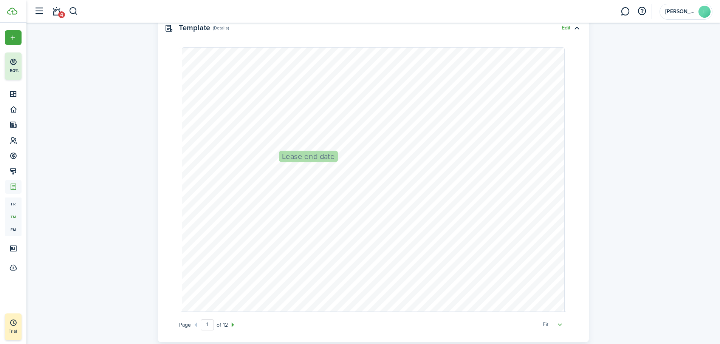
scroll to position [0, 0]
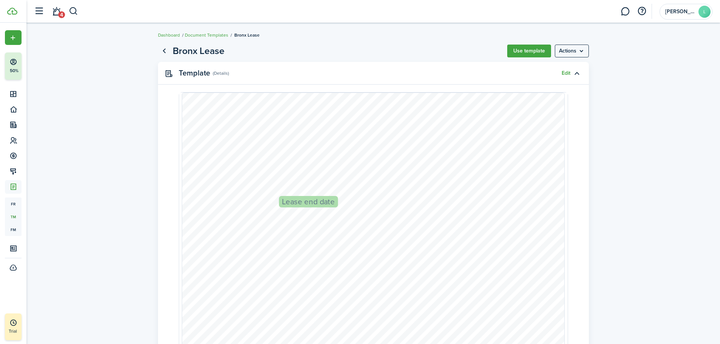
click at [353, 50] on button "Use template" at bounding box center [529, 51] width 44 height 13
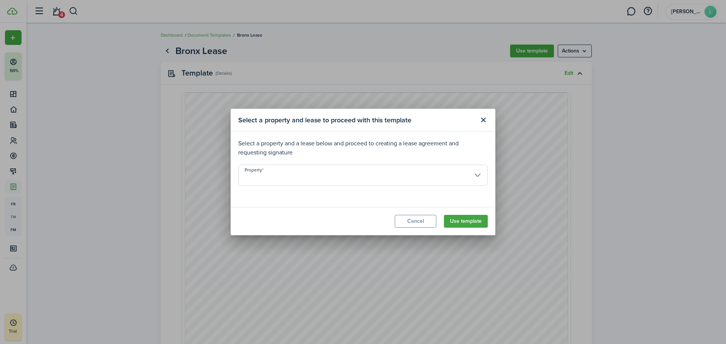
click at [283, 172] on input "Property" at bounding box center [363, 175] width 250 height 21
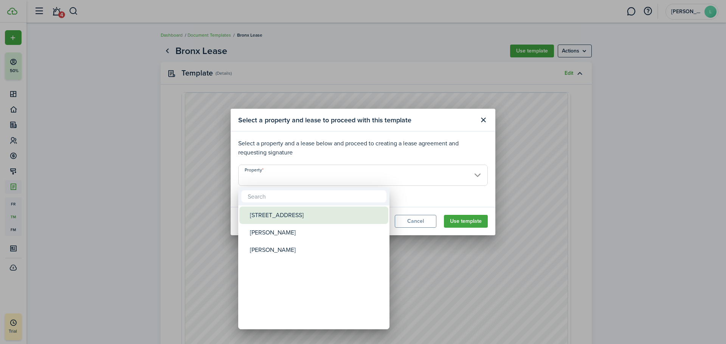
click at [271, 201] on div "[STREET_ADDRESS]" at bounding box center [317, 215] width 134 height 17
type input "[STREET_ADDRESS]"
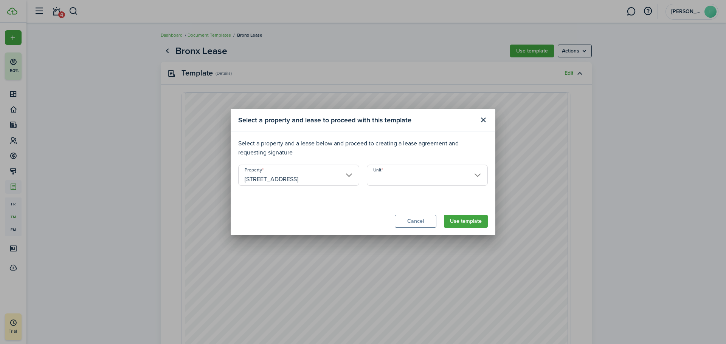
click at [353, 201] on button "Use template" at bounding box center [466, 221] width 44 height 13
click at [353, 173] on input "Unit" at bounding box center [427, 175] width 121 height 21
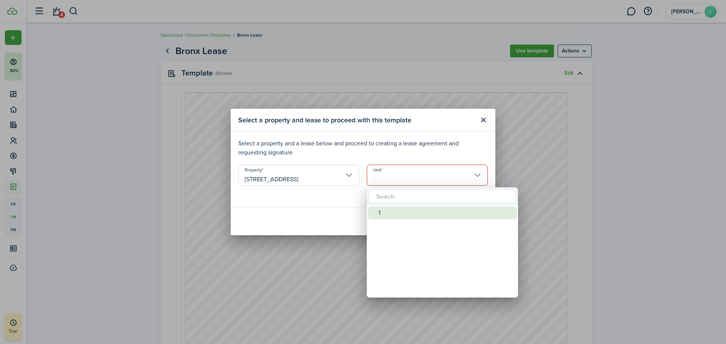
click at [353, 201] on div "1" at bounding box center [445, 213] width 134 height 13
type input "1"
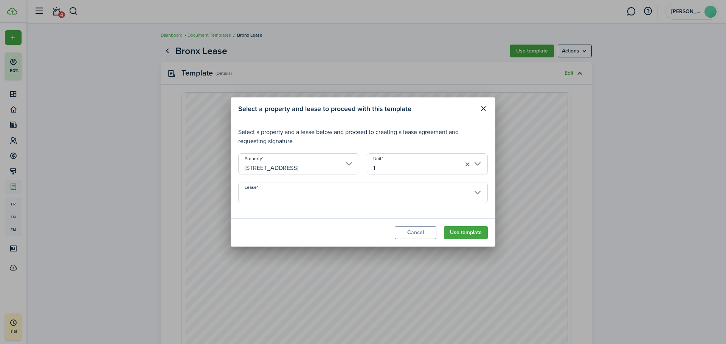
click at [353, 201] on button "Use template" at bounding box center [466, 232] width 44 height 13
click at [353, 191] on input "Lease" at bounding box center [363, 192] width 250 height 21
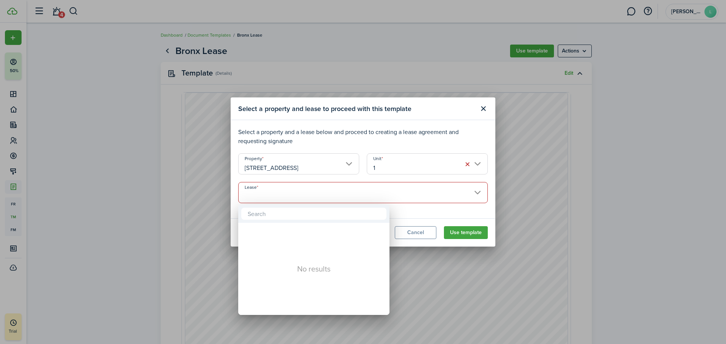
click at [353, 201] on div at bounding box center [363, 172] width 847 height 465
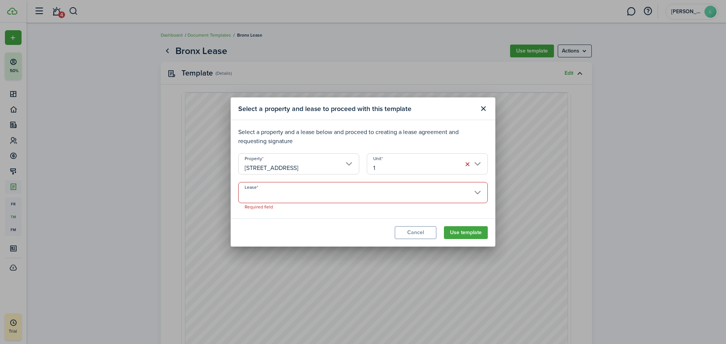
click at [353, 108] on button "Close modal" at bounding box center [483, 108] width 13 height 13
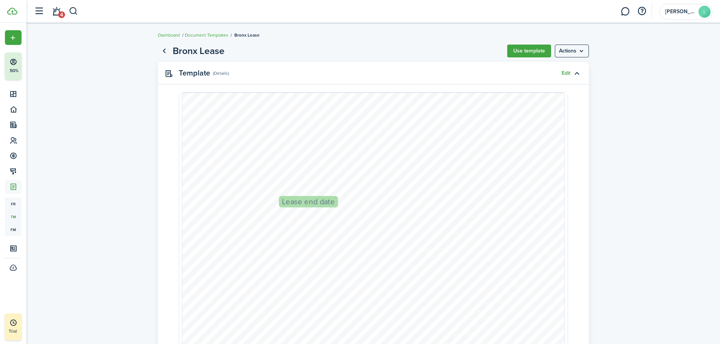
click at [353, 56] on menu-btn "Actions" at bounding box center [572, 51] width 34 height 13
click at [353, 70] on button "Preview" at bounding box center [556, 67] width 66 height 13
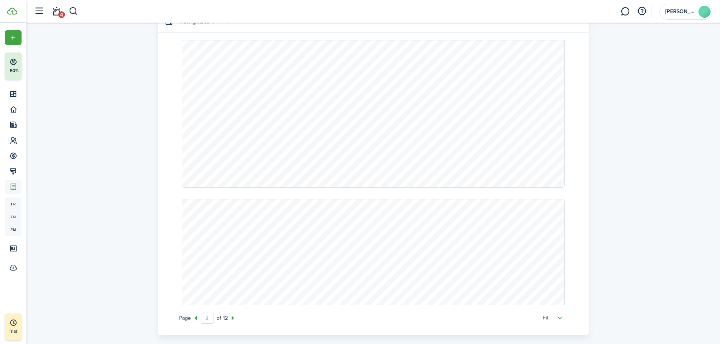
scroll to position [84, 0]
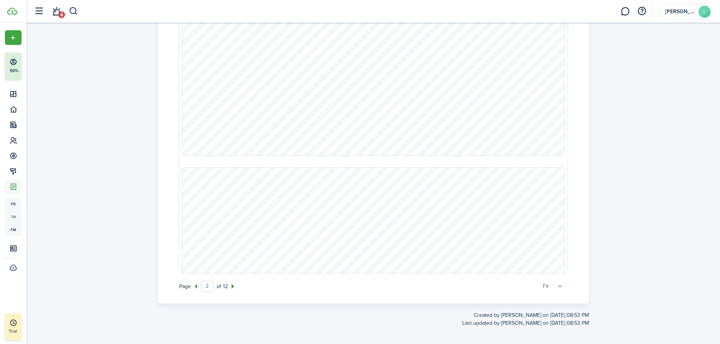
click at [234, 201] on icon at bounding box center [233, 286] width 10 height 9
click at [232, 201] on icon at bounding box center [233, 286] width 10 height 9
type input "1"
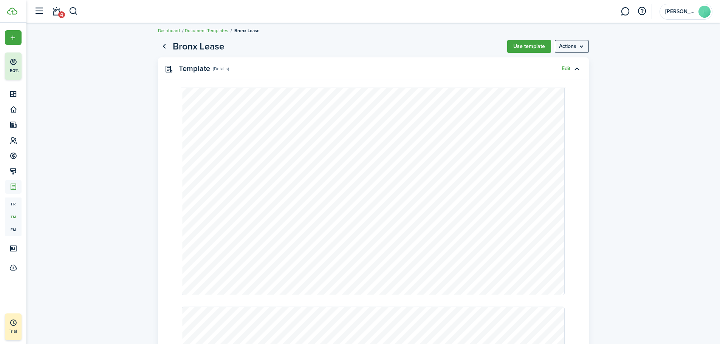
scroll to position [0, 0]
click at [353, 50] on button "Use template" at bounding box center [529, 51] width 44 height 13
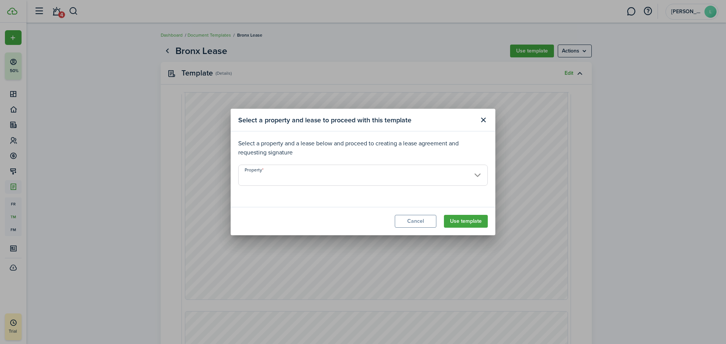
click at [344, 180] on input "Property" at bounding box center [363, 175] width 250 height 21
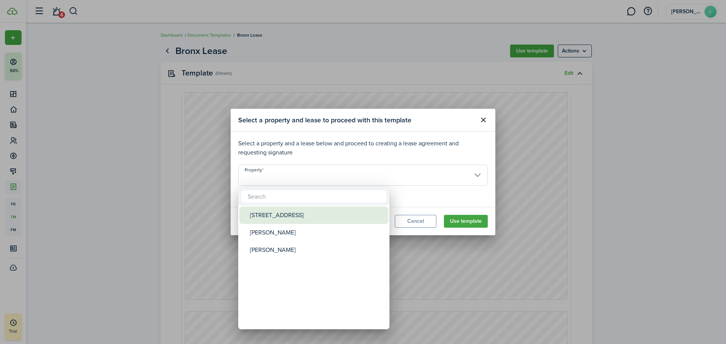
click at [300, 201] on div "[STREET_ADDRESS]" at bounding box center [317, 215] width 134 height 17
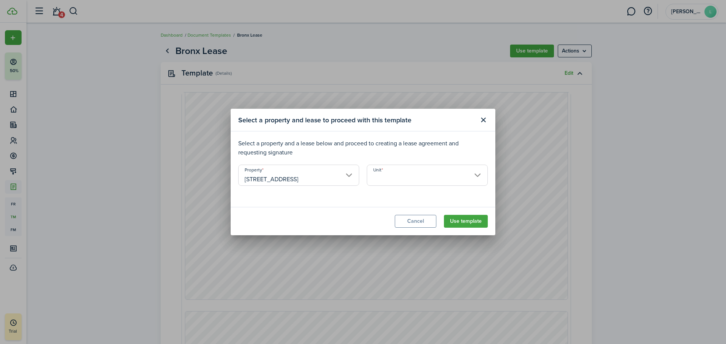
click at [335, 177] on input "[STREET_ADDRESS]" at bounding box center [298, 175] width 121 height 21
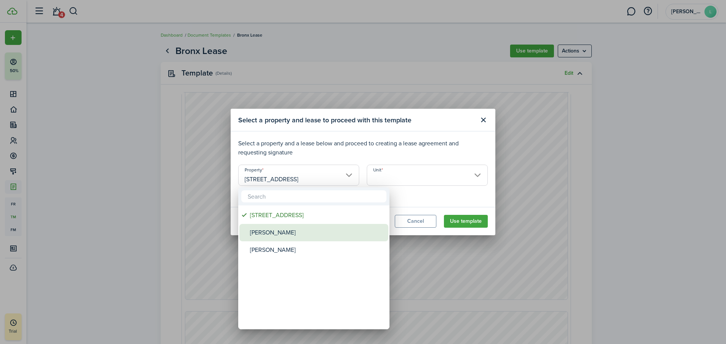
click at [294, 201] on div "[PERSON_NAME]" at bounding box center [317, 232] width 134 height 17
type input "[PERSON_NAME]"
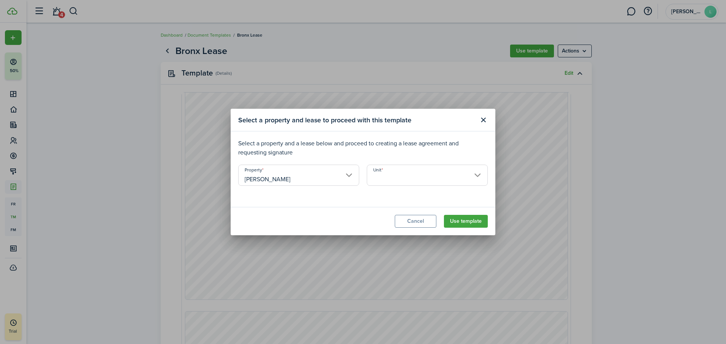
click at [353, 181] on input "Unit" at bounding box center [427, 175] width 121 height 21
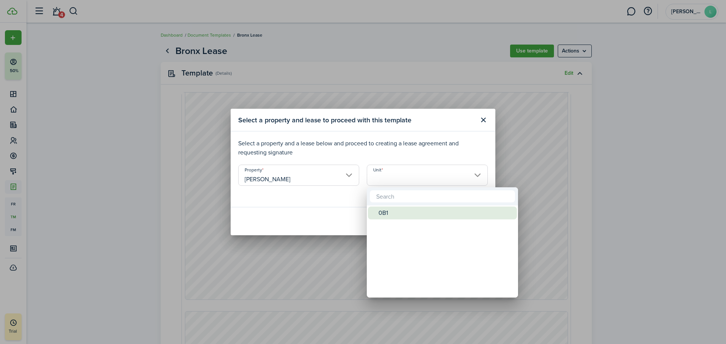
click at [353, 201] on div "0B1" at bounding box center [445, 213] width 134 height 13
type input "0B1"
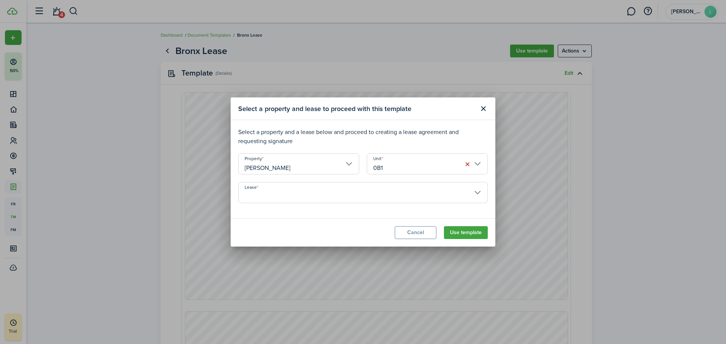
click at [353, 201] on button "Use template" at bounding box center [466, 232] width 44 height 13
click at [353, 200] on input "Lease" at bounding box center [363, 192] width 250 height 21
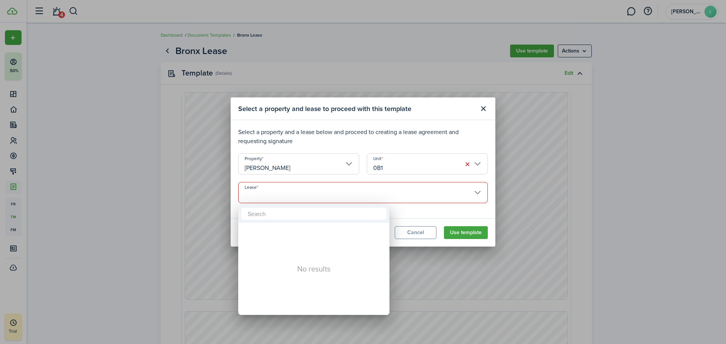
click at [353, 111] on div at bounding box center [363, 172] width 847 height 465
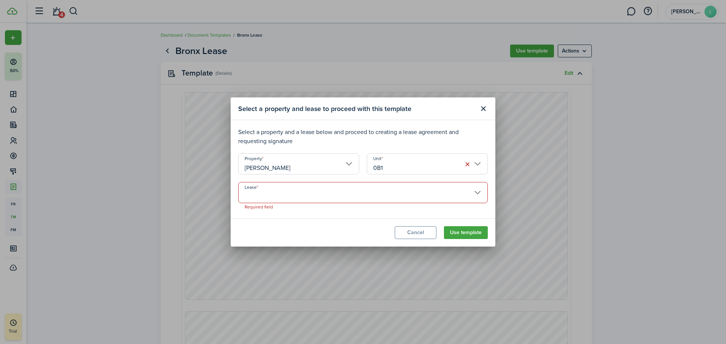
click at [353, 104] on header "Select a property and lease to proceed with this template" at bounding box center [363, 109] width 265 height 23
click at [184, 55] on div "Select a property and lease to proceed with this template Select a property and…" at bounding box center [363, 172] width 726 height 344
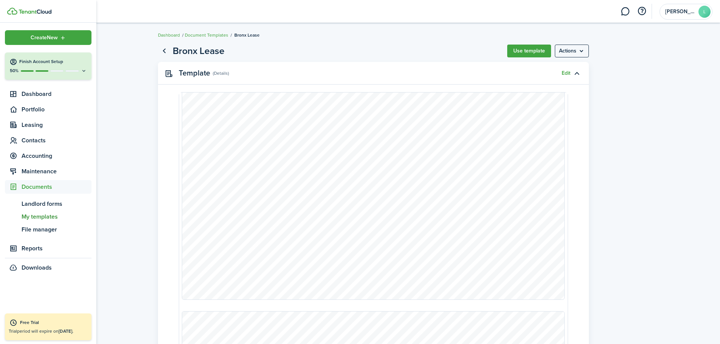
click at [82, 70] on icon at bounding box center [84, 71] width 6 height 6
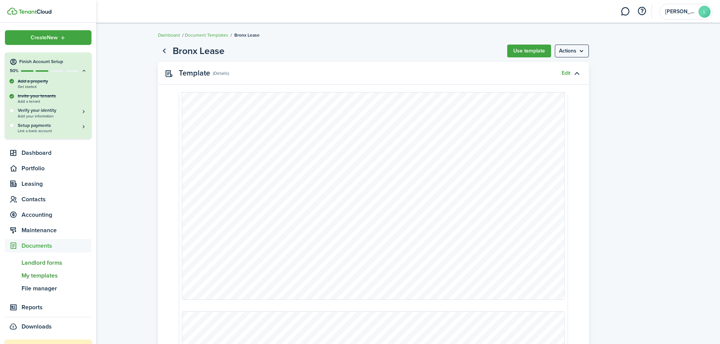
click at [42, 201] on span "Landlord forms" at bounding box center [57, 263] width 70 height 9
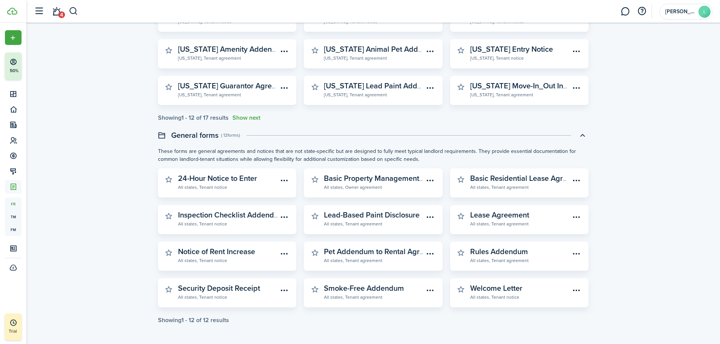
scroll to position [151, 0]
click at [221, 201] on widget-stats-subtitle "All states, Tenant notice" at bounding box center [228, 260] width 100 height 8
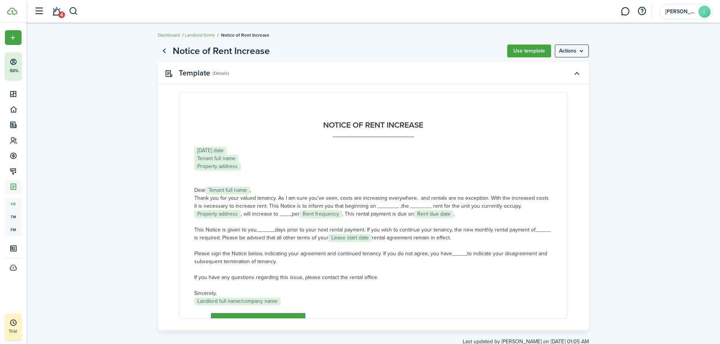
click at [353, 53] on menu-btn "Actions" at bounding box center [572, 51] width 34 height 13
drag, startPoint x: 615, startPoint y: 86, endPoint x: 546, endPoint y: 79, distance: 69.6
click at [353, 87] on document-system-view "Notice of Rent Increase Use template Actions Template (Details) NOTICE OF RENT …" at bounding box center [373, 202] width 694 height 325
click at [208, 35] on link "Landlord forms" at bounding box center [200, 35] width 30 height 7
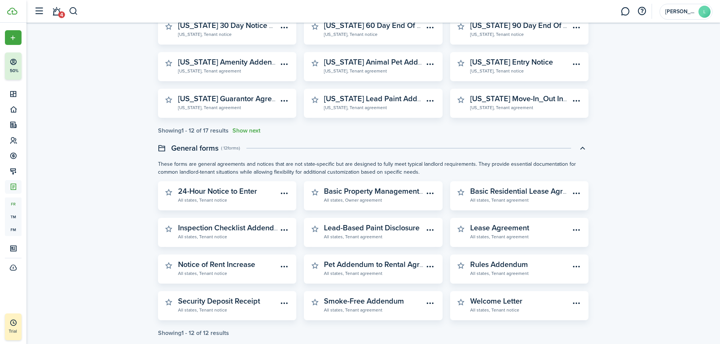
scroll to position [151, 0]
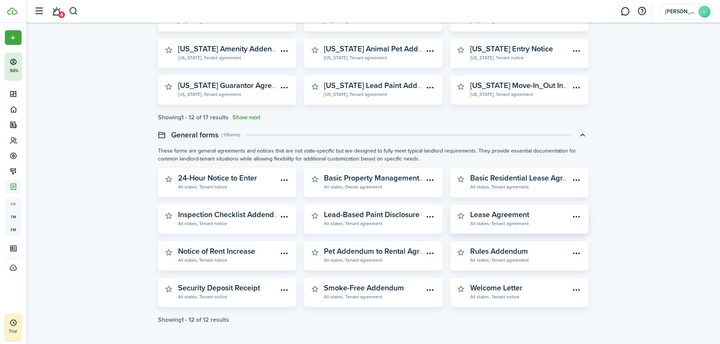
click at [353, 201] on widget-stats-subtitle "All states, Tenant agreement" at bounding box center [520, 224] width 100 height 8
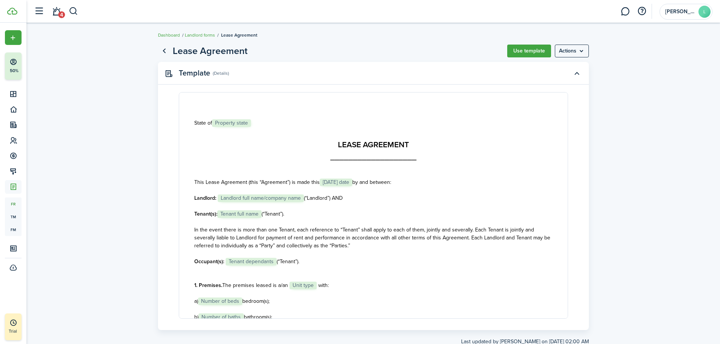
click at [353, 51] on menu-btn "Actions" at bounding box center [572, 51] width 34 height 13
click at [185, 43] on page-view-layout "Lease Agreement Use template Actions Template (Details) State of Property state…" at bounding box center [373, 202] width 439 height 325
click at [198, 35] on link "Landlord forms" at bounding box center [200, 35] width 30 height 7
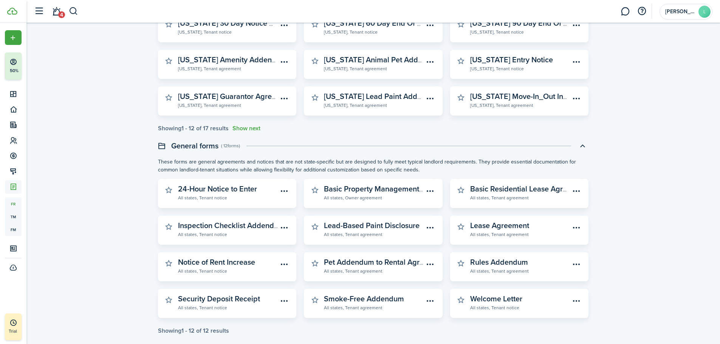
scroll to position [151, 0]
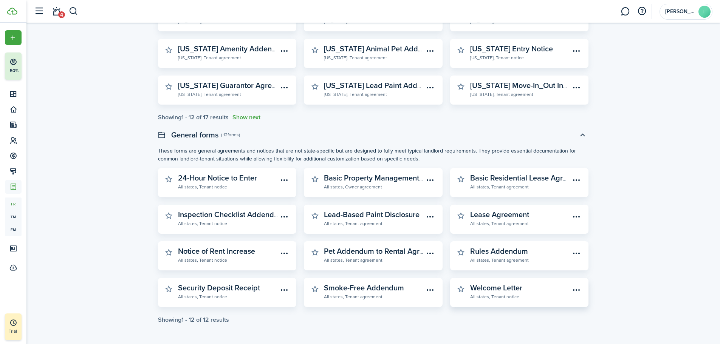
click at [353, 201] on menu-btn-icon "Open menu" at bounding box center [576, 290] width 13 height 13
click at [353, 194] on body "Create New Finish Account Setup 50% Dashboard Portfolio Leasing Contacts Accoun…" at bounding box center [360, 21] width 720 height 344
click at [353, 201] on widget-stats-description "Welcome Letter" at bounding box center [496, 287] width 52 height 11
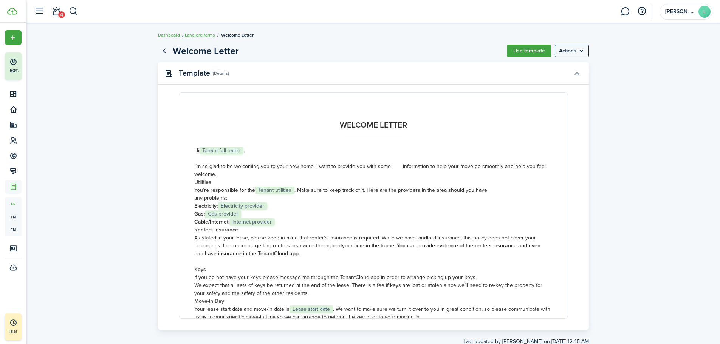
drag, startPoint x: 572, startPoint y: 95, endPoint x: 579, endPoint y: 76, distance: 19.7
click at [353, 94] on panel-main-body "WELCOME LETTER ___________________ Hi Tenant full name , I’m so glad to be welc…" at bounding box center [373, 211] width 431 height 238
drag, startPoint x: 194, startPoint y: 35, endPoint x: 197, endPoint y: 39, distance: 4.3
click at [194, 35] on link "Landlord forms" at bounding box center [200, 35] width 30 height 7
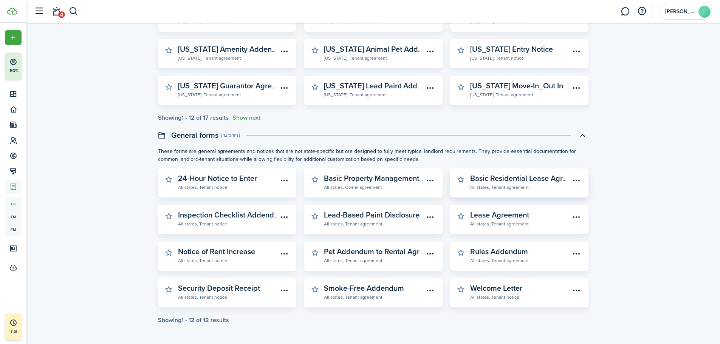
scroll to position [151, 0]
click at [353, 201] on widget-stats-description "Lease Agreement" at bounding box center [499, 214] width 59 height 11
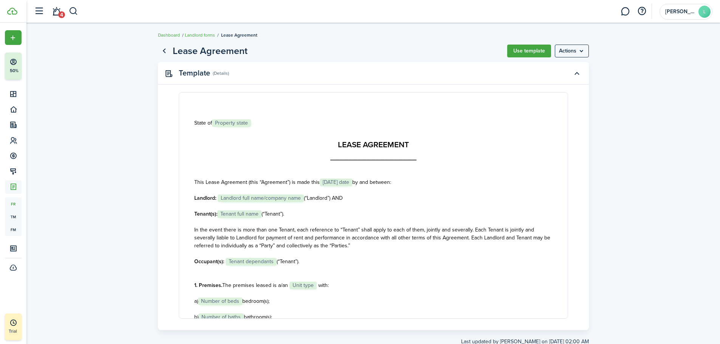
click at [194, 33] on link "Landlord forms" at bounding box center [200, 35] width 30 height 7
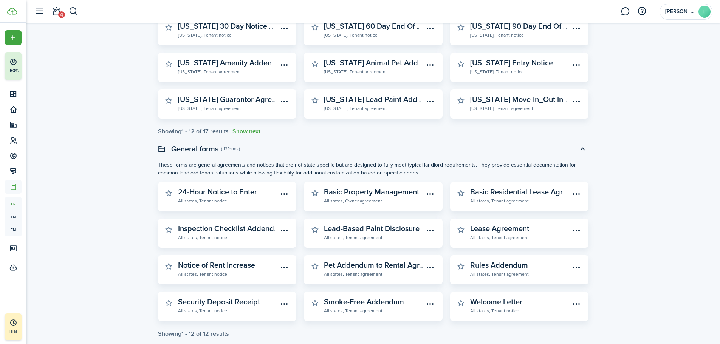
scroll to position [151, 0]
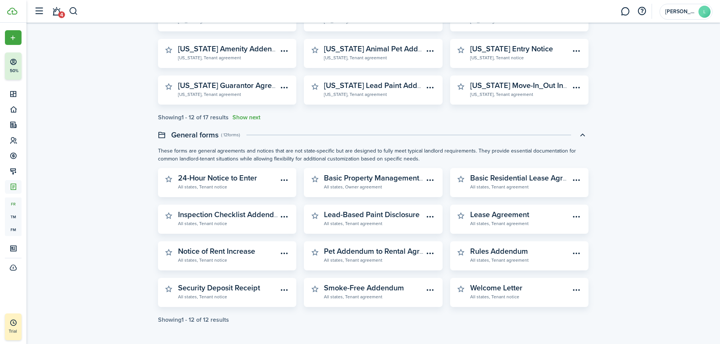
click at [353, 87] on widget-stats-description "[US_STATE] Move-In_Out Inspection" at bounding box center [530, 85] width 121 height 11
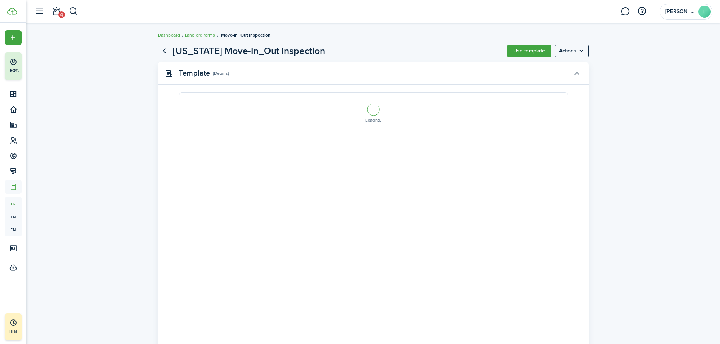
select select "fit"
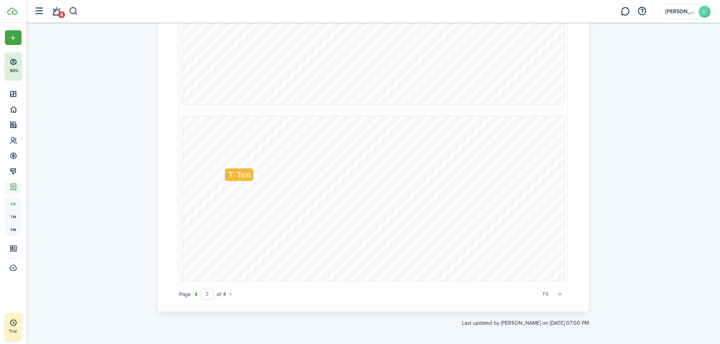
scroll to position [1367, 0]
click at [237, 201] on span "Text" at bounding box center [244, 251] width 14 height 9
type input "1"
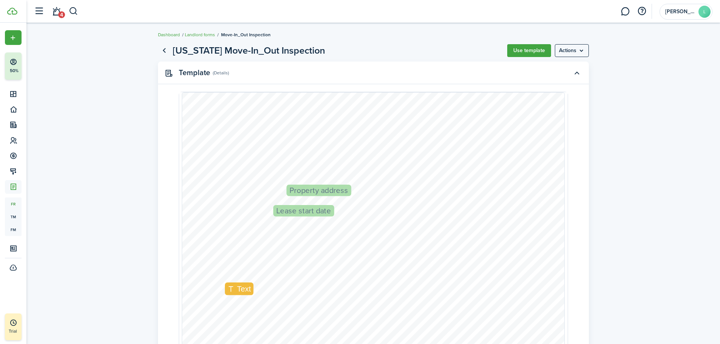
scroll to position [0, 0]
click at [353, 52] on menu-btn "Actions" at bounding box center [572, 51] width 34 height 13
click at [353, 71] on button "Print" at bounding box center [556, 67] width 66 height 13
click at [353, 71] on button "button" at bounding box center [577, 73] width 13 height 13
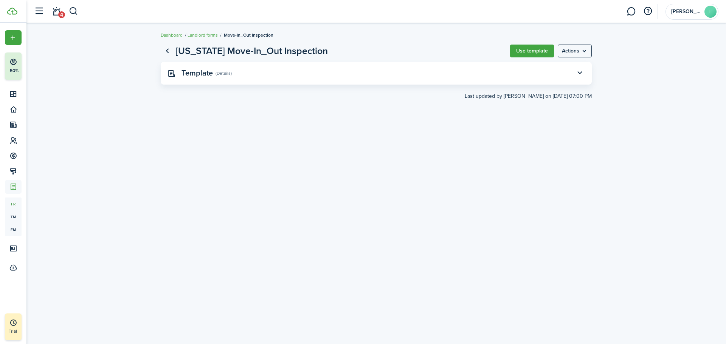
click at [353, 72] on button "button" at bounding box center [579, 73] width 13 height 13
select select "fit"
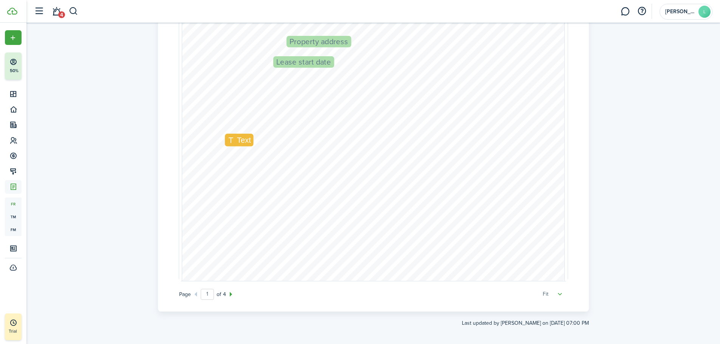
scroll to position [113, 0]
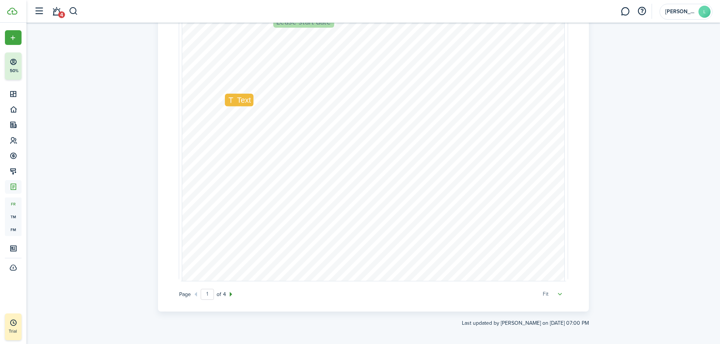
click at [228, 201] on icon at bounding box center [231, 294] width 10 height 9
click at [230, 201] on icon at bounding box center [231, 294] width 10 height 9
type input "1"
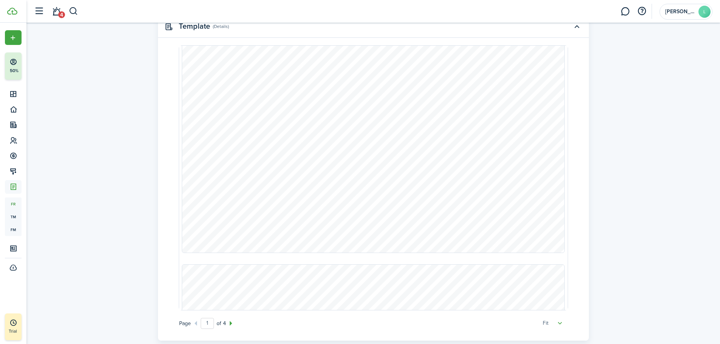
scroll to position [0, 0]
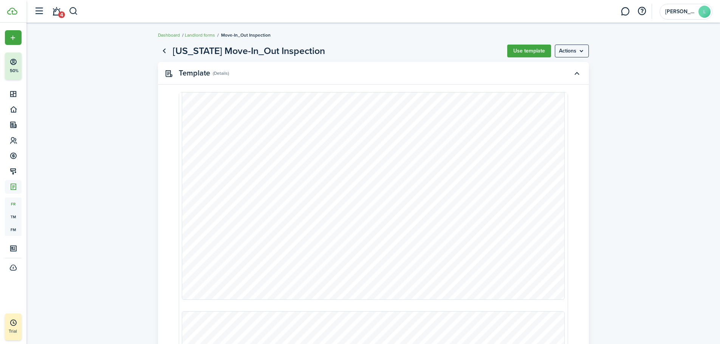
click at [211, 34] on link "Landlord forms" at bounding box center [200, 35] width 30 height 7
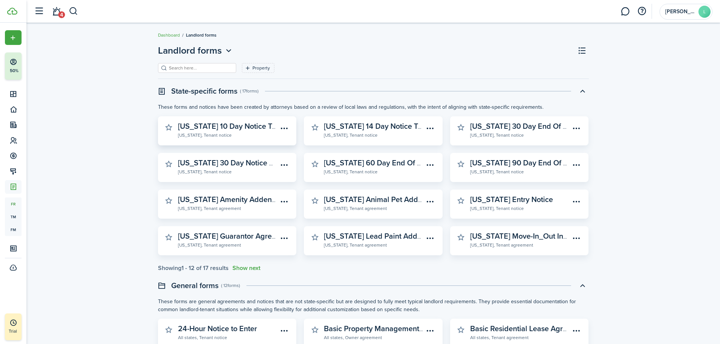
click at [223, 127] on widget-stats-description "[US_STATE] 10 Day Notice To Comply" at bounding box center [241, 126] width 126 height 11
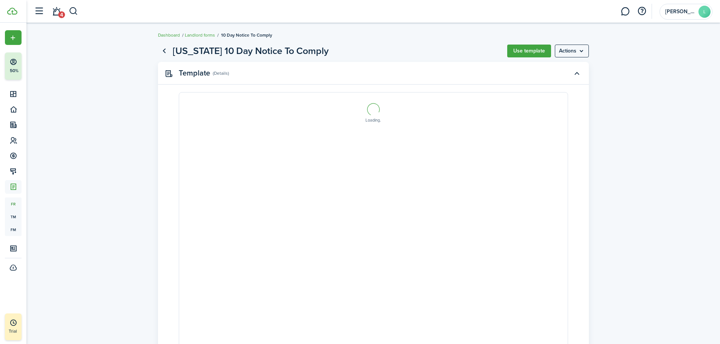
select select "fit"
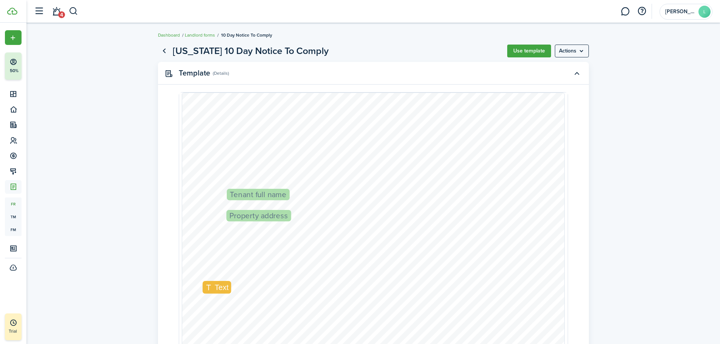
drag, startPoint x: 194, startPoint y: 36, endPoint x: 205, endPoint y: 39, distance: 11.6
click at [194, 36] on link "Landlord forms" at bounding box center [200, 35] width 30 height 7
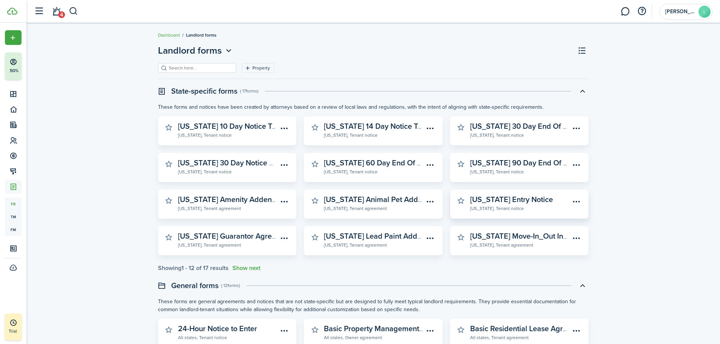
click at [353, 201] on widget-stats-description "[US_STATE] Entry Notice" at bounding box center [511, 199] width 83 height 11
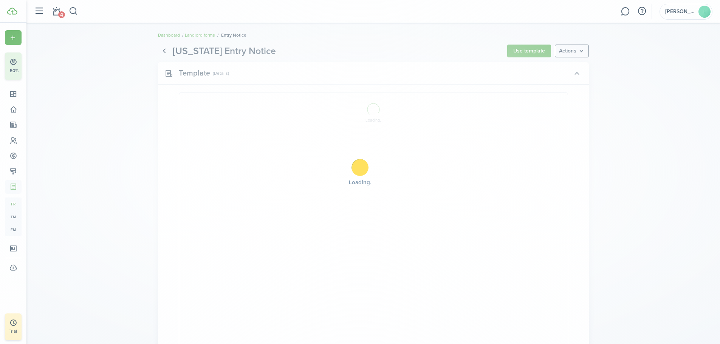
select select "fit"
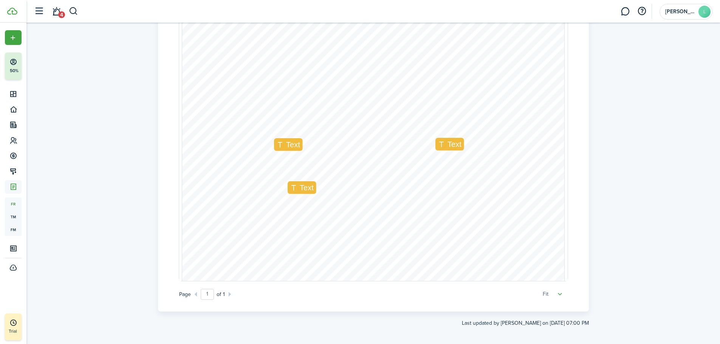
click at [286, 145] on span "Text" at bounding box center [293, 144] width 14 height 9
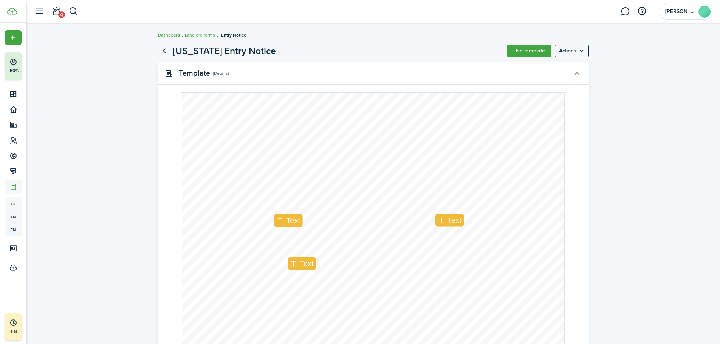
click at [353, 50] on menu-btn "Actions" at bounding box center [572, 51] width 34 height 13
click at [353, 70] on button "Print" at bounding box center [556, 67] width 66 height 13
click at [353, 57] on page-view-header "[US_STATE] Entry Notice Use template Actions" at bounding box center [373, 51] width 431 height 14
click at [353, 51] on button "Use template" at bounding box center [529, 51] width 44 height 13
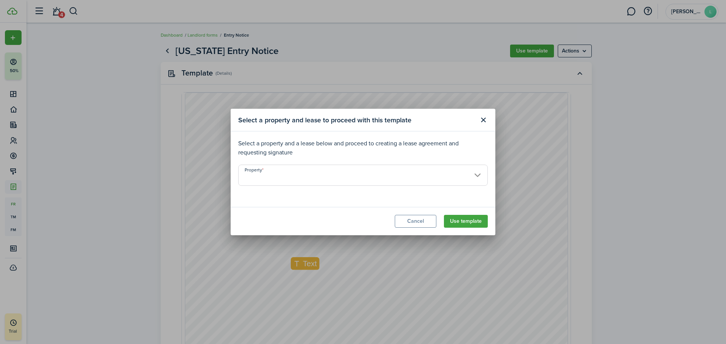
click at [279, 171] on input "Property" at bounding box center [363, 175] width 250 height 21
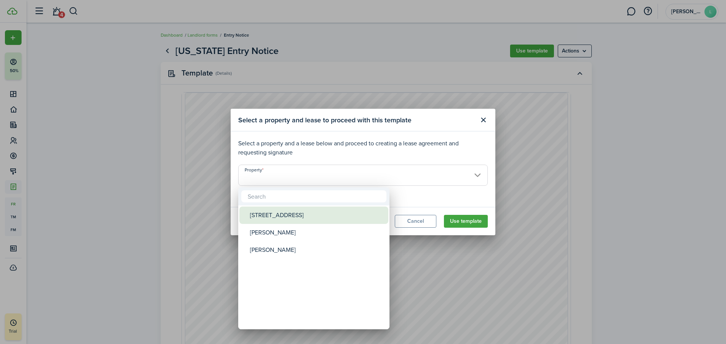
click at [279, 201] on div "[STREET_ADDRESS]" at bounding box center [317, 215] width 134 height 17
type input "[STREET_ADDRESS]"
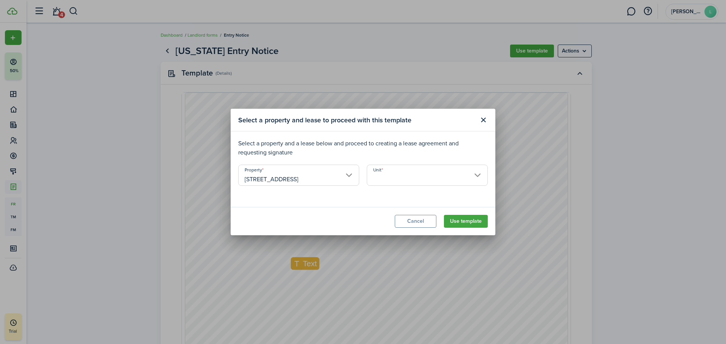
click at [353, 201] on button "Use template" at bounding box center [466, 221] width 44 height 13
click at [353, 178] on input "Unit" at bounding box center [427, 175] width 121 height 21
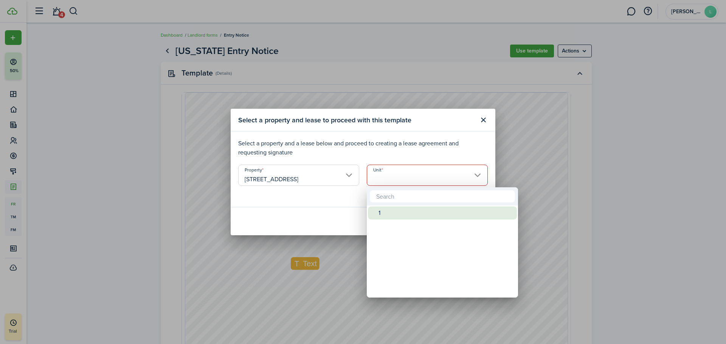
drag, startPoint x: 393, startPoint y: 213, endPoint x: 416, endPoint y: 216, distance: 23.2
click at [353, 201] on div "1" at bounding box center [445, 213] width 134 height 13
type input "1"
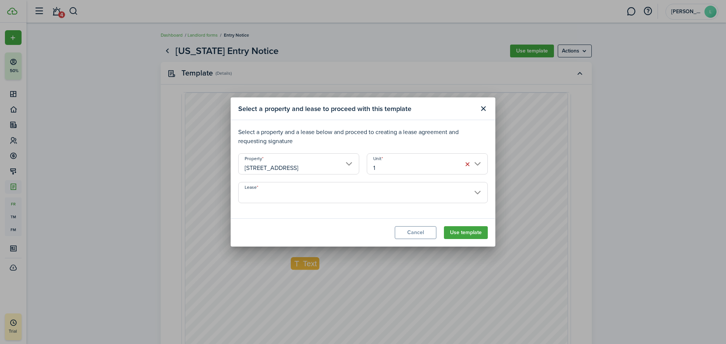
click at [353, 201] on button "Use template" at bounding box center [466, 232] width 44 height 13
drag, startPoint x: 230, startPoint y: 154, endPoint x: 255, endPoint y: 163, distance: 27.0
click at [231, 156] on div "Select a property and lease to proceed with this template Select a property and…" at bounding box center [363, 172] width 726 height 344
click at [353, 201] on button "Cancel" at bounding box center [416, 232] width 42 height 13
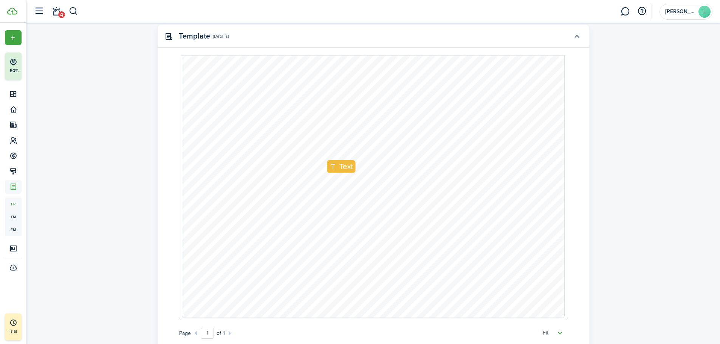
scroll to position [76, 0]
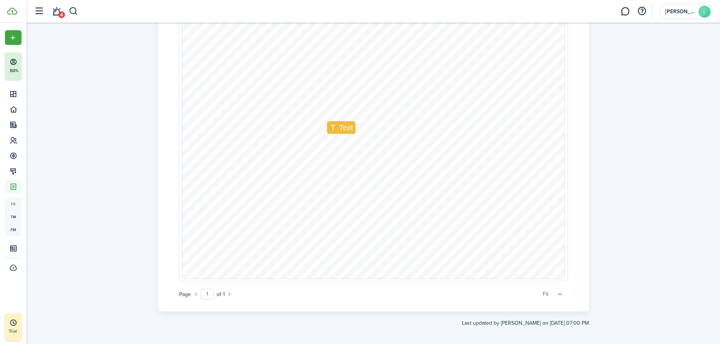
click at [353, 201] on select "50% 75% 100% 150% 200% Fit" at bounding box center [552, 295] width 19 height 8
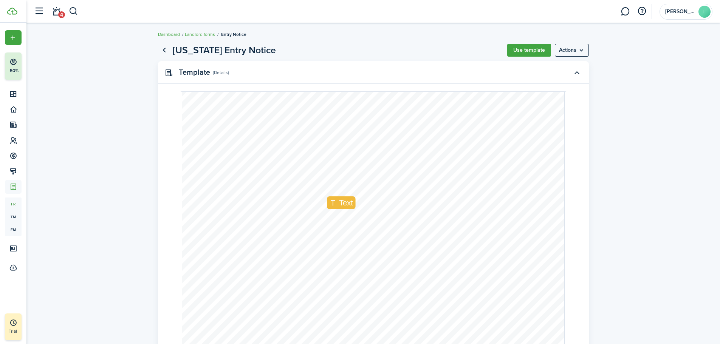
scroll to position [0, 0]
click at [353, 48] on menu-btn "Actions" at bounding box center [572, 51] width 34 height 13
click at [353, 71] on button "Print" at bounding box center [556, 67] width 66 height 13
click at [353, 53] on button "Use template" at bounding box center [529, 51] width 44 height 13
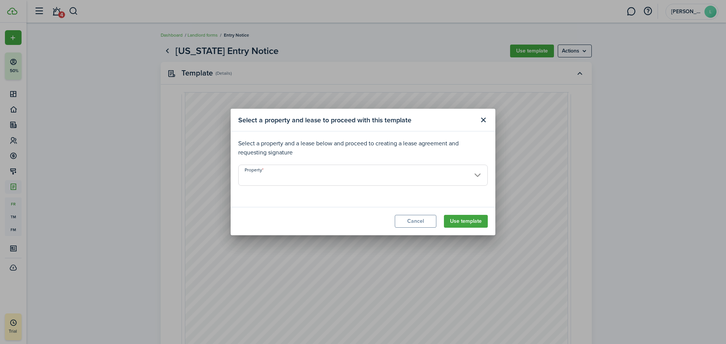
drag, startPoint x: 488, startPoint y: 119, endPoint x: 541, endPoint y: 70, distance: 72.0
click at [353, 117] on header "Select a property and lease to proceed with this template" at bounding box center [363, 120] width 265 height 23
click at [353, 52] on div "Select a property and lease to proceed with this template Select a property and…" at bounding box center [363, 172] width 726 height 344
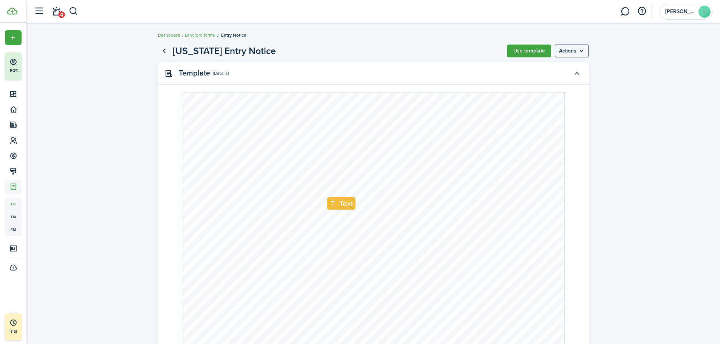
click at [353, 53] on menu-btn "Actions" at bounding box center [572, 51] width 34 height 13
click at [353, 83] on button "Preview" at bounding box center [556, 80] width 66 height 13
click at [205, 36] on link "Landlord forms" at bounding box center [200, 35] width 30 height 7
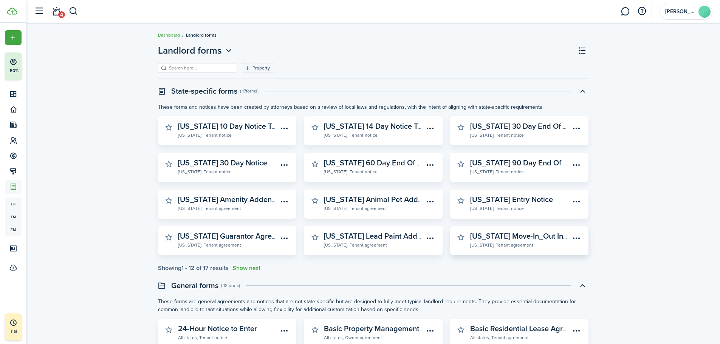
click at [353, 201] on menu-btn-icon "Open menu" at bounding box center [576, 238] width 13 height 13
click at [353, 201] on button "Preview" at bounding box center [550, 268] width 66 height 13
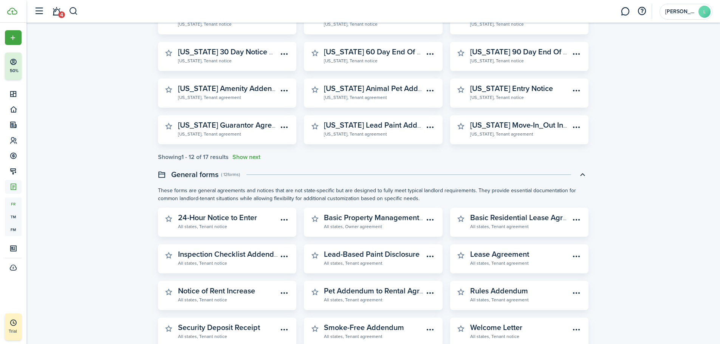
scroll to position [151, 0]
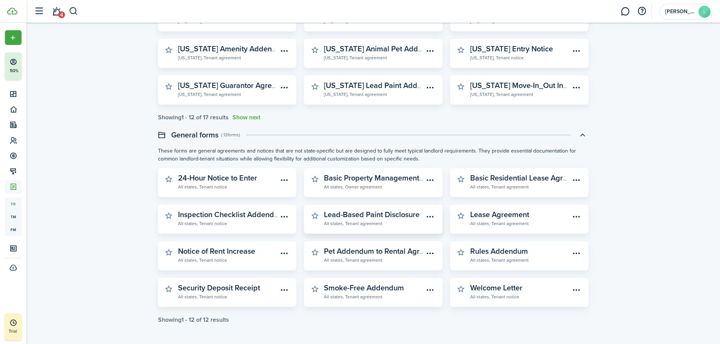
click at [353, 201] on widget-stats-description "Lead-Based Paint Disclosure" at bounding box center [372, 214] width 96 height 11
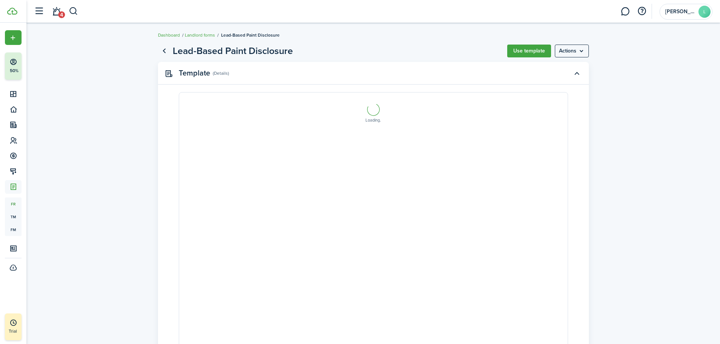
select select "fit"
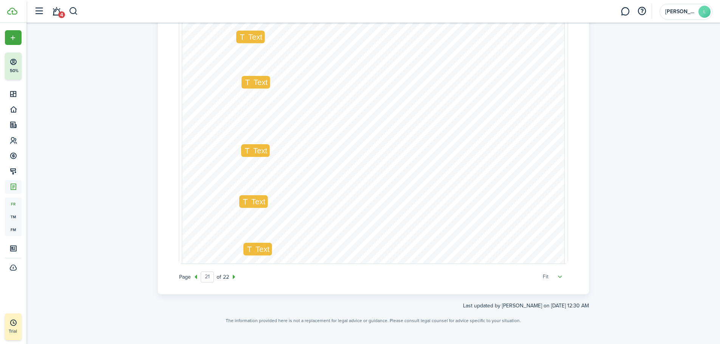
scroll to position [95, 0]
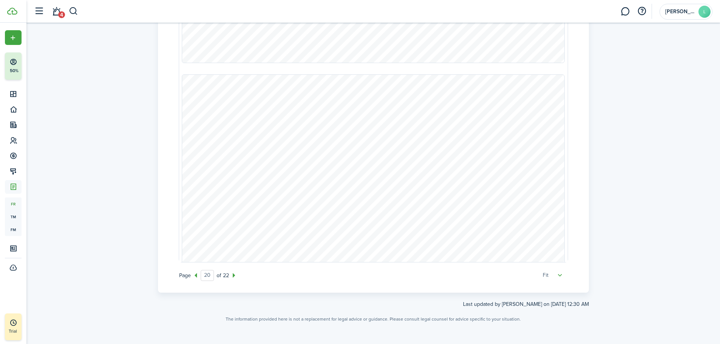
type input "19"
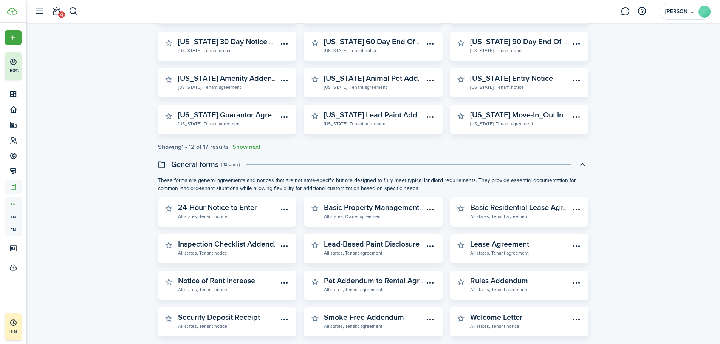
scroll to position [151, 0]
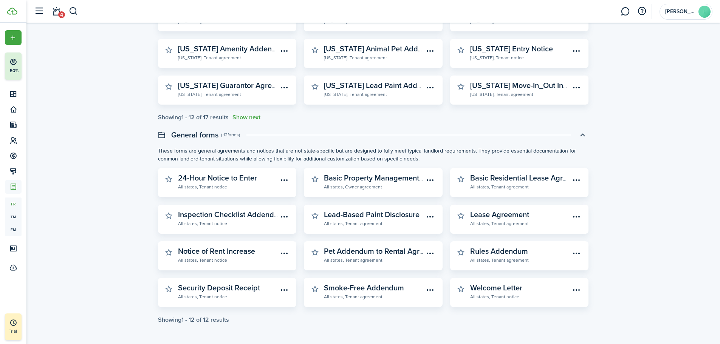
click at [353, 136] on button "button" at bounding box center [582, 135] width 13 height 13
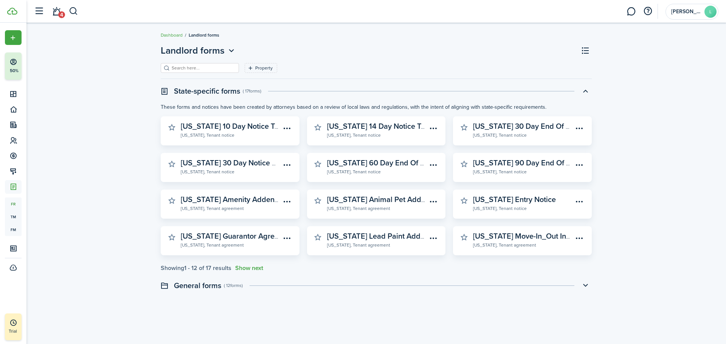
click at [353, 91] on button "button" at bounding box center [585, 91] width 13 height 13
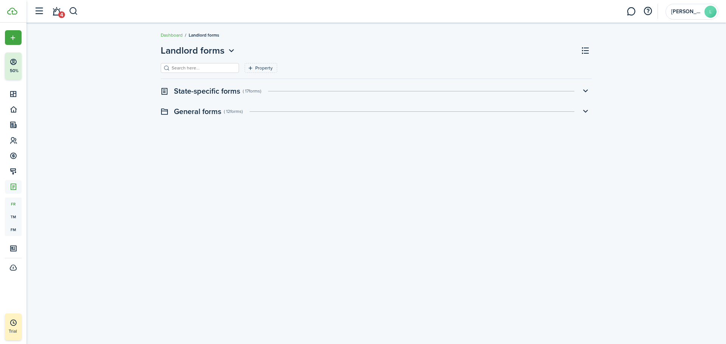
click at [353, 90] on header "State-specific forms ( 17 forms )" at bounding box center [376, 91] width 431 height 13
click at [353, 92] on button "button" at bounding box center [585, 91] width 13 height 13
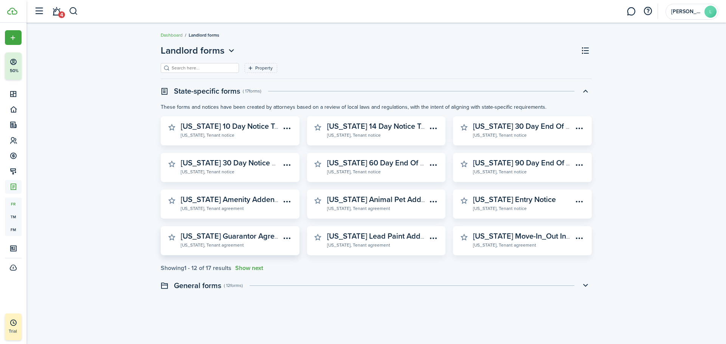
click at [222, 201] on widget-stats-description "[US_STATE] Guarantor Agreement" at bounding box center [238, 236] width 115 height 11
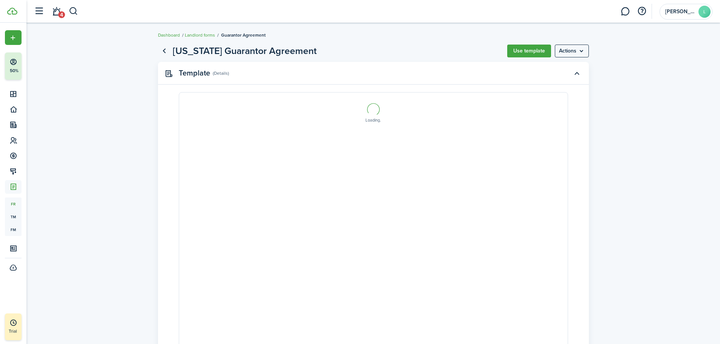
select select "fit"
click at [202, 32] on ul "Dashboard Landlord forms Guarantor Agreement" at bounding box center [212, 35] width 108 height 10
click at [203, 33] on link "Landlord forms" at bounding box center [200, 35] width 30 height 7
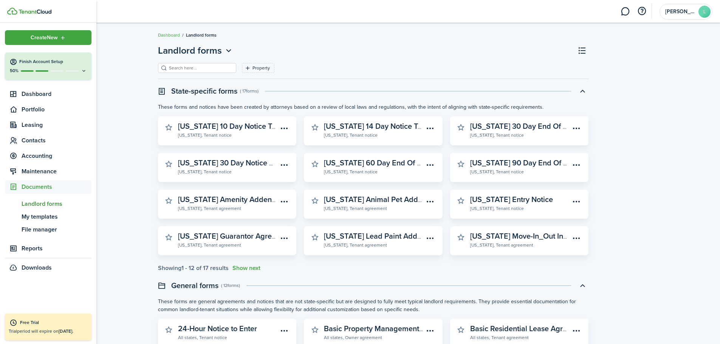
click at [50, 201] on span "Landlord forms" at bounding box center [57, 204] width 70 height 9
click at [46, 201] on span "My templates" at bounding box center [57, 216] width 70 height 9
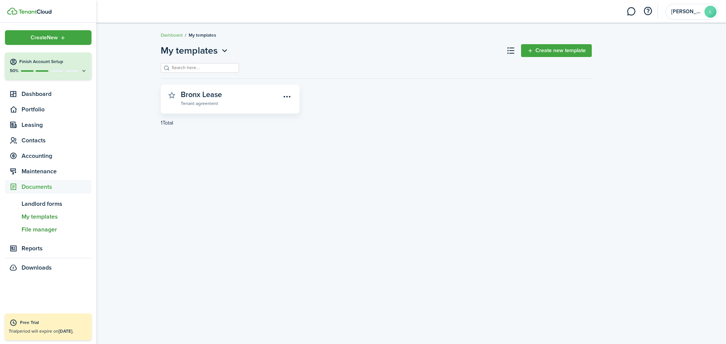
click at [39, 201] on span "File manager" at bounding box center [57, 229] width 70 height 9
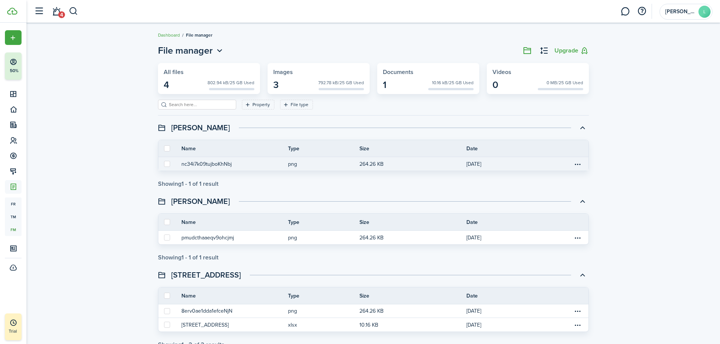
click at [220, 161] on button "nc34i7k09tujboKhNbj" at bounding box center [206, 164] width 50 height 8
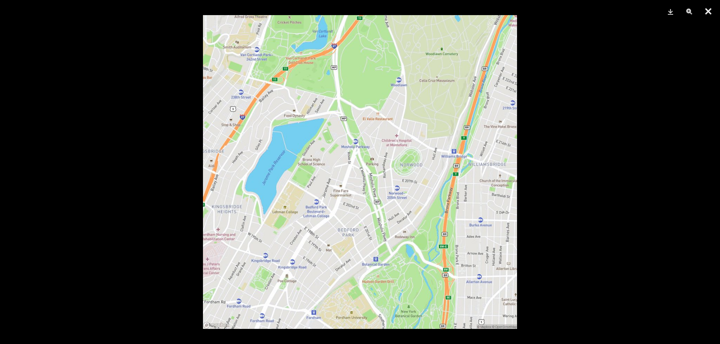
click at [353, 10] on button "Close" at bounding box center [708, 11] width 19 height 23
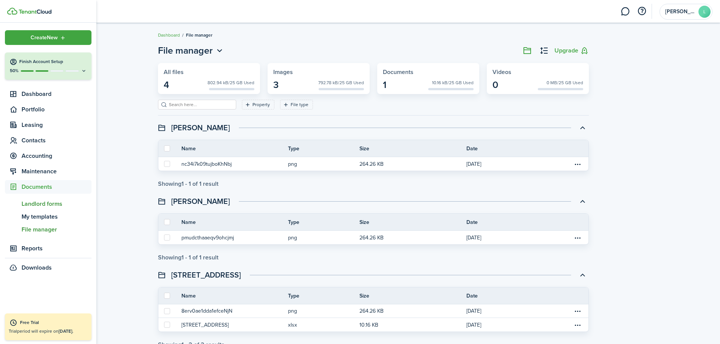
click at [49, 201] on span "Landlord forms" at bounding box center [57, 204] width 70 height 9
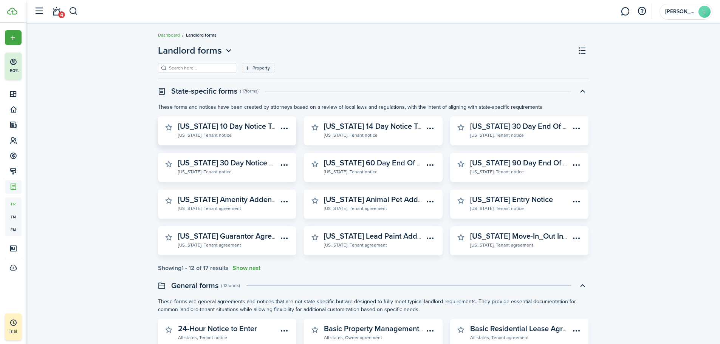
click at [186, 132] on widget-stats-description "[US_STATE] 10 Day Notice To Comply" at bounding box center [241, 126] width 126 height 11
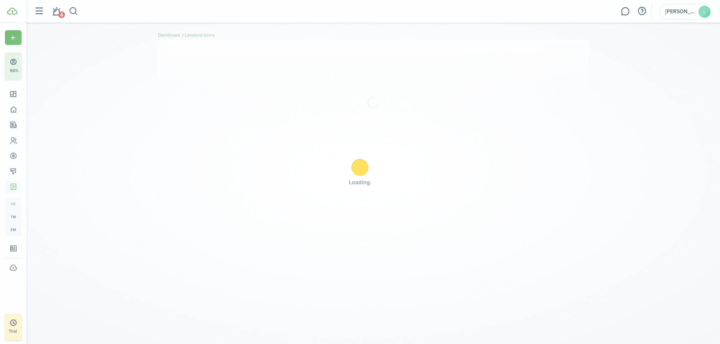
select select "fit"
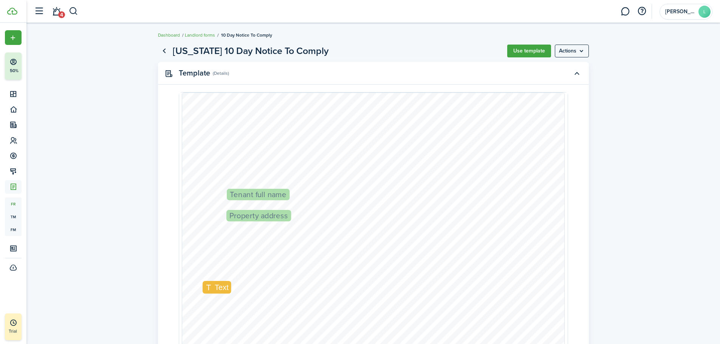
click at [353, 51] on button "Use template" at bounding box center [529, 51] width 44 height 13
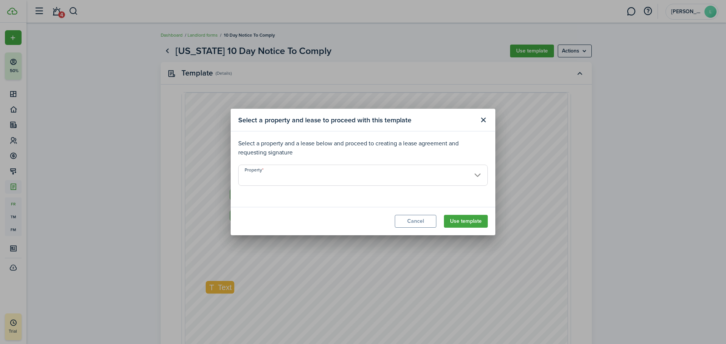
click at [353, 52] on div "Select a property and lease to proceed with this template Select a property and…" at bounding box center [363, 172] width 726 height 344
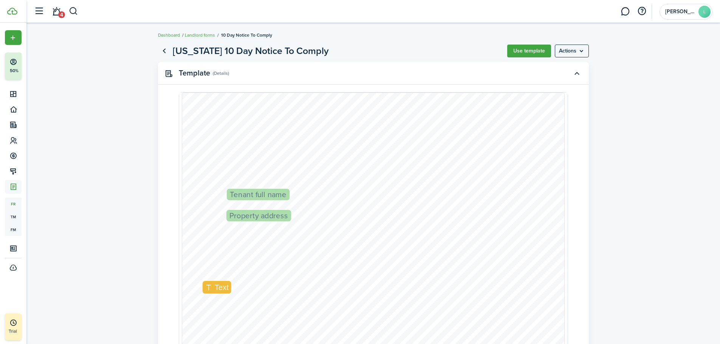
click at [353, 54] on menu-btn "Actions" at bounding box center [572, 51] width 34 height 13
click at [353, 68] on button "Print" at bounding box center [556, 67] width 66 height 13
click at [353, 13] on span "[PERSON_NAME]" at bounding box center [680, 11] width 30 height 5
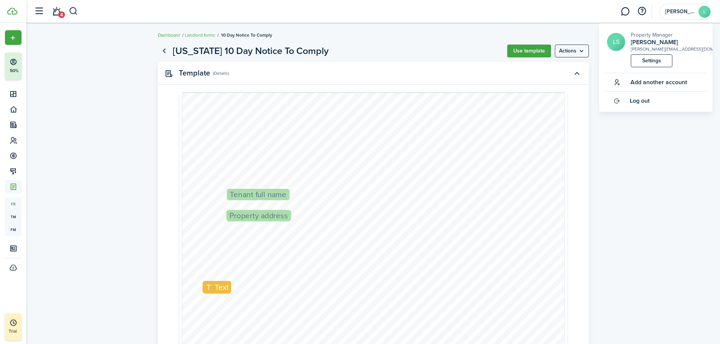
click at [353, 58] on link "Settings" at bounding box center [652, 60] width 42 height 13
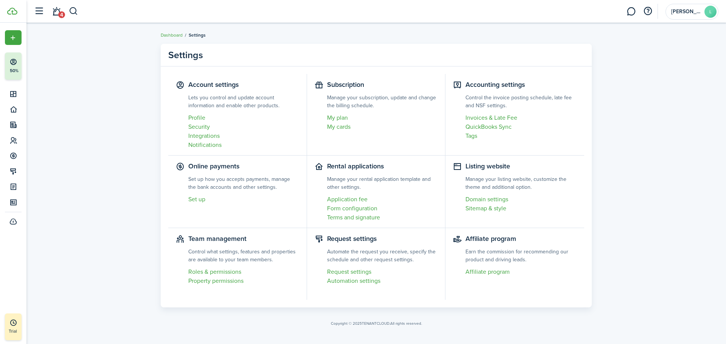
click at [345, 201] on link "Form configuration" at bounding box center [382, 208] width 111 height 9
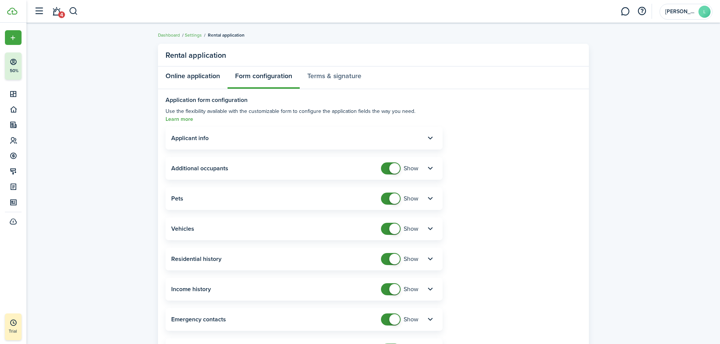
click at [189, 78] on link "Online application" at bounding box center [193, 78] width 70 height 23
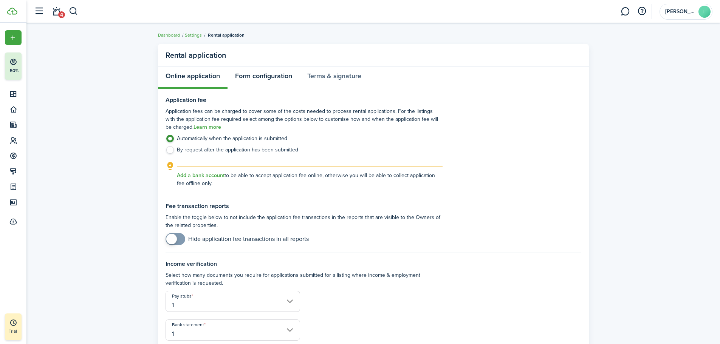
click at [265, 73] on link "Form configuration" at bounding box center [264, 78] width 72 height 23
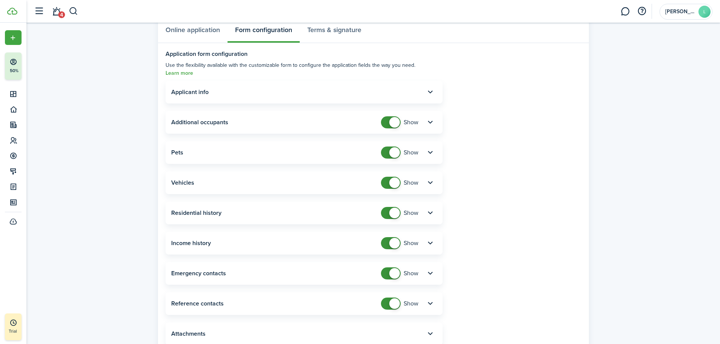
scroll to position [98, 0]
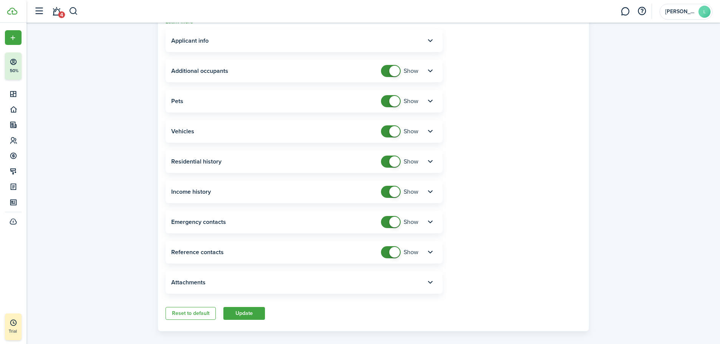
checkbox input "false"
click at [353, 201] on span at bounding box center [391, 253] width 8 height 12
drag, startPoint x: 401, startPoint y: 208, endPoint x: 397, endPoint y: 208, distance: 3.8
click at [353, 201] on input "checkbox" at bounding box center [399, 222] width 37 height 13
checkbox input "true"
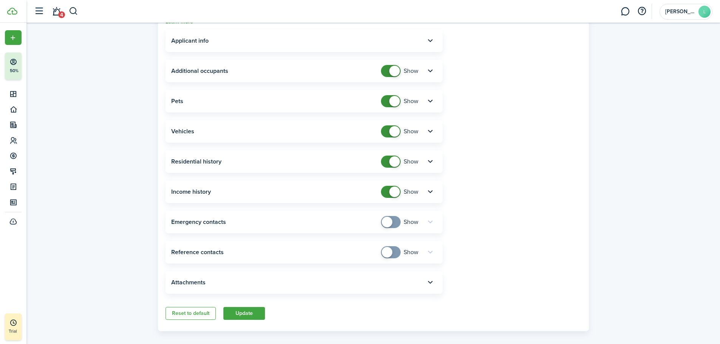
click at [353, 201] on span at bounding box center [387, 222] width 11 height 11
drag, startPoint x: 390, startPoint y: 212, endPoint x: 392, endPoint y: 186, distance: 26.6
click at [353, 201] on panel-main-header "Emergency contacts Show" at bounding box center [304, 222] width 277 height 23
checkbox input "false"
click at [353, 187] on span at bounding box center [394, 192] width 11 height 11
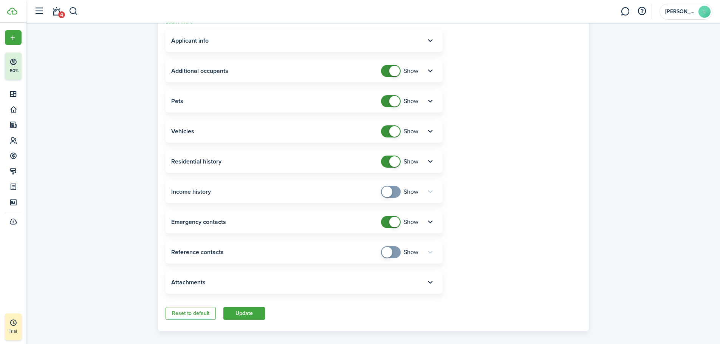
checkbox input "false"
click at [353, 201] on span at bounding box center [394, 222] width 11 height 11
click at [353, 157] on span at bounding box center [394, 162] width 11 height 11
checkbox input "false"
click at [353, 126] on span at bounding box center [394, 131] width 11 height 11
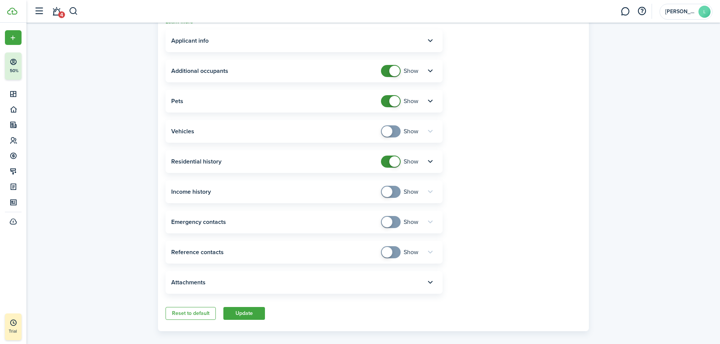
checkbox input "false"
click at [353, 96] on span at bounding box center [394, 101] width 11 height 11
checkbox input "false"
click at [353, 66] on span at bounding box center [394, 71] width 11 height 11
click at [353, 157] on span at bounding box center [394, 162] width 11 height 11
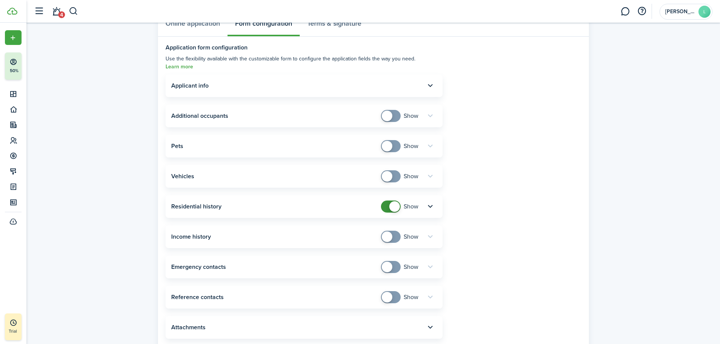
scroll to position [0, 0]
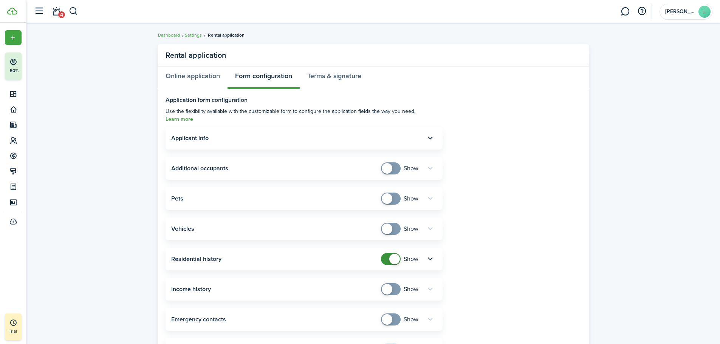
checkbox input "false"
click at [353, 201] on span at bounding box center [394, 259] width 11 height 11
click at [328, 75] on link "Terms & signature" at bounding box center [334, 78] width 69 height 23
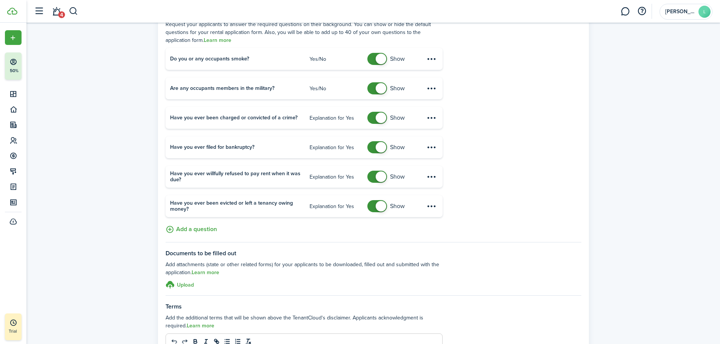
scroll to position [189, 0]
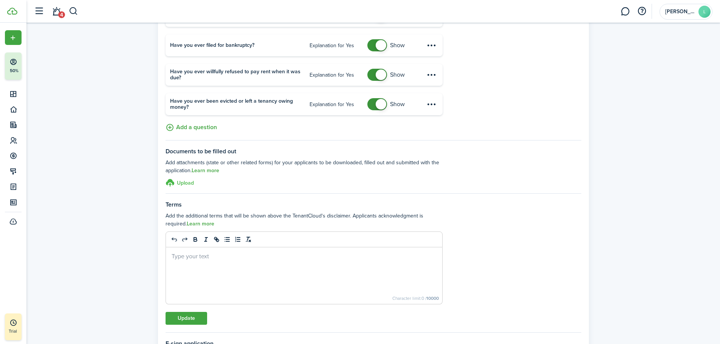
click at [186, 181] on h3 "Upload" at bounding box center [185, 183] width 17 height 8
click at [166, 178] on input "Upload store documents and templates Choose file" at bounding box center [166, 178] width 0 height 0
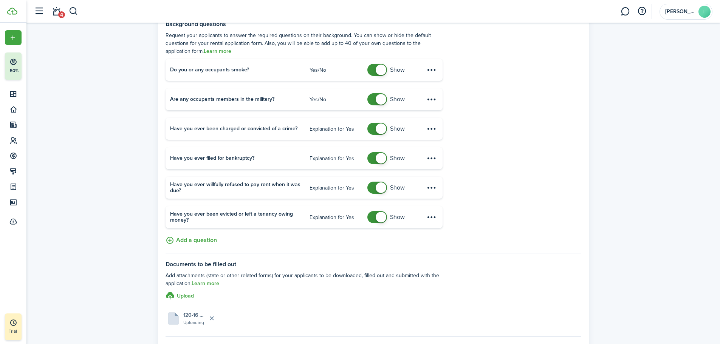
scroll to position [0, 0]
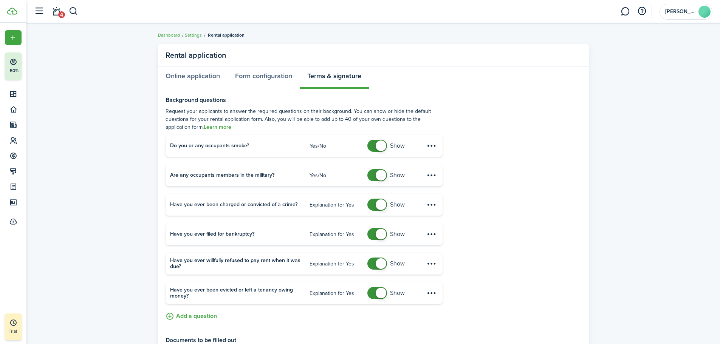
checkbox input "false"
click at [353, 149] on span at bounding box center [381, 146] width 11 height 11
checkbox input "false"
click at [353, 178] on span at bounding box center [378, 175] width 8 height 12
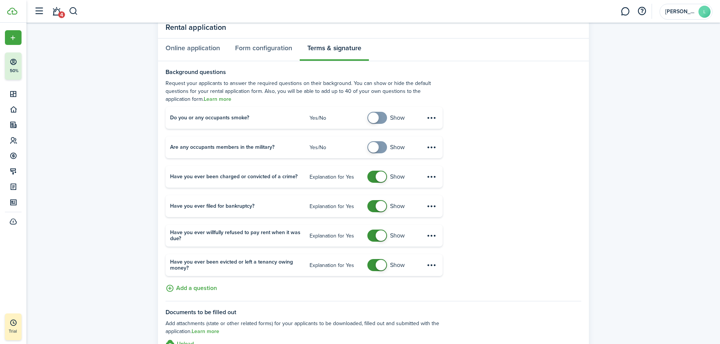
scroll to position [113, 0]
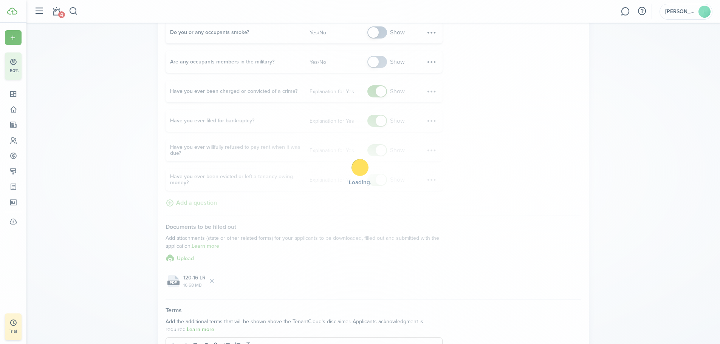
click at [353, 93] on div "Loading" at bounding box center [360, 172] width 720 height 344
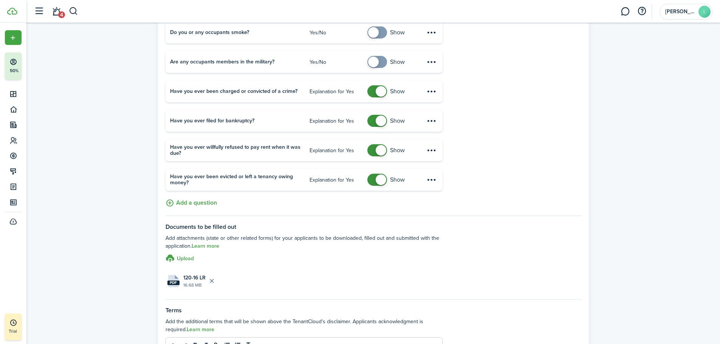
checkbox input "false"
click at [353, 91] on span at bounding box center [381, 91] width 11 height 11
checkbox input "false"
click at [353, 120] on span at bounding box center [378, 121] width 8 height 12
checkbox input "false"
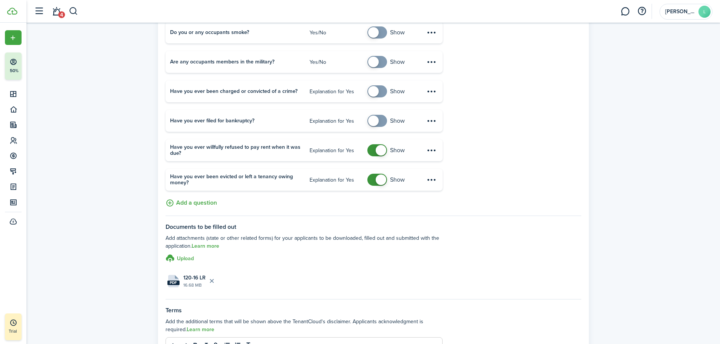
click at [353, 150] on span at bounding box center [381, 150] width 11 height 11
checkbox input "false"
click at [353, 182] on span at bounding box center [381, 180] width 11 height 11
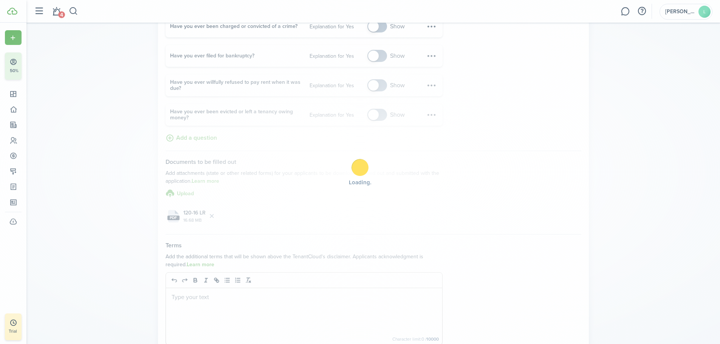
scroll to position [282, 0]
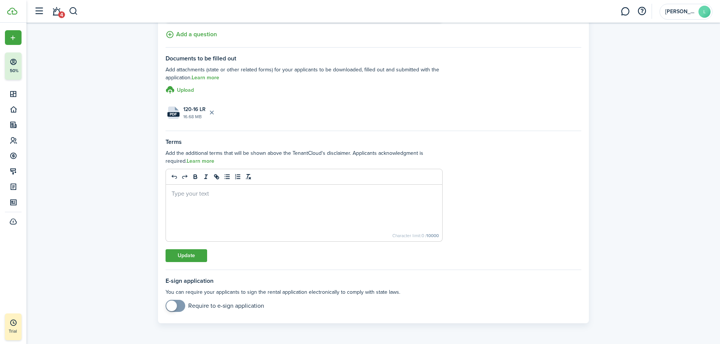
click at [187, 201] on button "Update" at bounding box center [187, 256] width 42 height 13
click at [181, 201] on button "Update" at bounding box center [187, 256] width 42 height 13
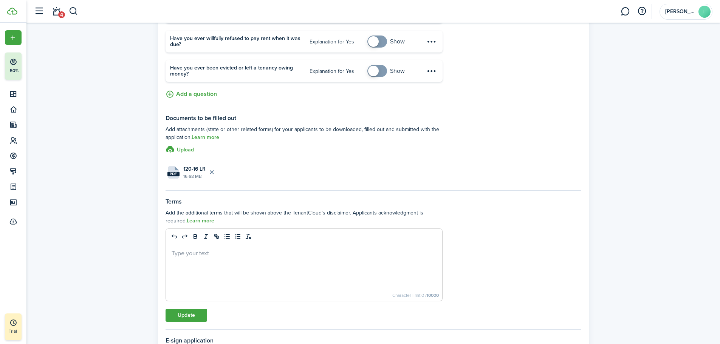
scroll to position [0, 0]
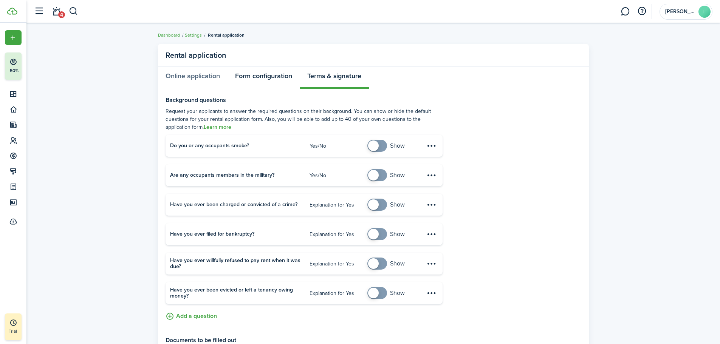
click at [271, 72] on link "Form configuration" at bounding box center [264, 78] width 72 height 23
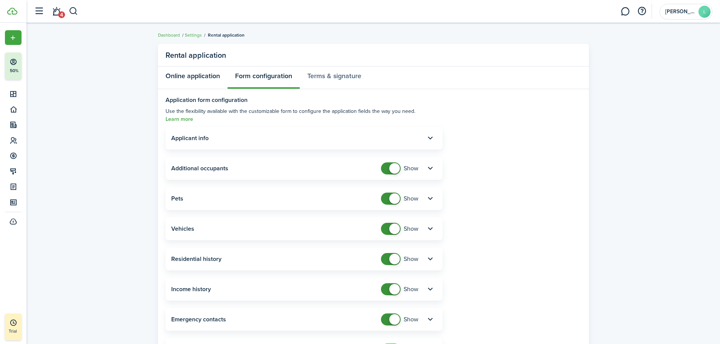
click at [194, 80] on link "Online application" at bounding box center [193, 78] width 70 height 23
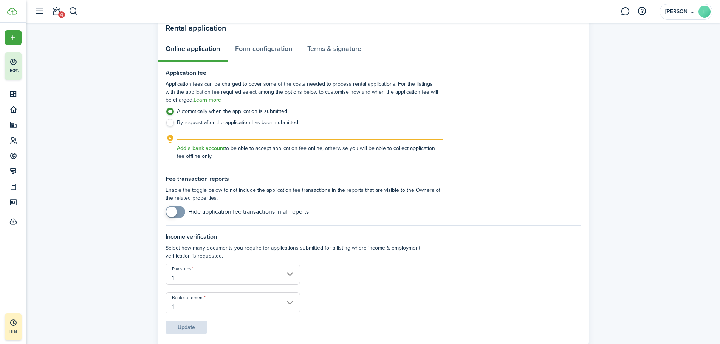
scroll to position [49, 0]
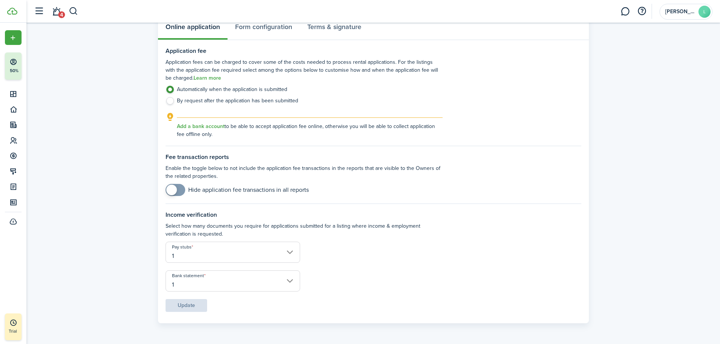
click at [189, 201] on input "1" at bounding box center [233, 252] width 135 height 21
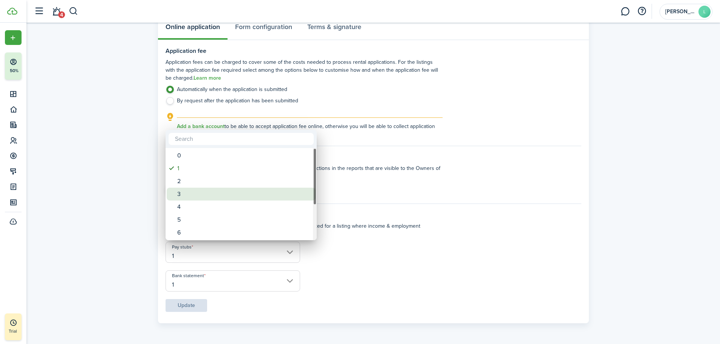
click at [181, 196] on div "3" at bounding box center [244, 194] width 134 height 13
type input "3"
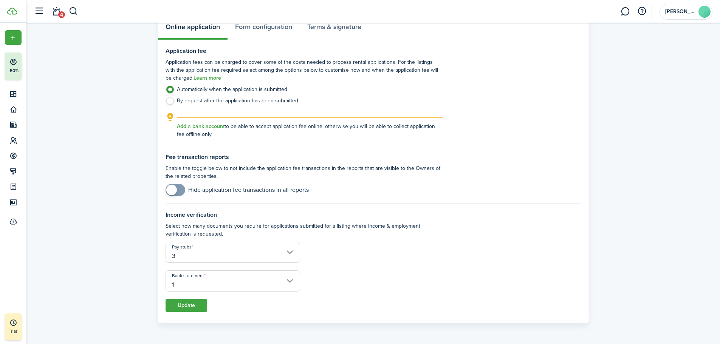
click at [192, 201] on input "1" at bounding box center [233, 281] width 135 height 21
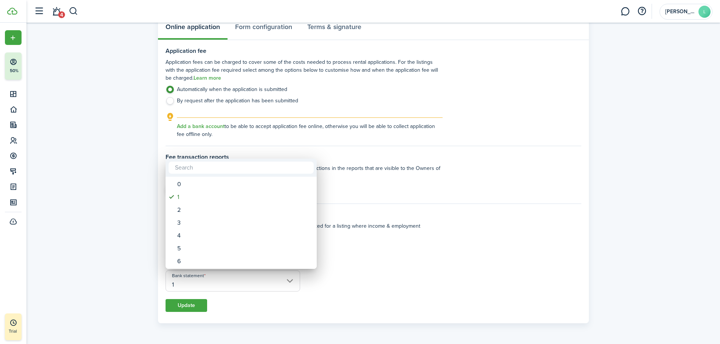
click at [197, 201] on div at bounding box center [360, 172] width 841 height 465
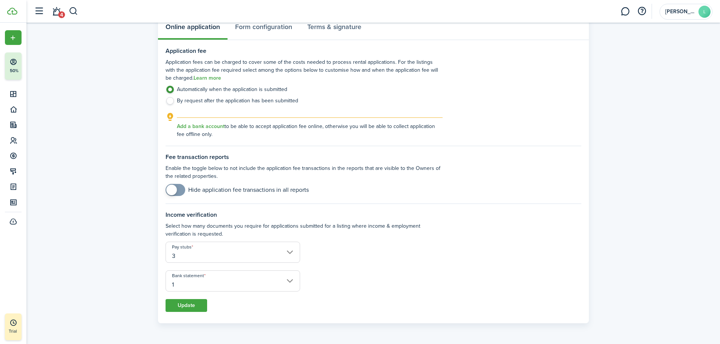
click at [198, 201] on button "Update" at bounding box center [187, 305] width 42 height 13
click at [353, 96] on settings-fieldset "Application fee Application fees can be charged to cover some of the costs need…" at bounding box center [374, 93] width 416 height 91
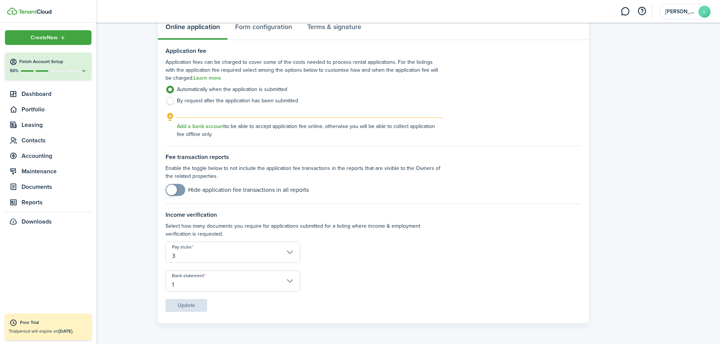
click at [85, 71] on icon at bounding box center [84, 71] width 6 height 6
click at [36, 191] on span "Documents" at bounding box center [57, 187] width 70 height 9
click at [51, 201] on span "File manager" at bounding box center [57, 229] width 70 height 9
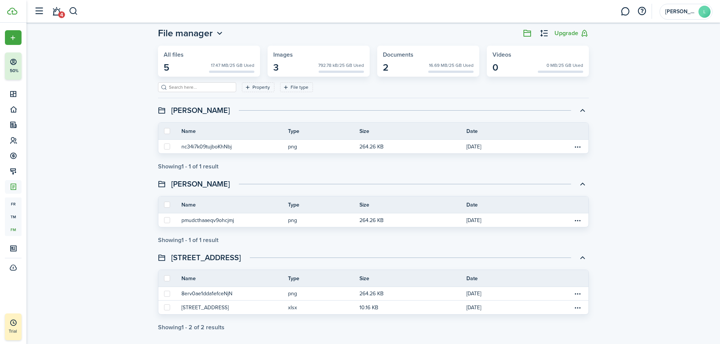
scroll to position [25, 0]
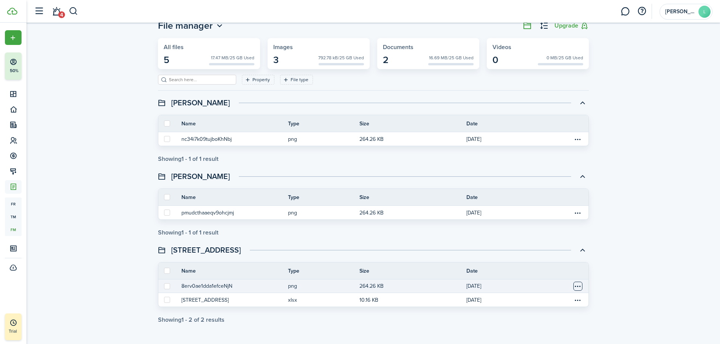
click at [353, 201] on table-menu-btn-icon "Open menu" at bounding box center [578, 286] width 9 height 9
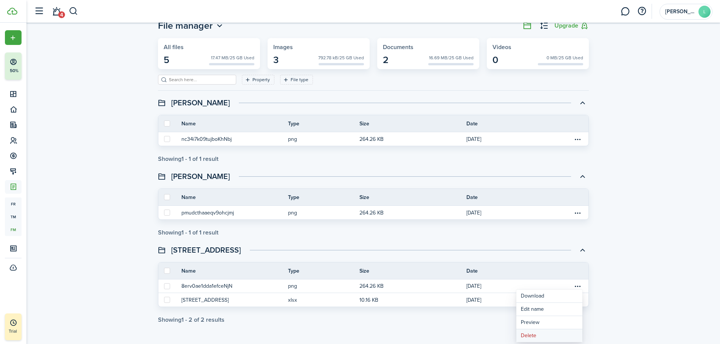
click at [353, 201] on button "Delete" at bounding box center [549, 336] width 66 height 13
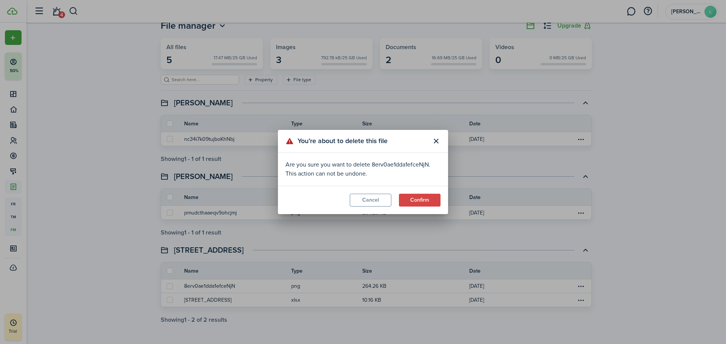
click at [353, 198] on button "Confirm" at bounding box center [420, 200] width 42 height 13
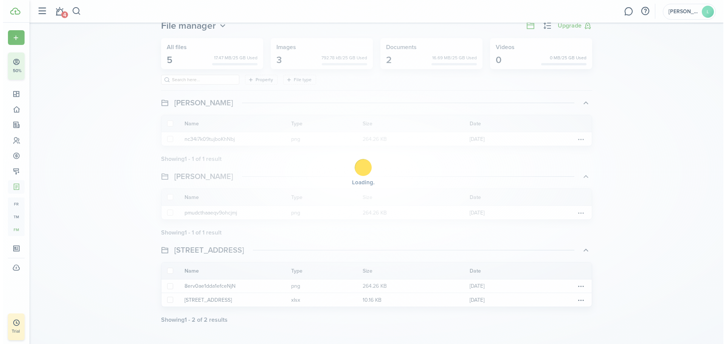
scroll to position [0, 0]
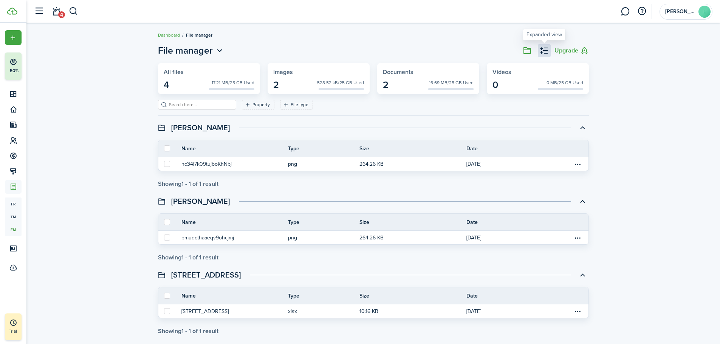
click at [353, 50] on button "button" at bounding box center [544, 50] width 13 height 13
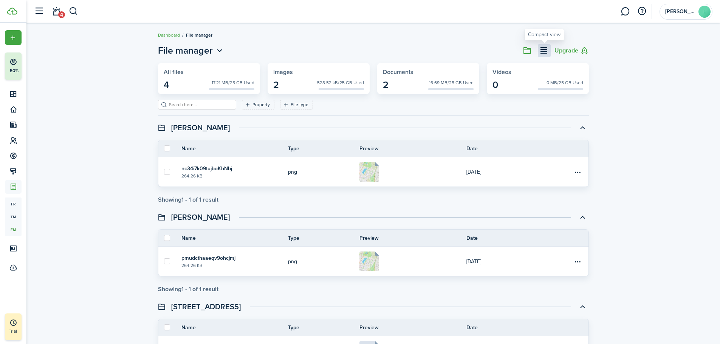
click at [353, 50] on button "button" at bounding box center [544, 50] width 13 height 13
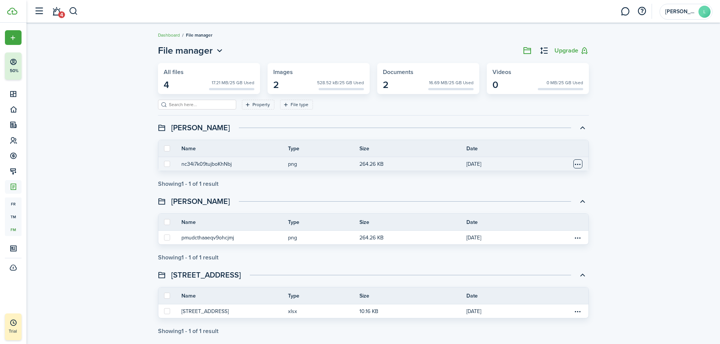
click at [353, 162] on table-menu-btn-icon "Open menu" at bounding box center [578, 164] width 9 height 9
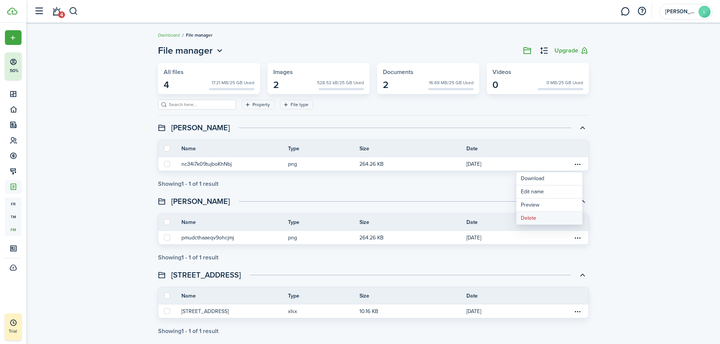
click at [353, 201] on button "Delete" at bounding box center [549, 218] width 66 height 13
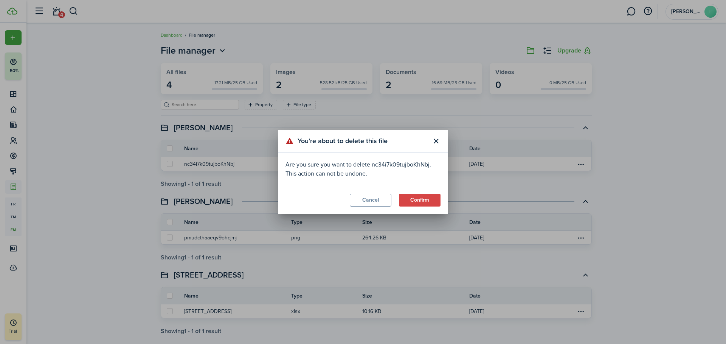
drag, startPoint x: 427, startPoint y: 202, endPoint x: 432, endPoint y: 201, distance: 5.0
click at [353, 201] on button "Confirm" at bounding box center [420, 200] width 42 height 13
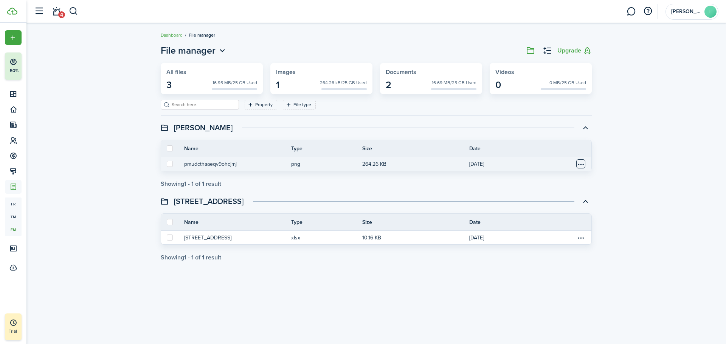
click at [353, 160] on table-menu-btn-icon "Open menu" at bounding box center [580, 164] width 9 height 9
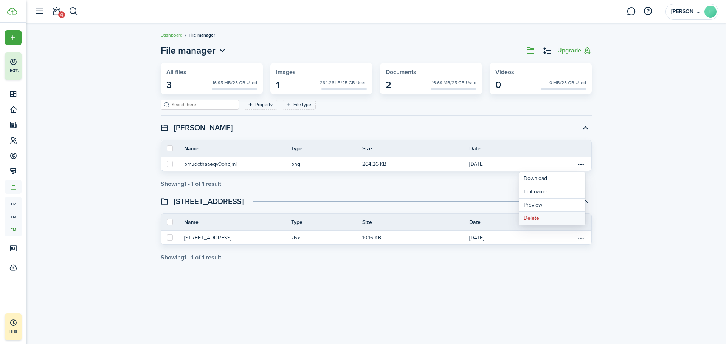
click at [353, 201] on button "Delete" at bounding box center [552, 218] width 66 height 13
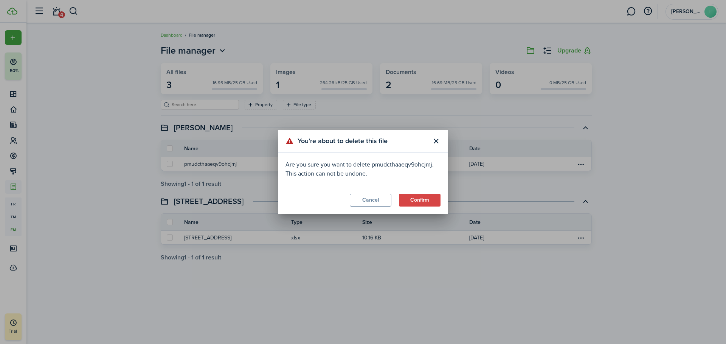
drag, startPoint x: 423, startPoint y: 202, endPoint x: 490, endPoint y: 195, distance: 67.6
click at [353, 201] on button "Confirm" at bounding box center [420, 200] width 42 height 13
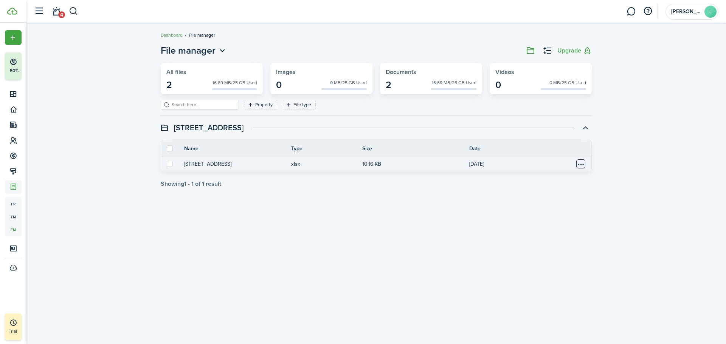
click at [353, 164] on table-menu-btn-icon "Open menu" at bounding box center [580, 164] width 9 height 9
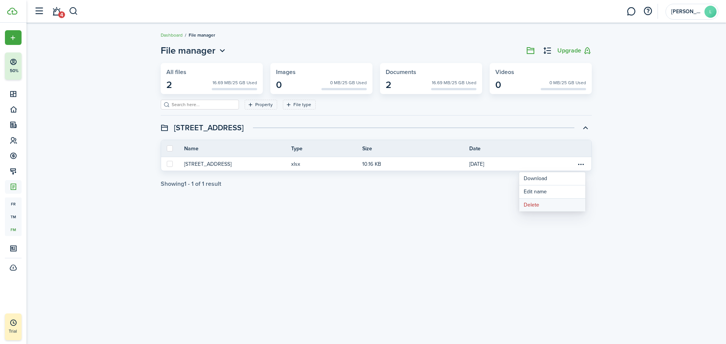
click at [353, 201] on button "Delete" at bounding box center [552, 205] width 66 height 13
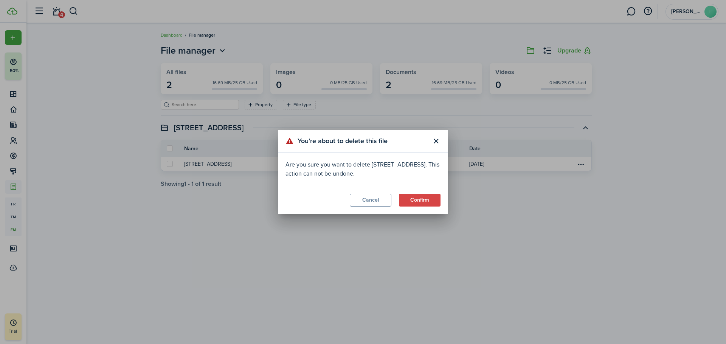
click at [353, 201] on button "Confirm" at bounding box center [420, 200] width 42 height 13
